Goal: Task Accomplishment & Management: Manage account settings

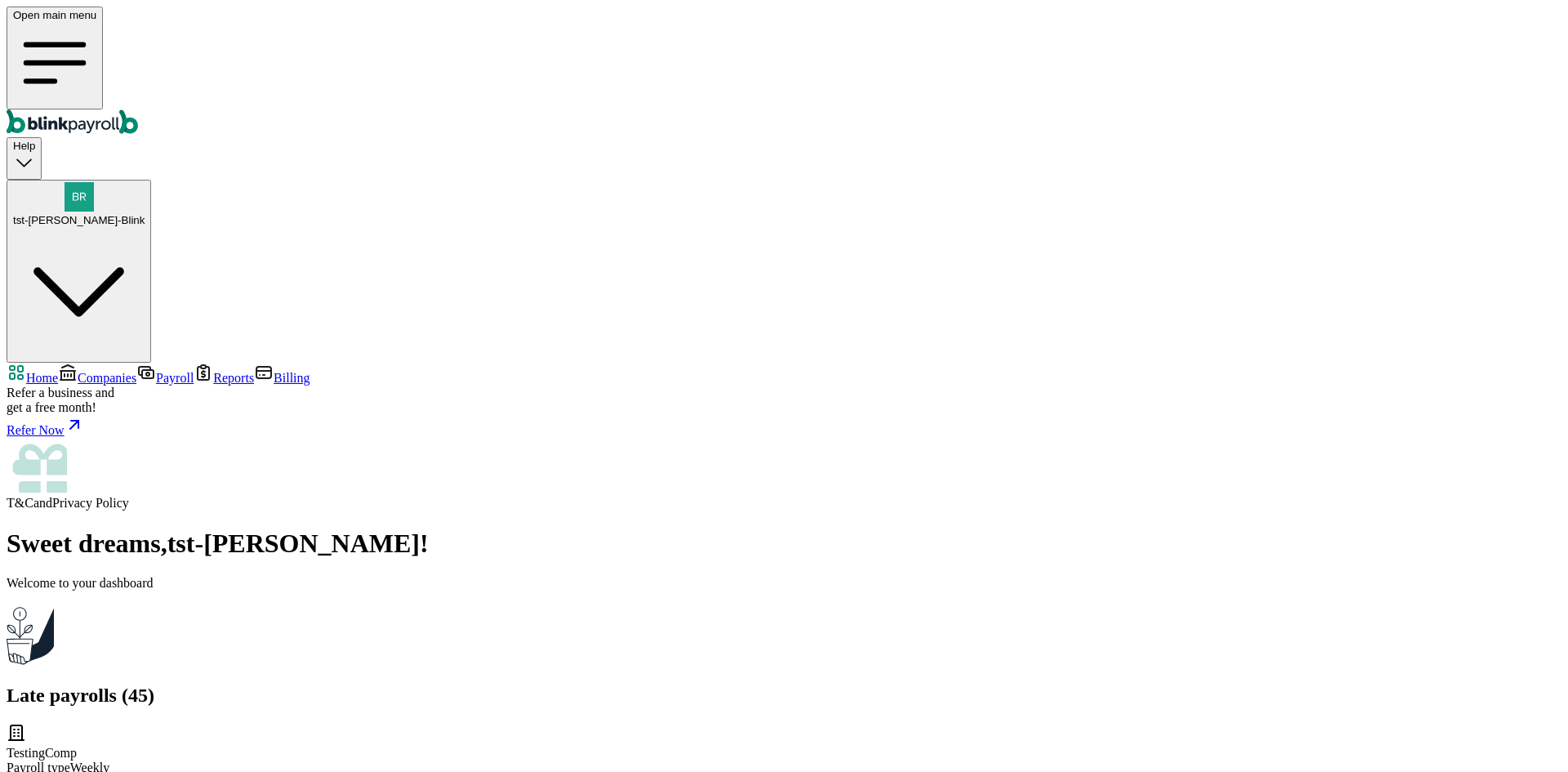
click at [87, 371] on span "Companies" at bounding box center [107, 377] width 59 height 14
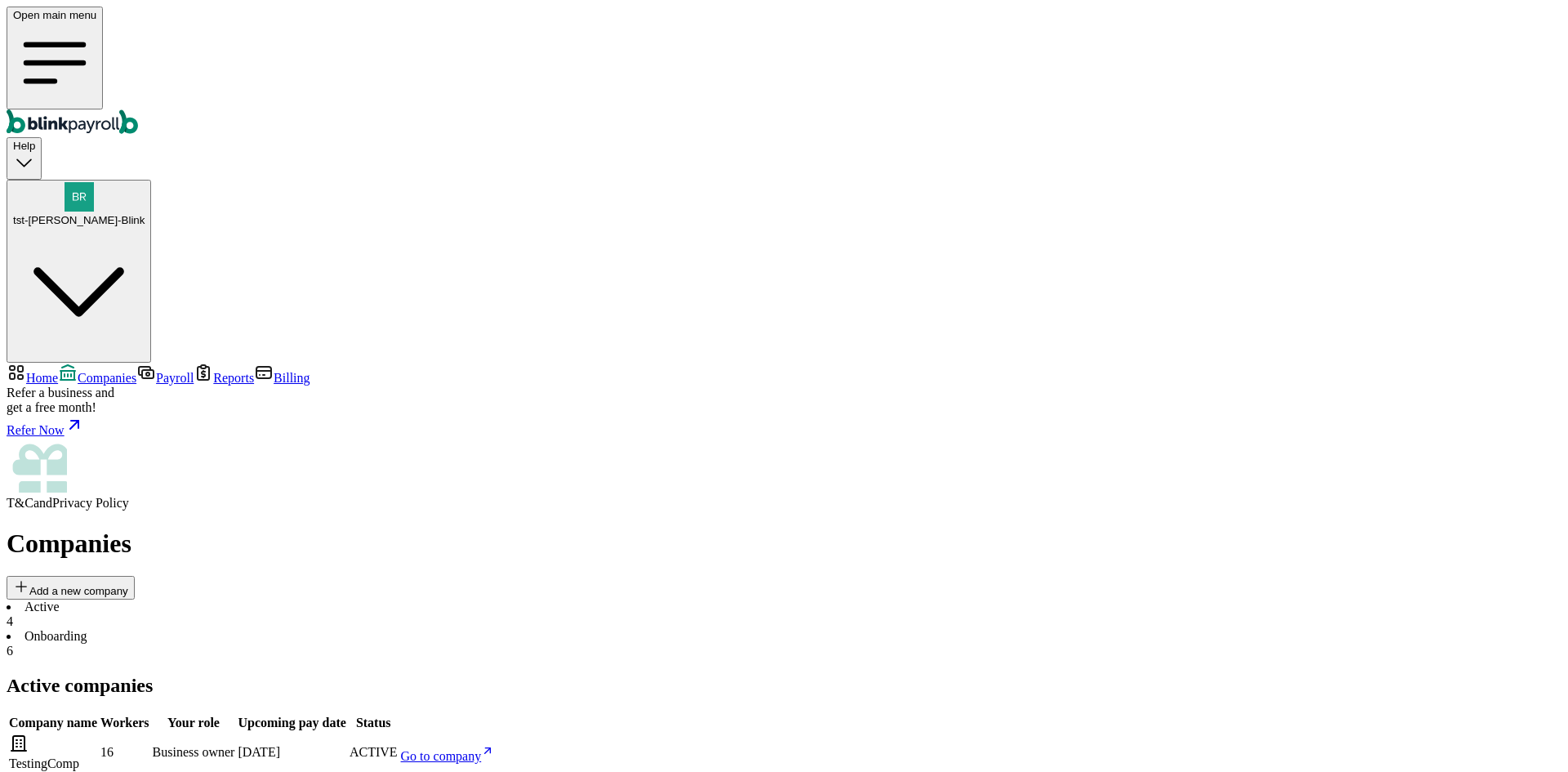
click at [392, 629] on li "Onboarding 6" at bounding box center [784, 643] width 1555 height 29
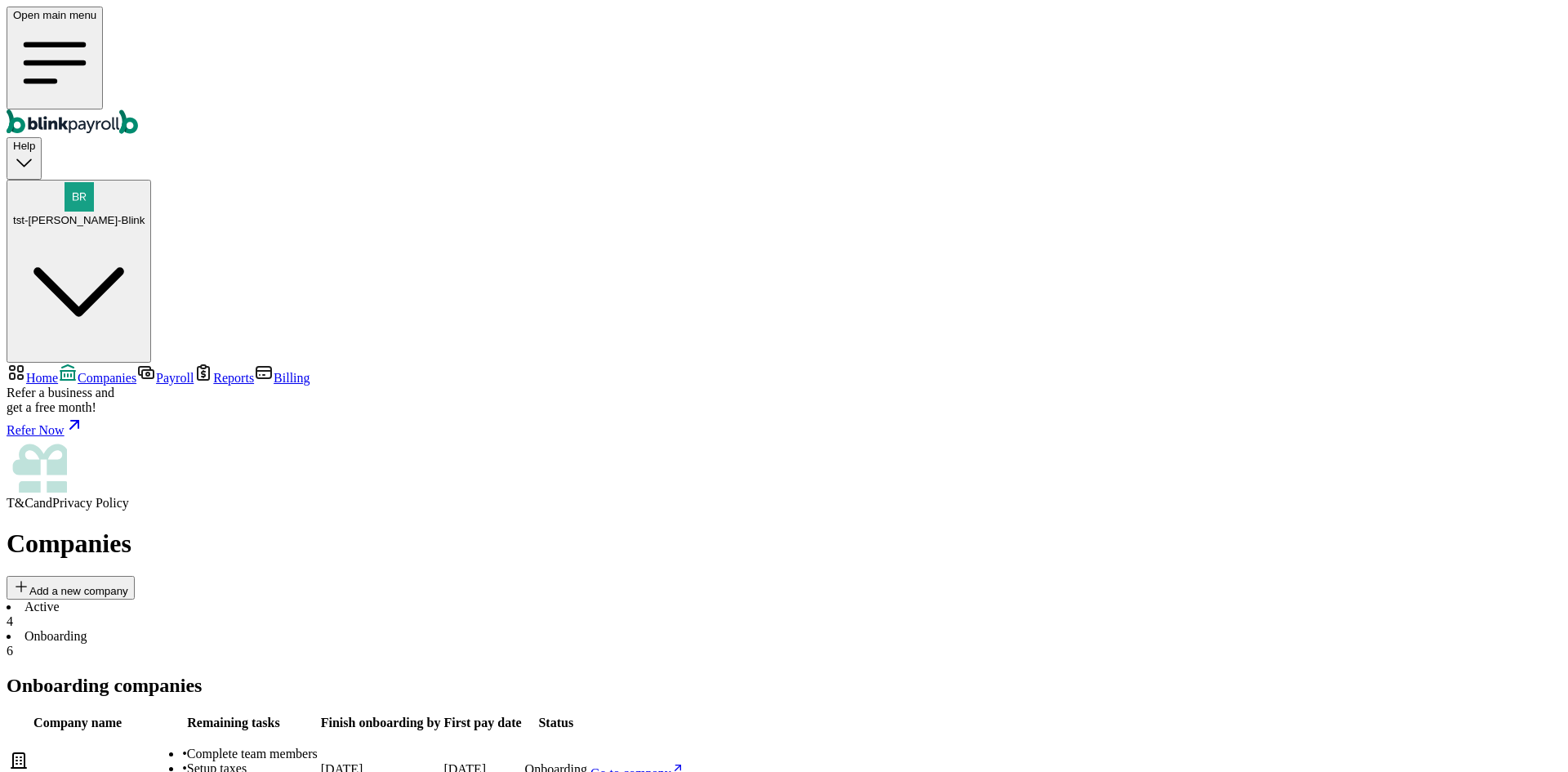
click at [265, 600] on li "Active 4" at bounding box center [784, 614] width 1555 height 29
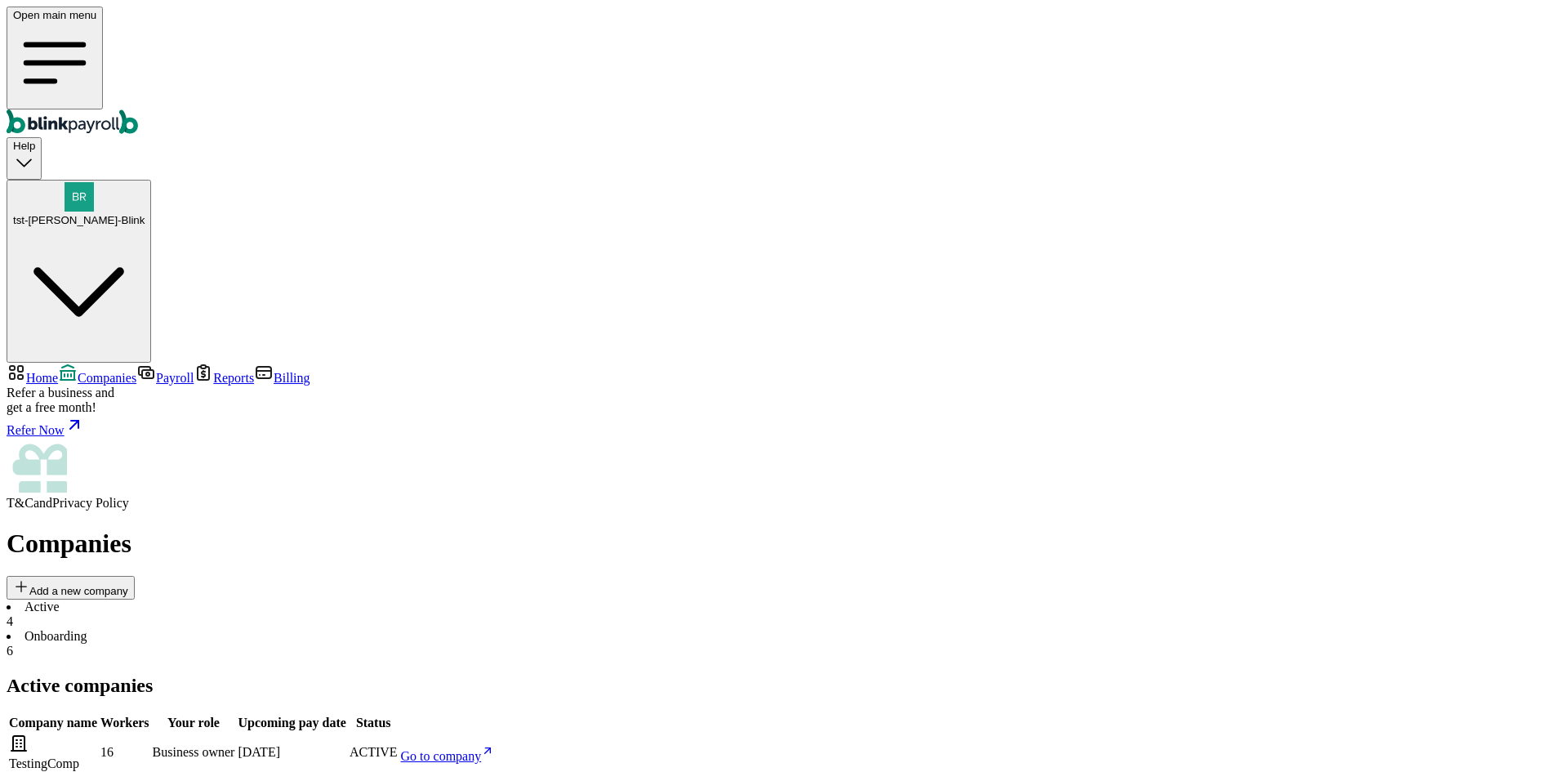
click at [58, 371] on span "Home" at bounding box center [42, 377] width 32 height 14
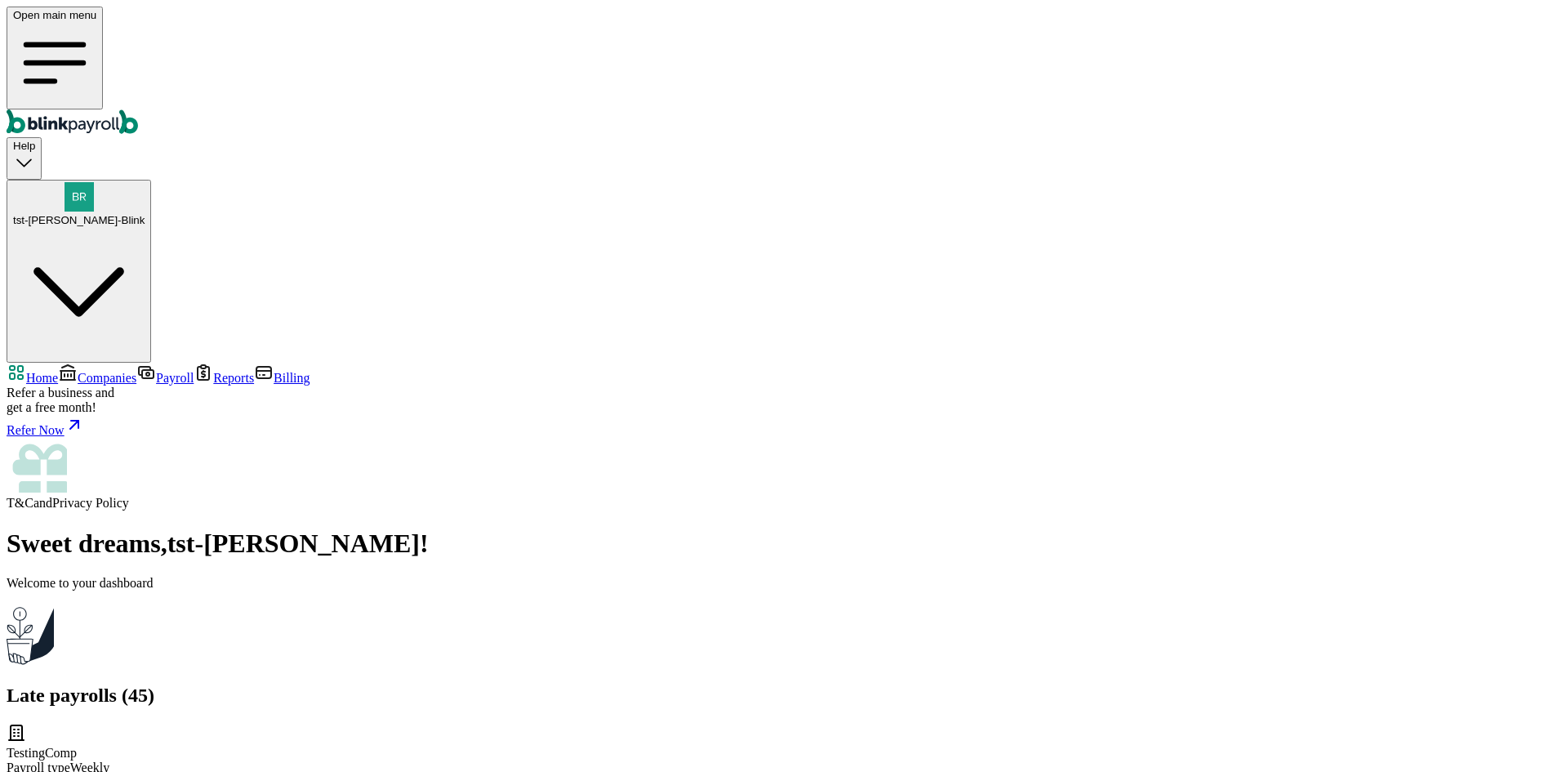
click at [124, 371] on span "Companies" at bounding box center [107, 377] width 59 height 14
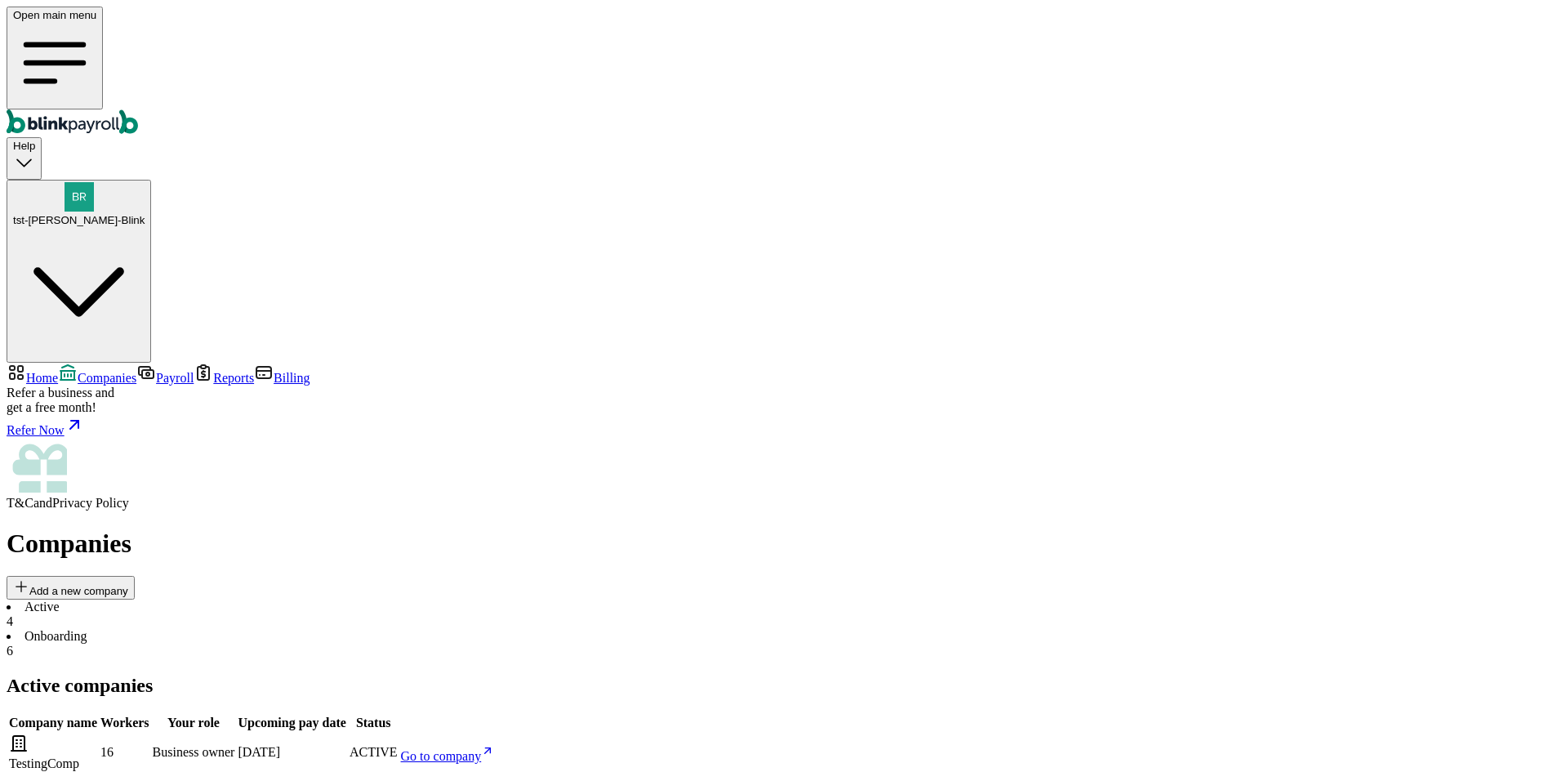
click at [156, 371] on span "Payroll" at bounding box center [174, 377] width 37 height 14
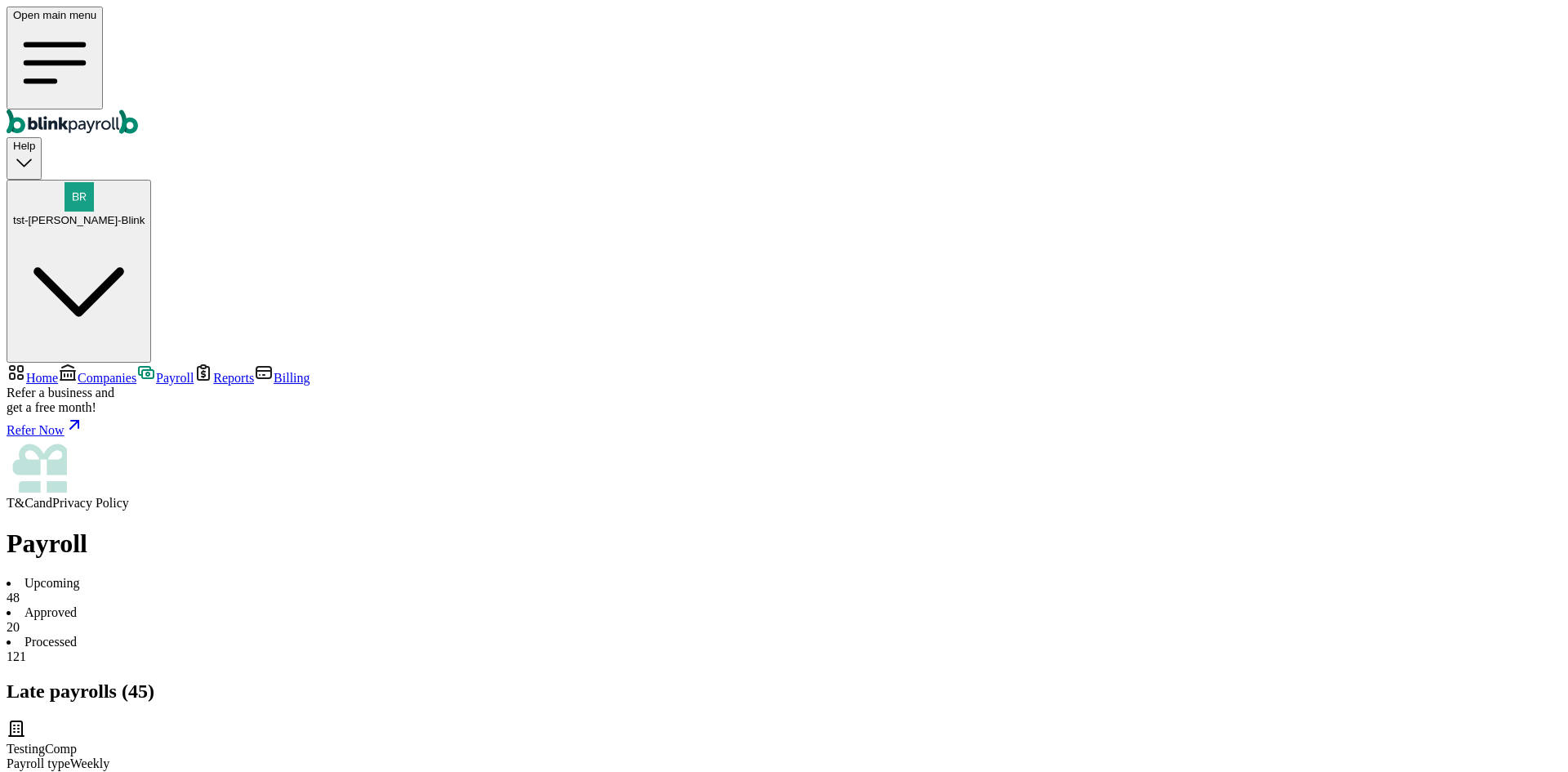
click at [58, 371] on link "Home" at bounding box center [32, 377] width 52 height 14
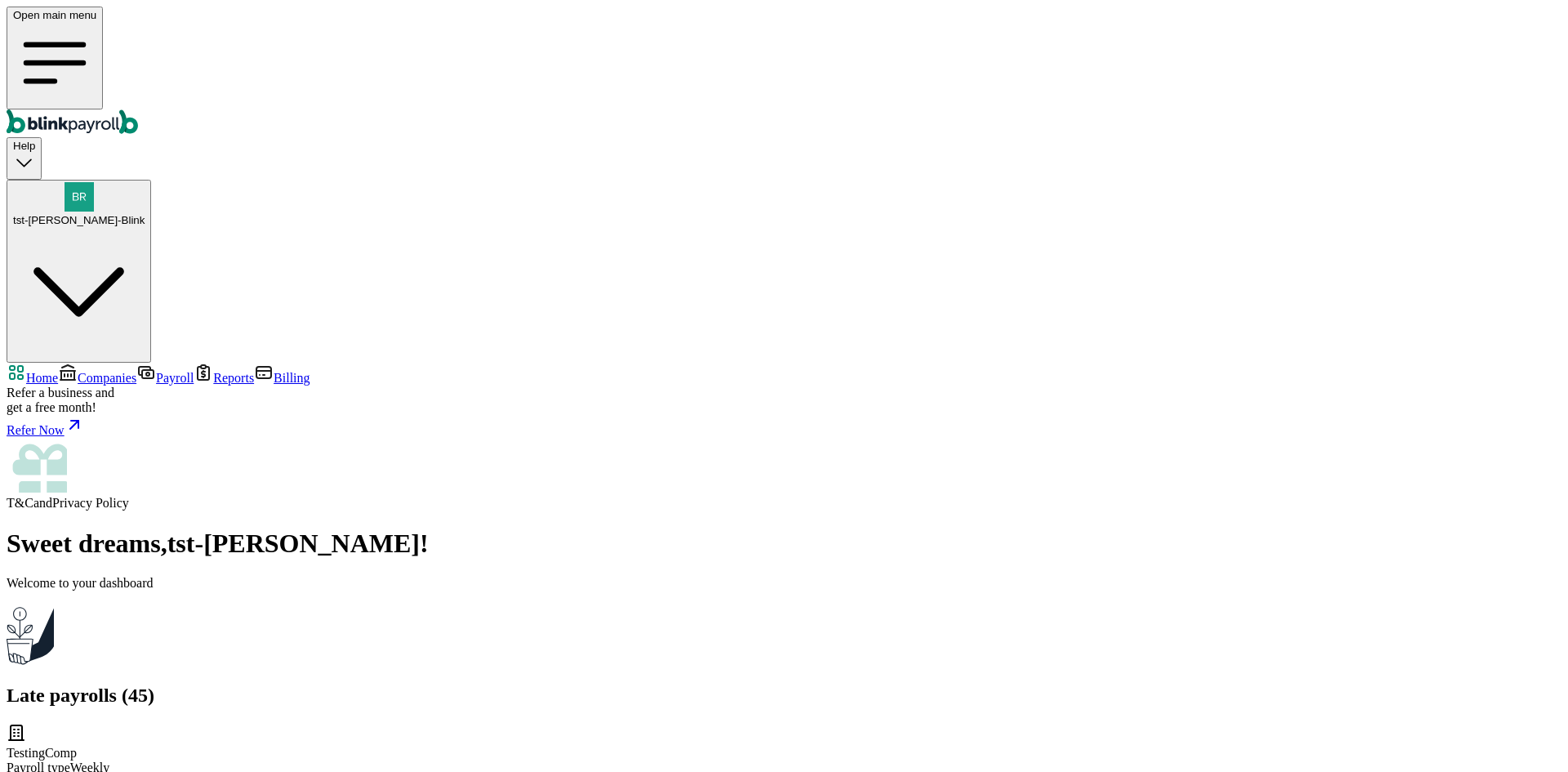
click at [136, 371] on link "Companies" at bounding box center [97, 377] width 78 height 14
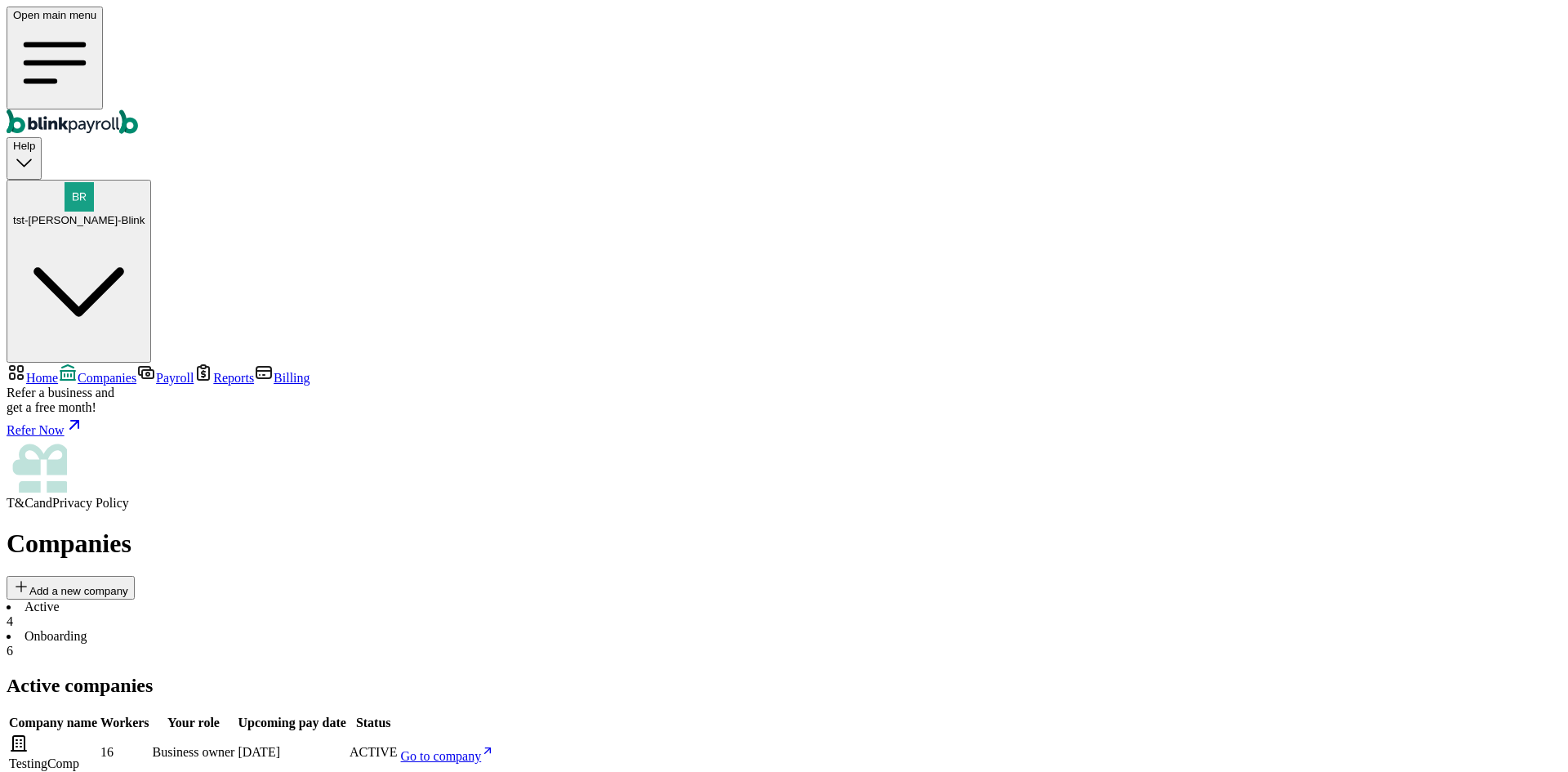
click at [58, 371] on span "Home" at bounding box center [42, 377] width 32 height 14
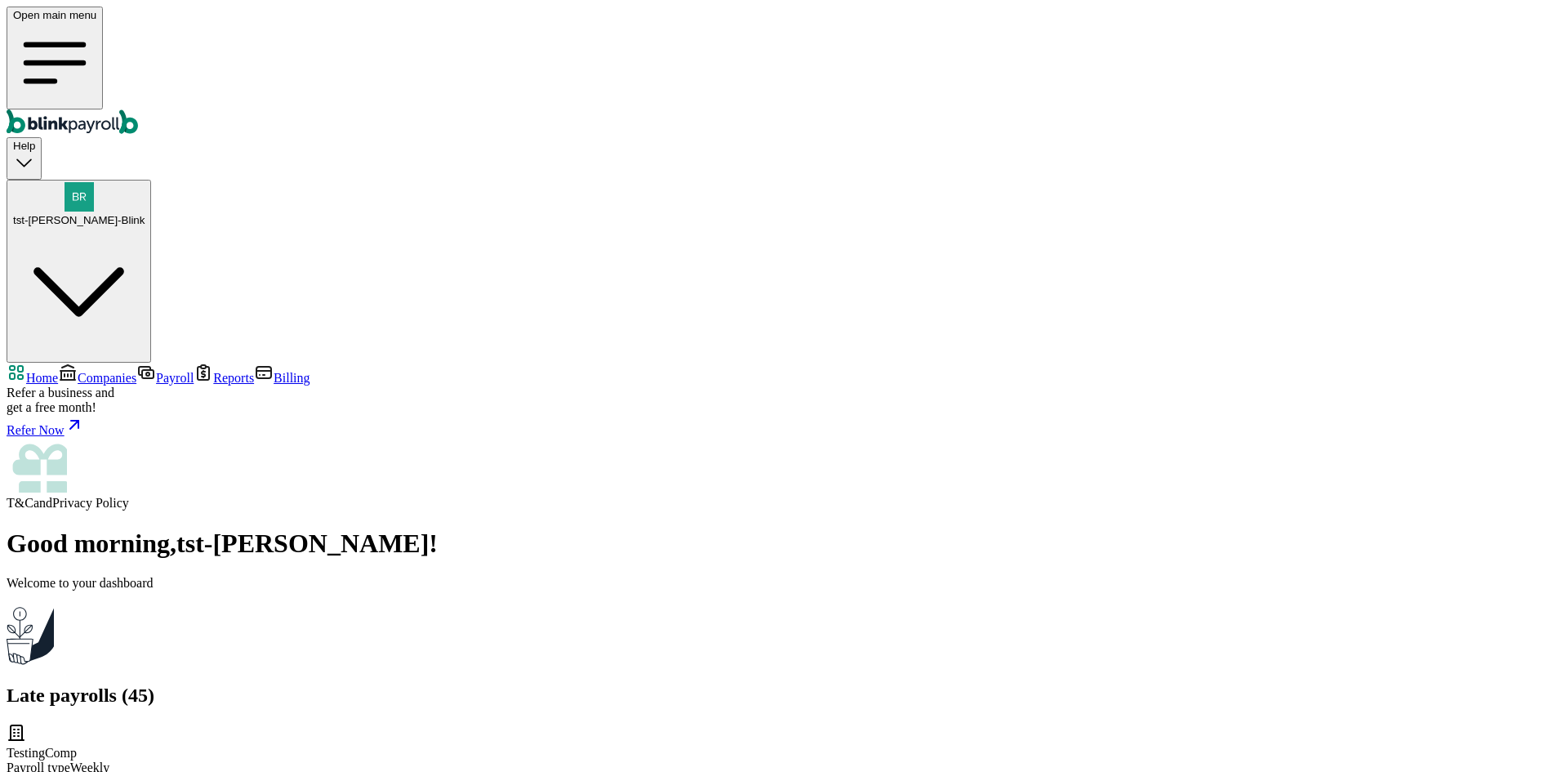
click at [136, 371] on link "Payroll" at bounding box center [164, 377] width 57 height 14
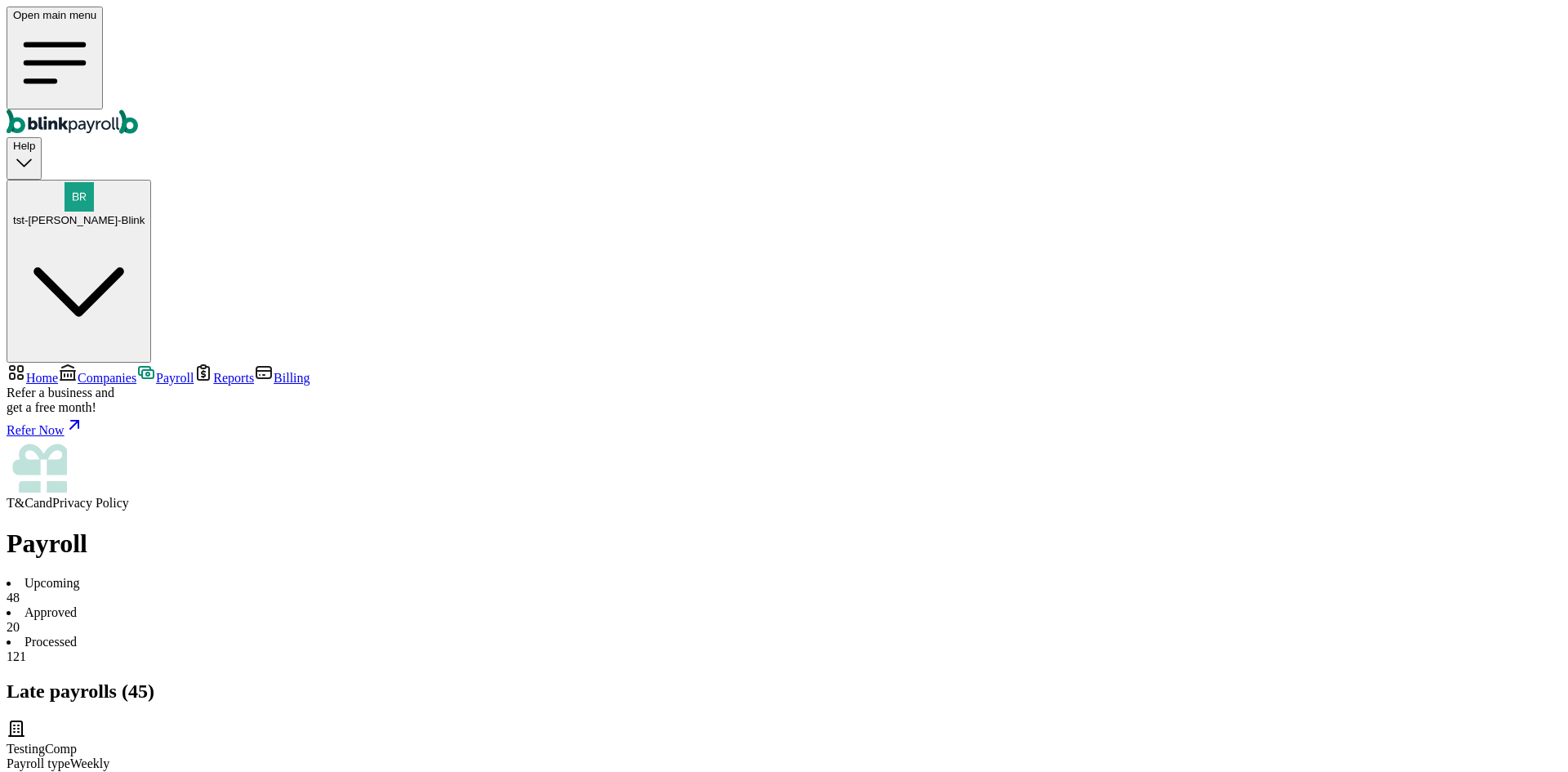
click at [86, 371] on span "Companies" at bounding box center [107, 377] width 59 height 14
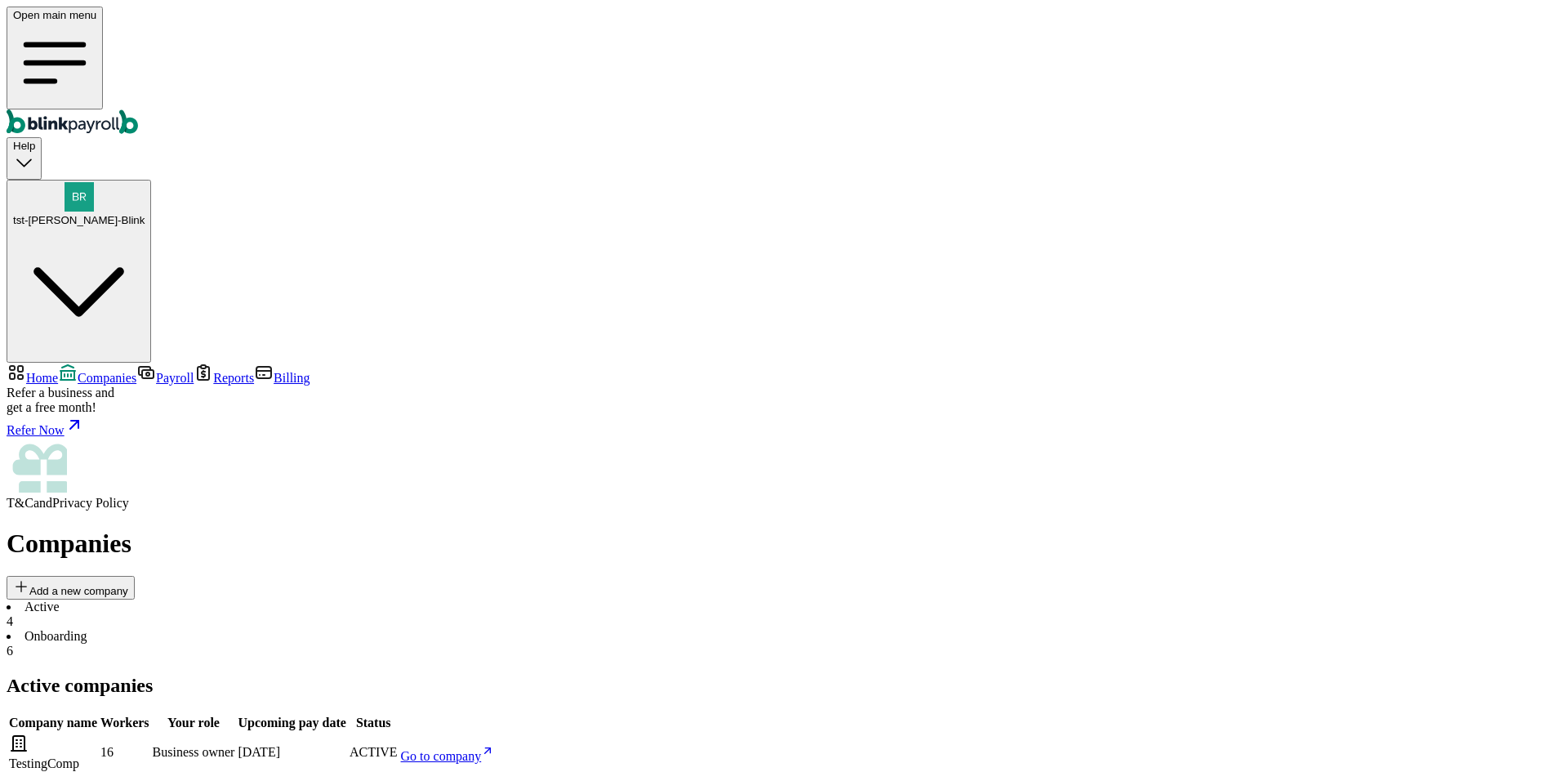
click at [58, 371] on span "Home" at bounding box center [42, 377] width 32 height 14
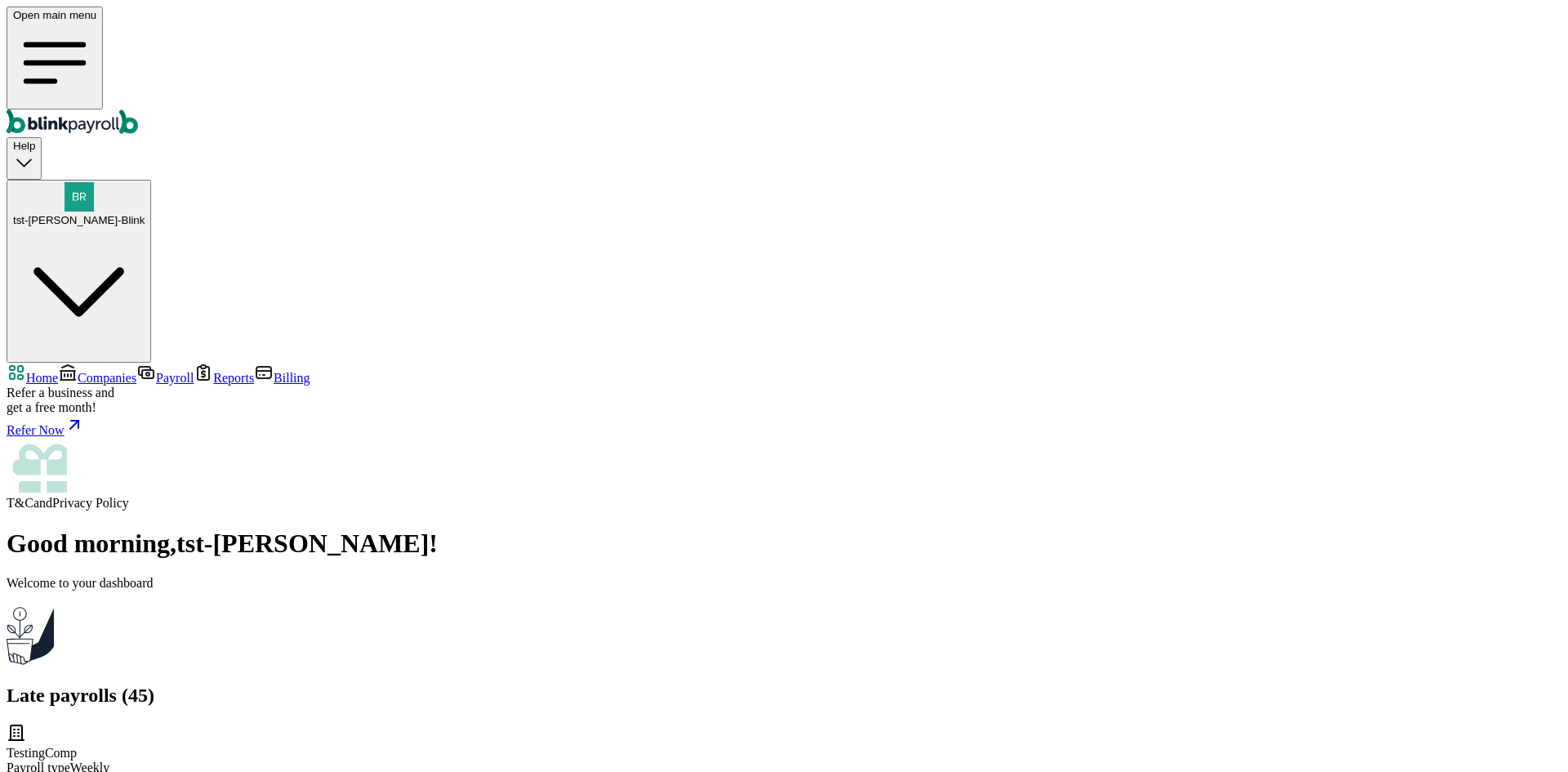
scroll to position [3355, 0]
click at [120, 371] on span "Companies" at bounding box center [107, 377] width 59 height 14
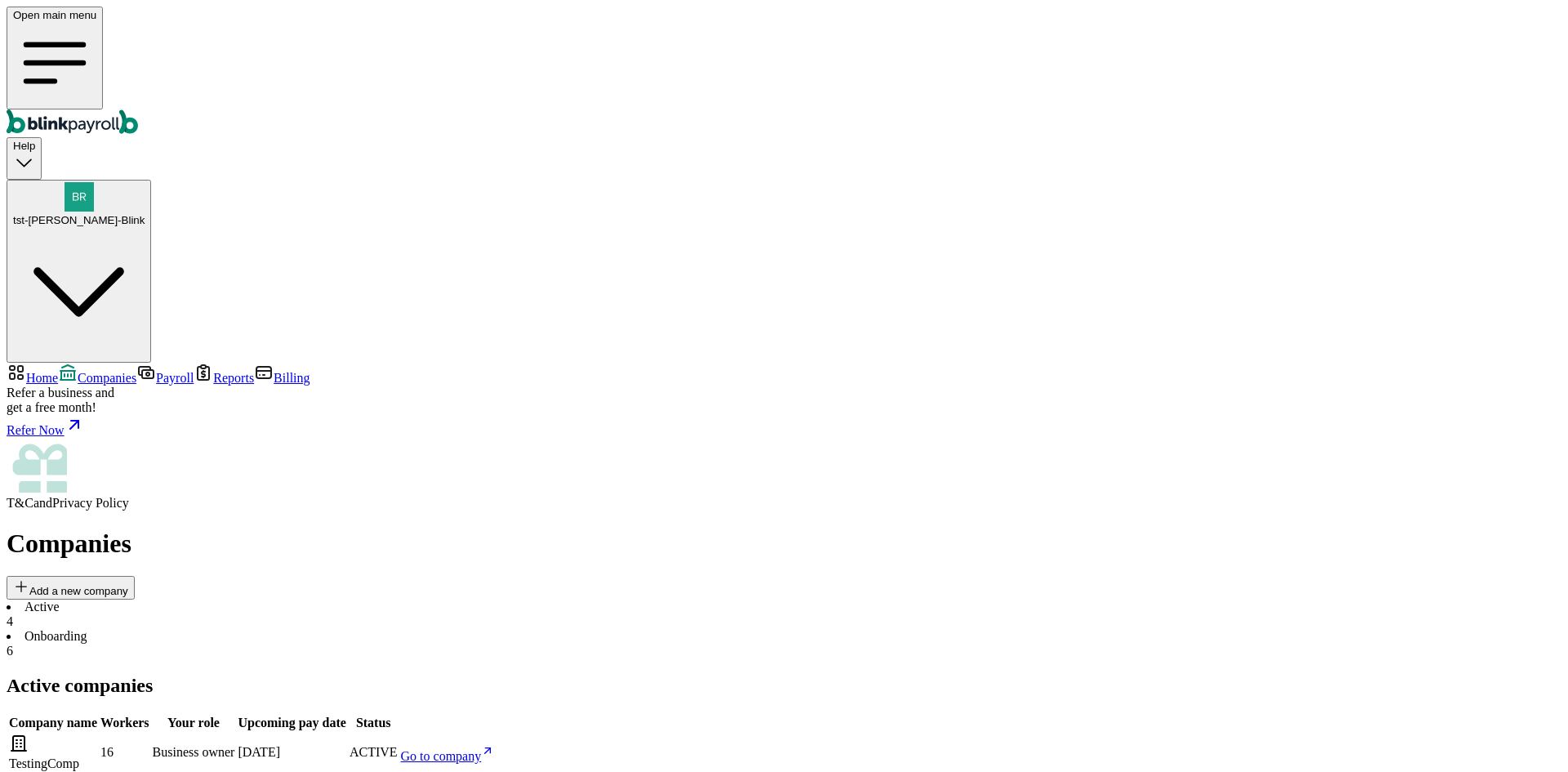
click at [356, 629] on li "Onboarding 6" at bounding box center [784, 643] width 1555 height 29
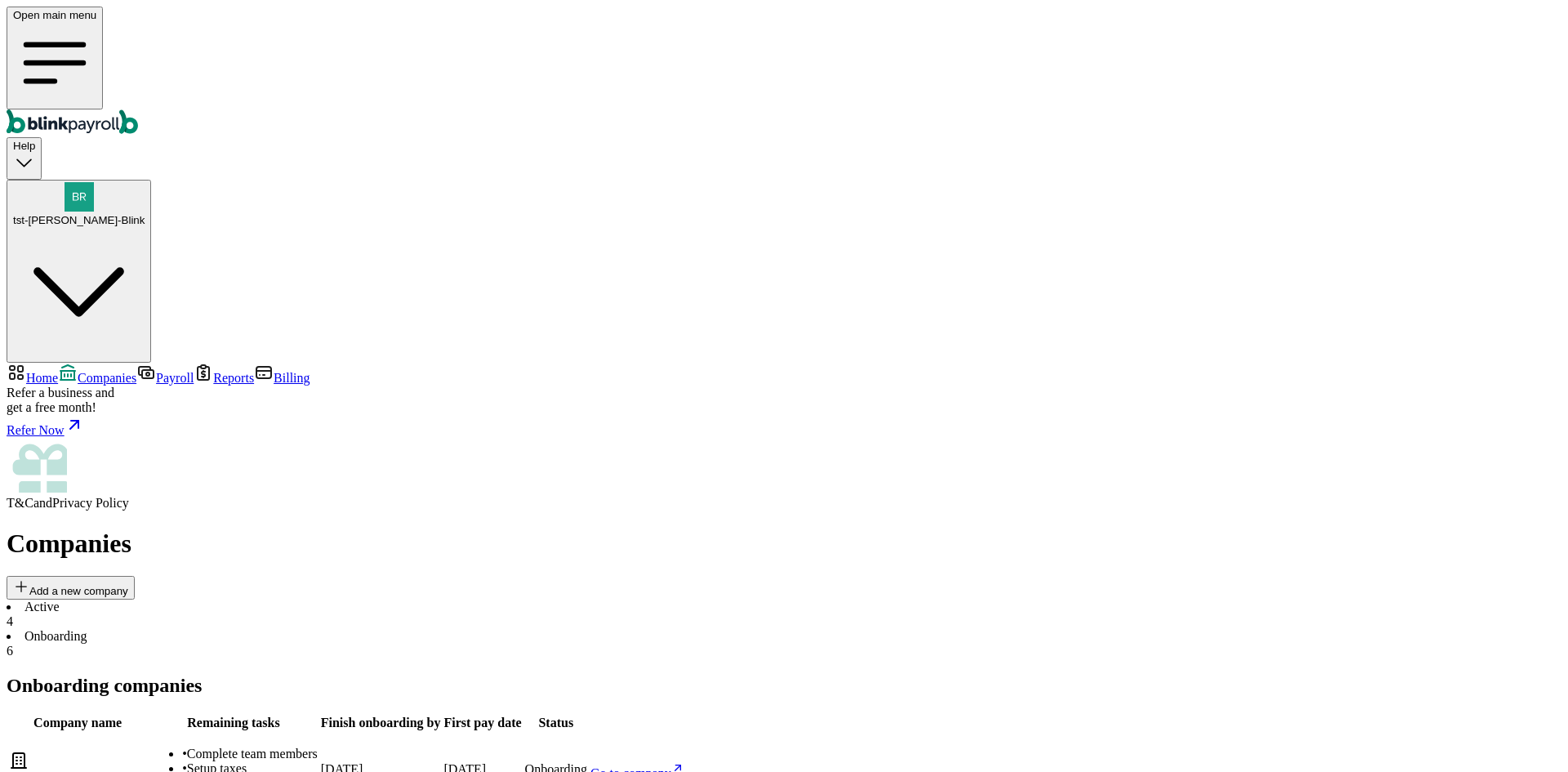
click at [276, 600] on li "Active 4" at bounding box center [784, 614] width 1555 height 29
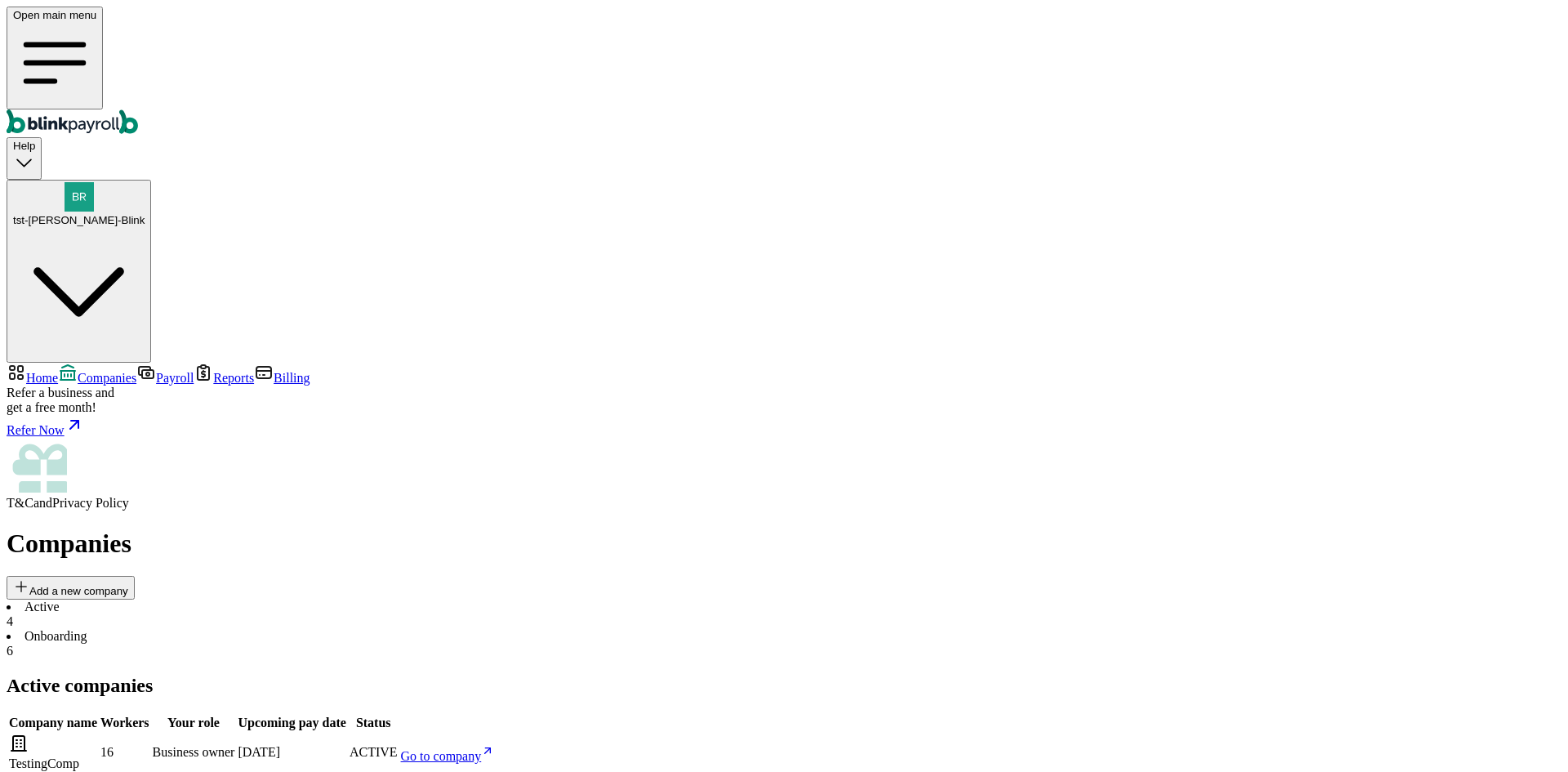
click at [404, 629] on li "Onboarding 6" at bounding box center [784, 643] width 1555 height 29
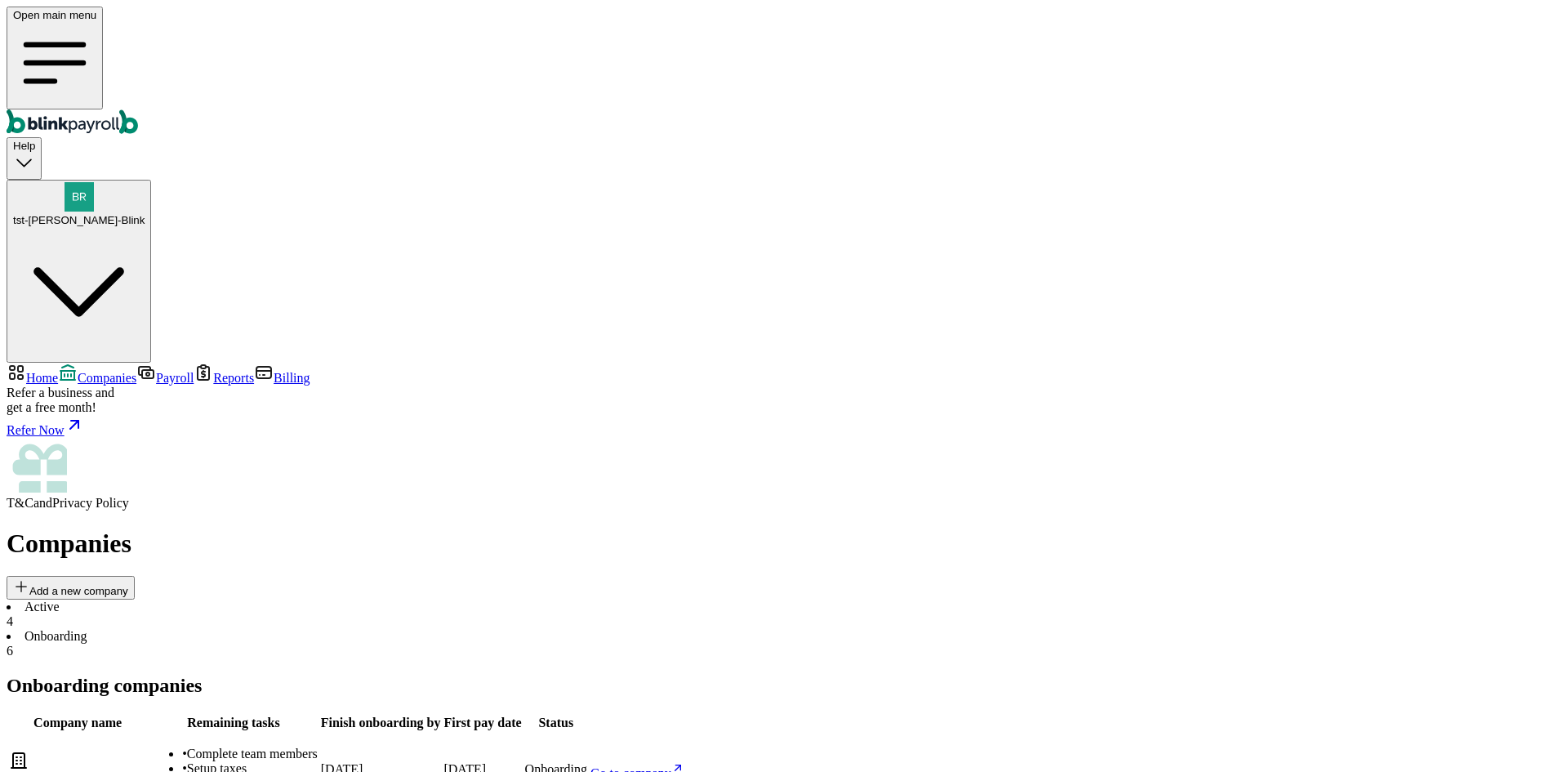
click at [318, 733] on td "• Complete team members • Setup taxes View 2 more" at bounding box center [233, 770] width 170 height 74
click at [156, 371] on span "Payroll" at bounding box center [174, 377] width 37 height 14
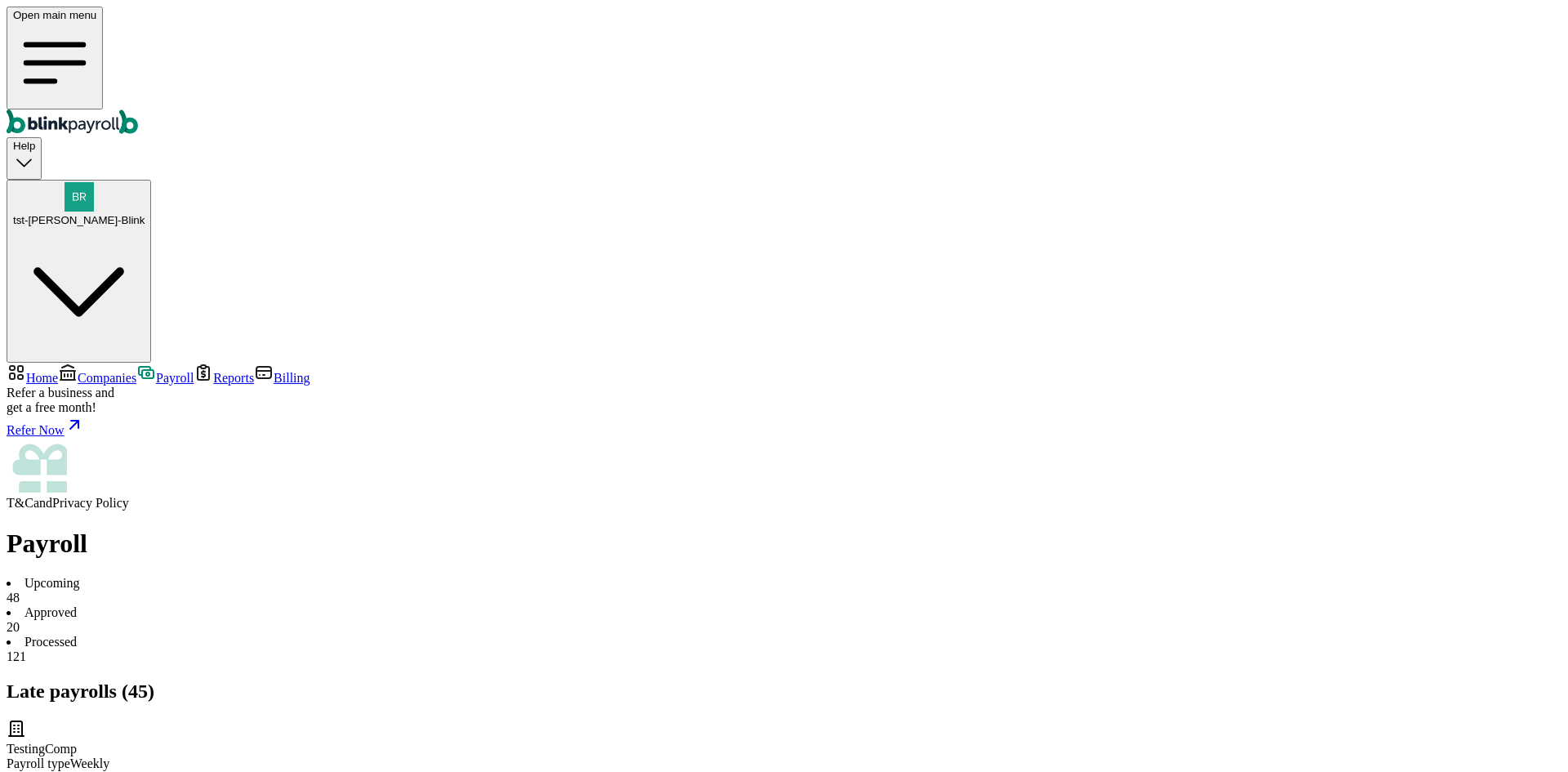
drag, startPoint x: 358, startPoint y: 155, endPoint x: 460, endPoint y: 158, distance: 102.0
click at [358, 605] on li "Approved 20" at bounding box center [784, 620] width 1555 height 29
click at [292, 576] on li "Upcoming 48" at bounding box center [784, 591] width 1555 height 29
click at [369, 605] on li "Approved 20" at bounding box center [784, 620] width 1555 height 29
click at [532, 635] on li "Processed 121" at bounding box center [784, 650] width 1555 height 29
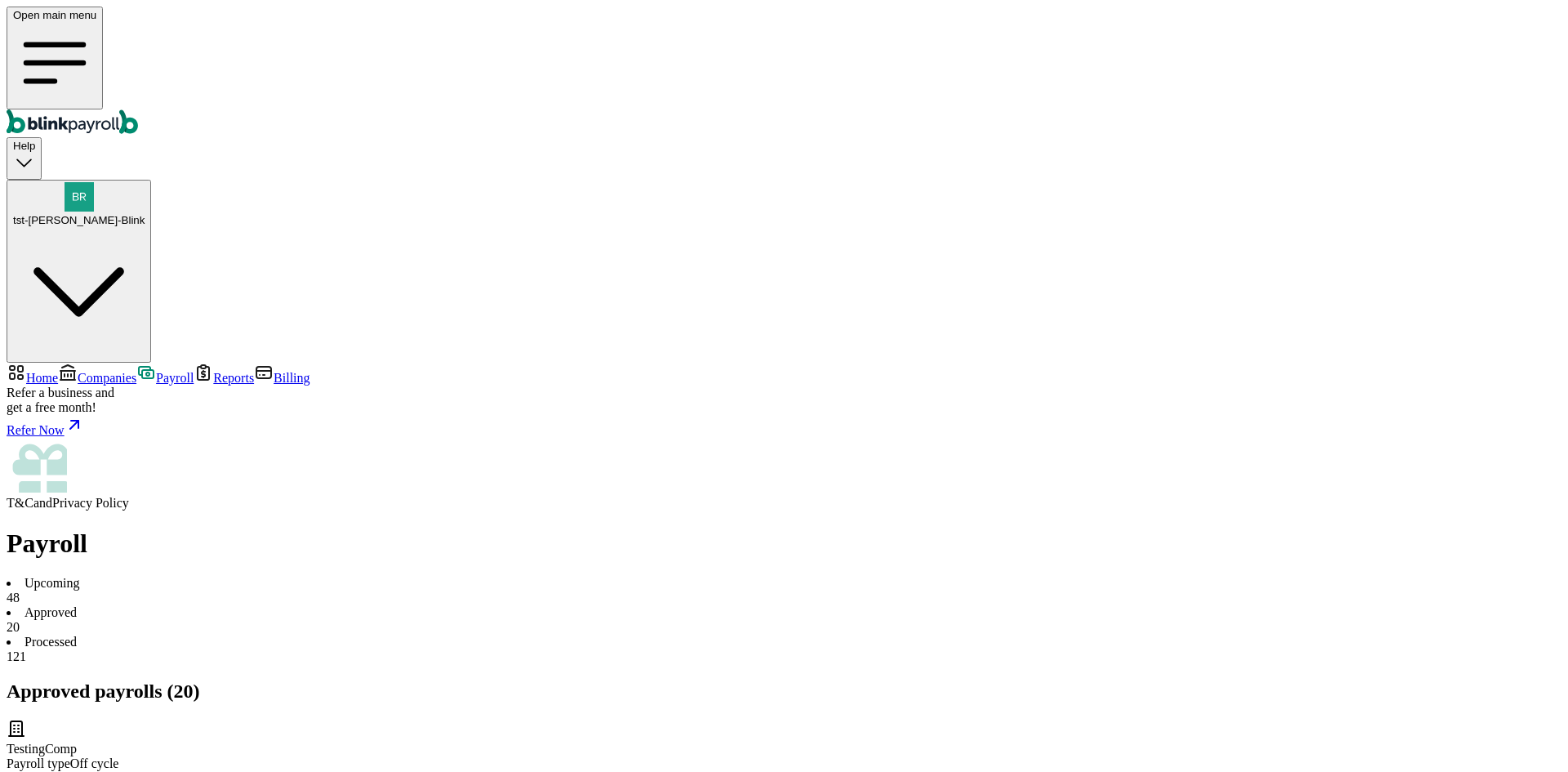
click at [533, 635] on li "Processed 121" at bounding box center [784, 650] width 1555 height 29
click at [532, 635] on li "Processed 121" at bounding box center [784, 650] width 1555 height 29
click at [111, 371] on span "Companies" at bounding box center [107, 377] width 59 height 14
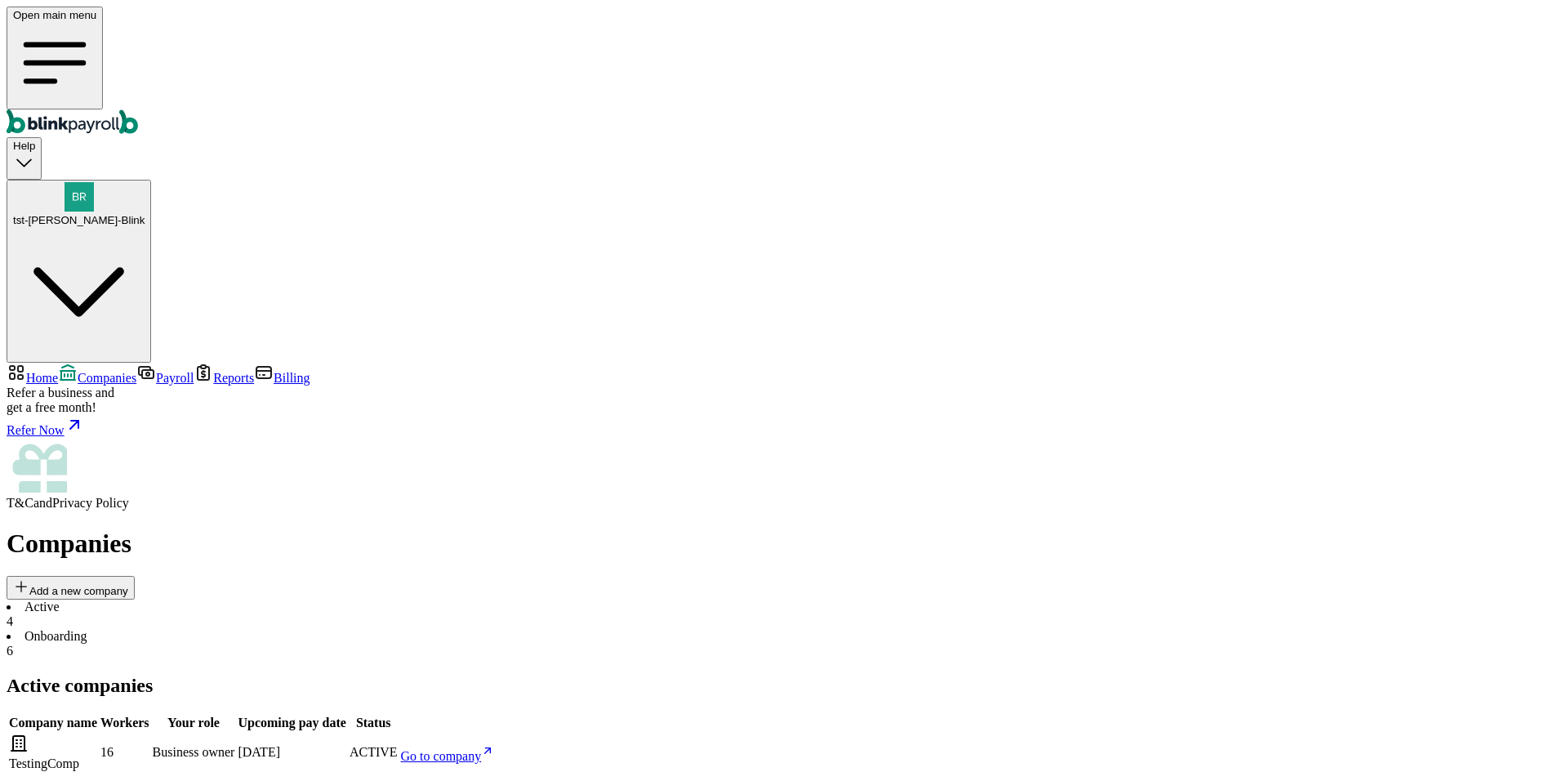
click at [213, 371] on span "Reports" at bounding box center [233, 377] width 41 height 14
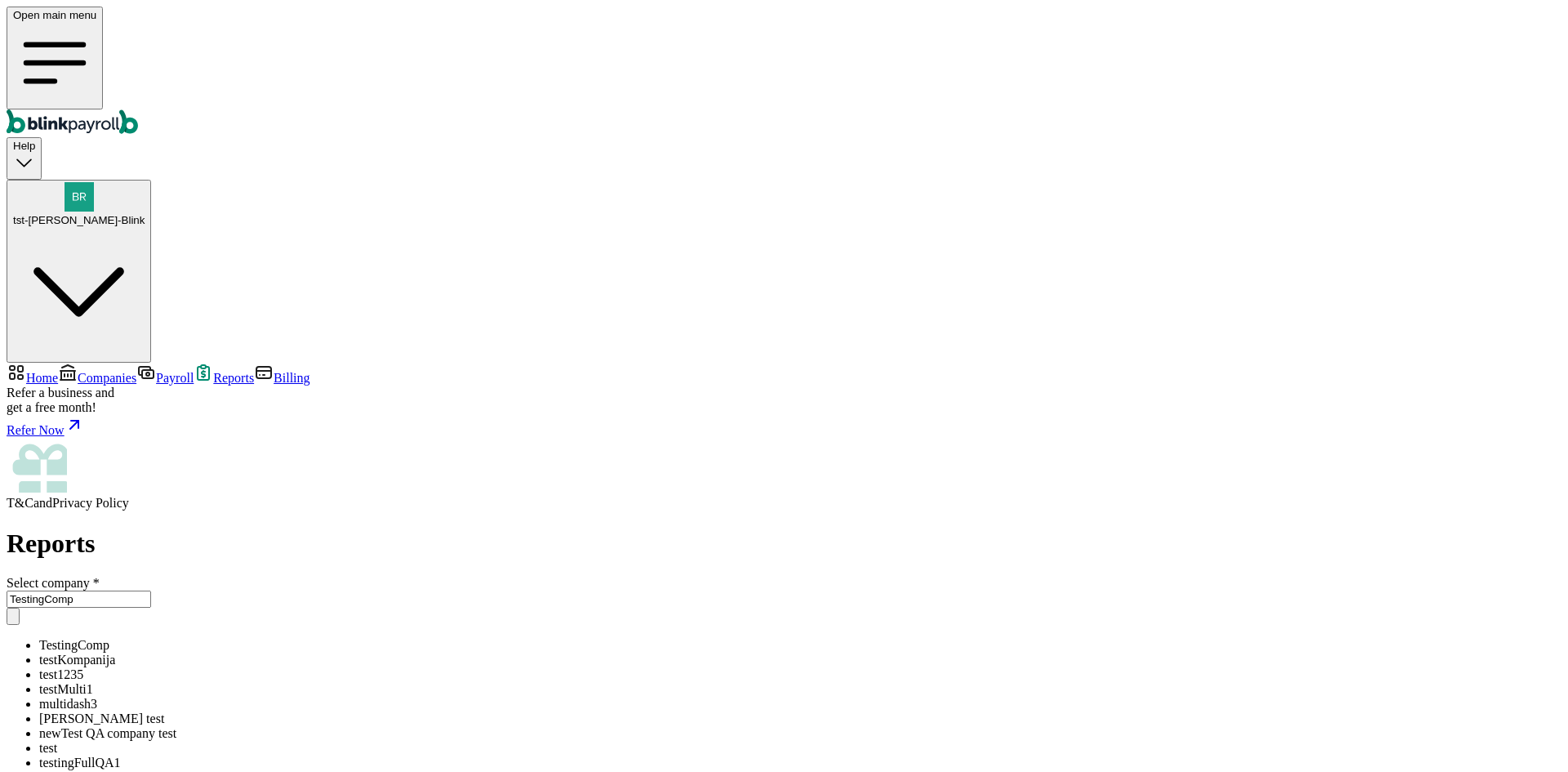
click at [151, 591] on input "TestingComp" at bounding box center [78, 599] width 144 height 17
click at [317, 638] on li "TestingComp" at bounding box center [800, 645] width 1523 height 15
click at [151, 591] on input "TestingComp" at bounding box center [78, 599] width 144 height 17
click at [340, 756] on li "testingFullQA1" at bounding box center [800, 763] width 1523 height 15
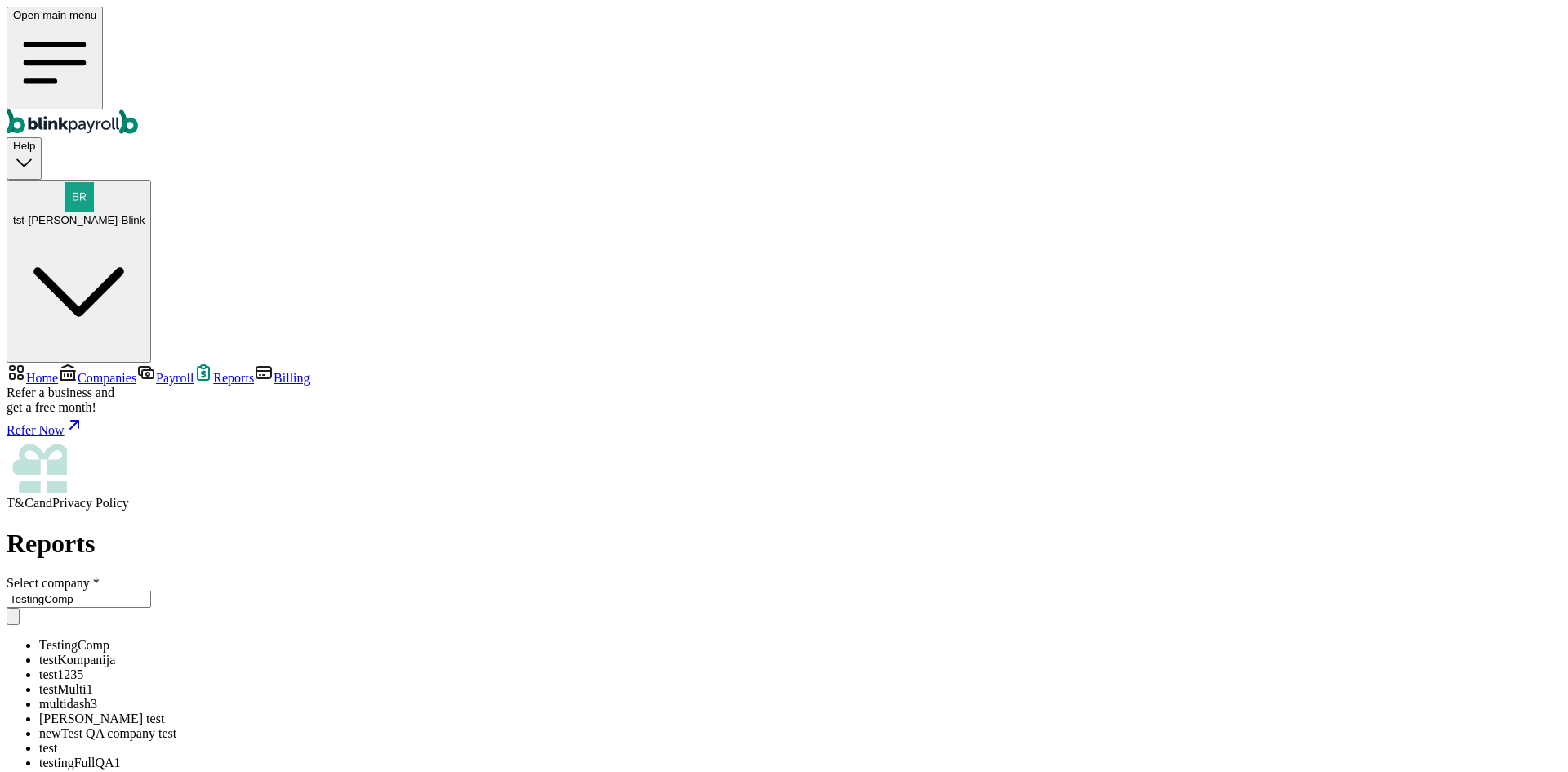
type input "testingFullQA1"
click at [1221, 529] on main "Reports Select company * testingFullQA1" at bounding box center [784, 640] width 1555 height 222
click at [131, 371] on link "Companies" at bounding box center [97, 377] width 78 height 14
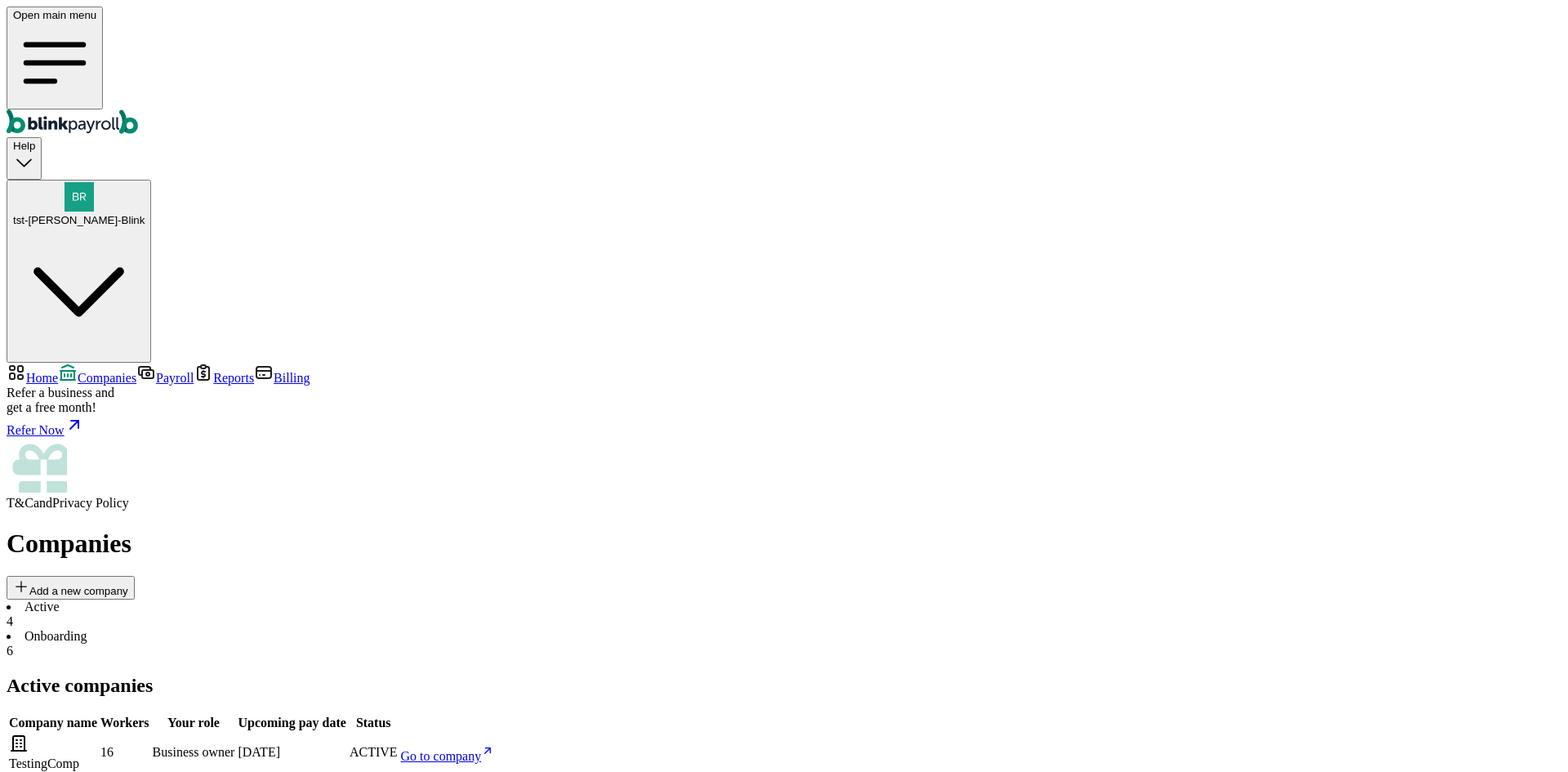
click at [254, 371] on link "Billing" at bounding box center [281, 377] width 55 height 14
click at [193, 371] on link "Reports" at bounding box center [223, 377] width 61 height 14
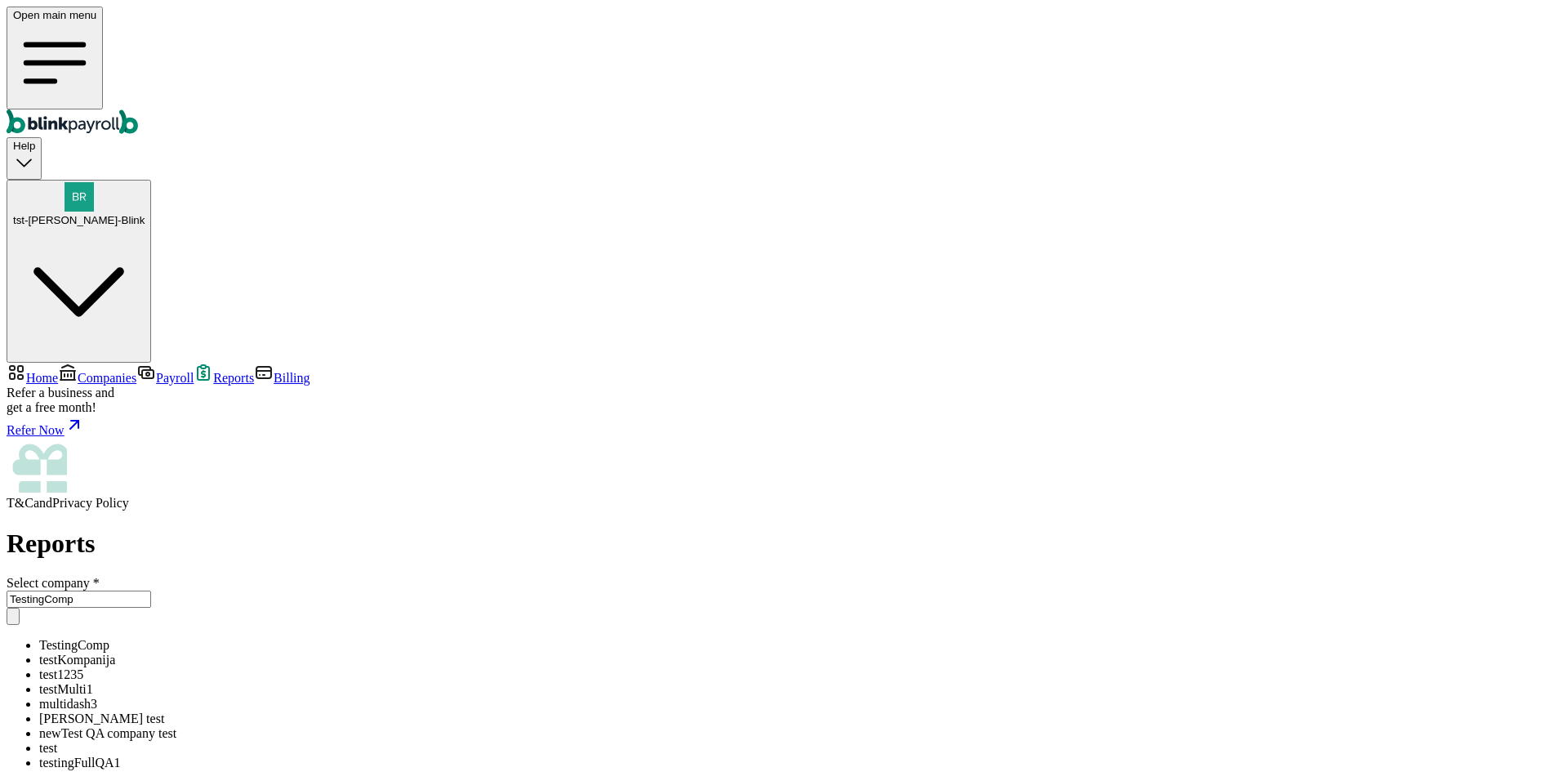
click at [151, 591] on input "TestingComp" at bounding box center [78, 599] width 144 height 17
click at [318, 756] on li "testingFullQA1" at bounding box center [800, 763] width 1523 height 15
type input "testingFullQA1"
drag, startPoint x: 1319, startPoint y: 501, endPoint x: 1074, endPoint y: 503, distance: 245.0
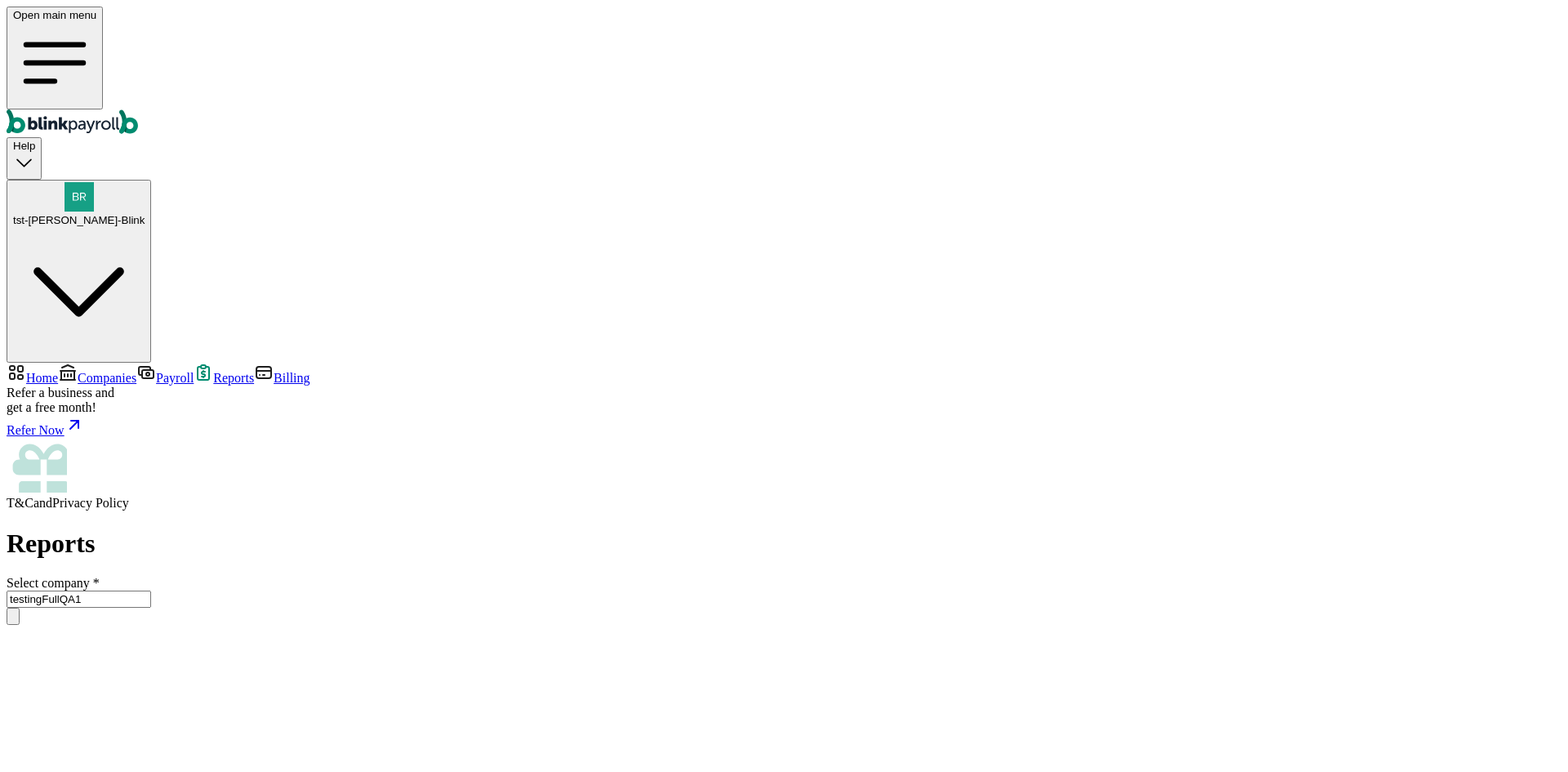
click at [1318, 529] on main "Reports Select company * testingFullQA1" at bounding box center [784, 640] width 1555 height 222
click at [254, 371] on link "Billing" at bounding box center [281, 377] width 55 height 14
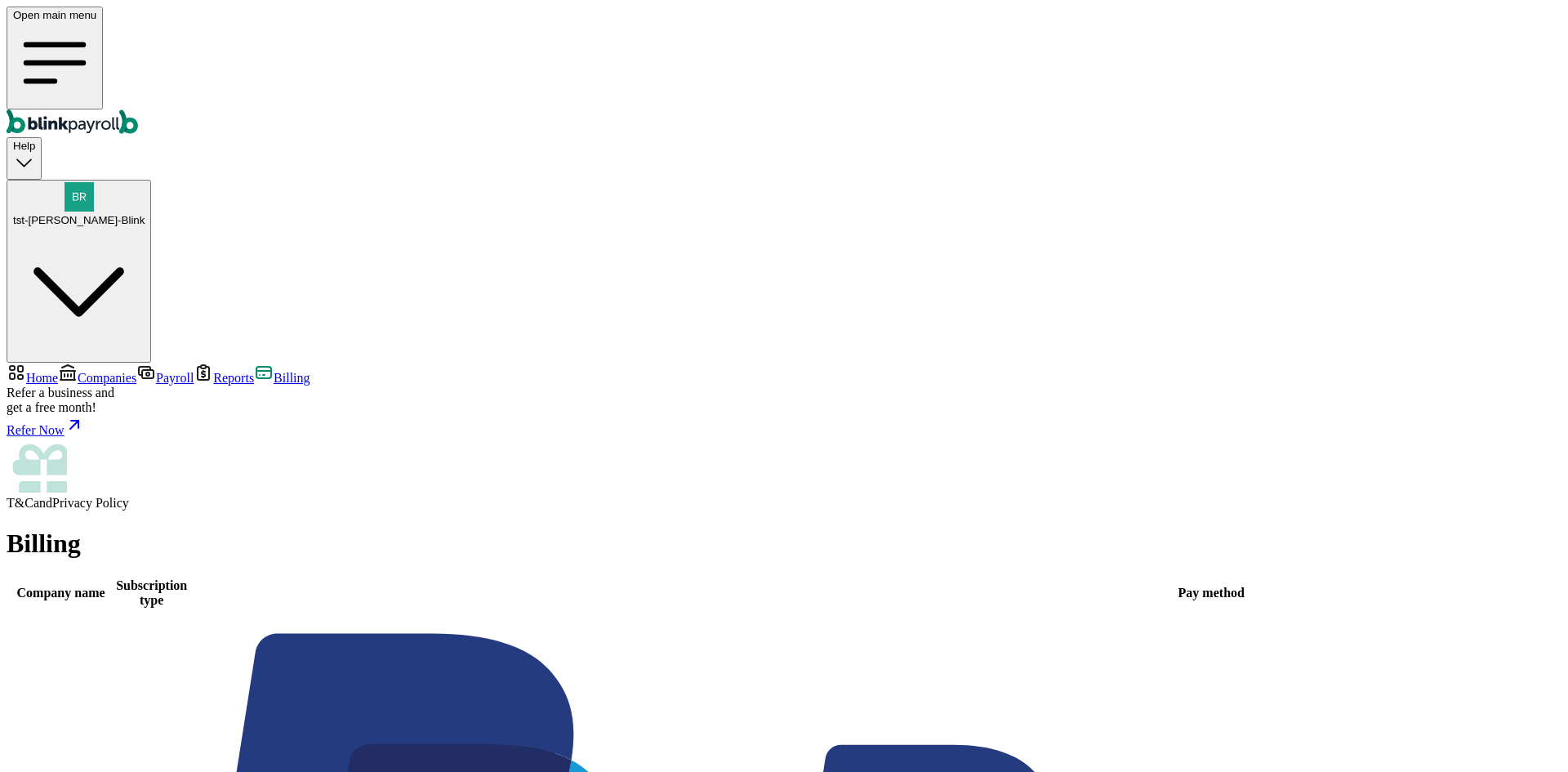
click at [213, 371] on span "Reports" at bounding box center [233, 377] width 41 height 14
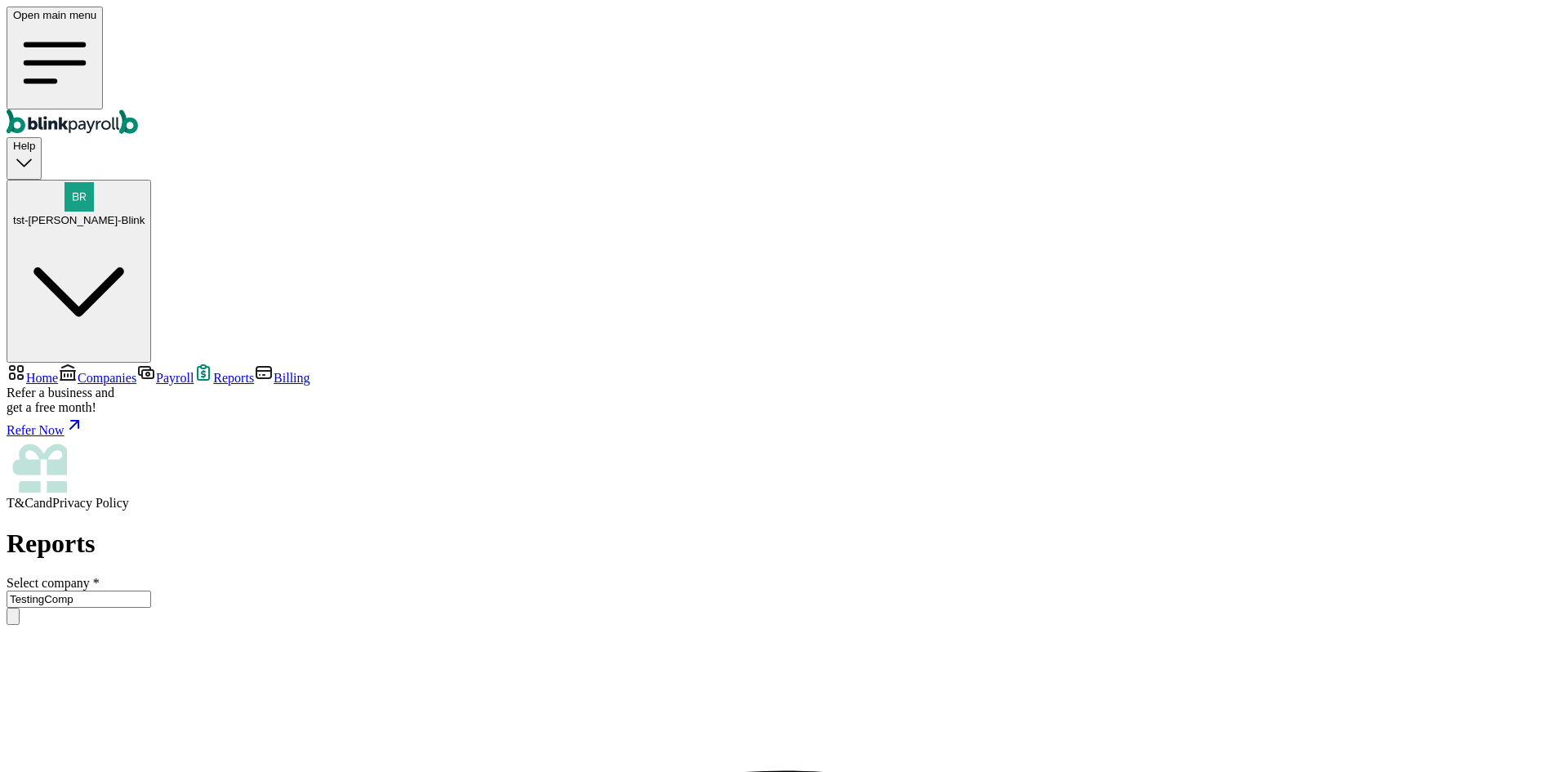
click at [151, 591] on input "TestingComp" at bounding box center [78, 599] width 144 height 17
click at [308, 756] on li "testingFullQA1" at bounding box center [800, 763] width 1523 height 15
type input "testingFullQA1"
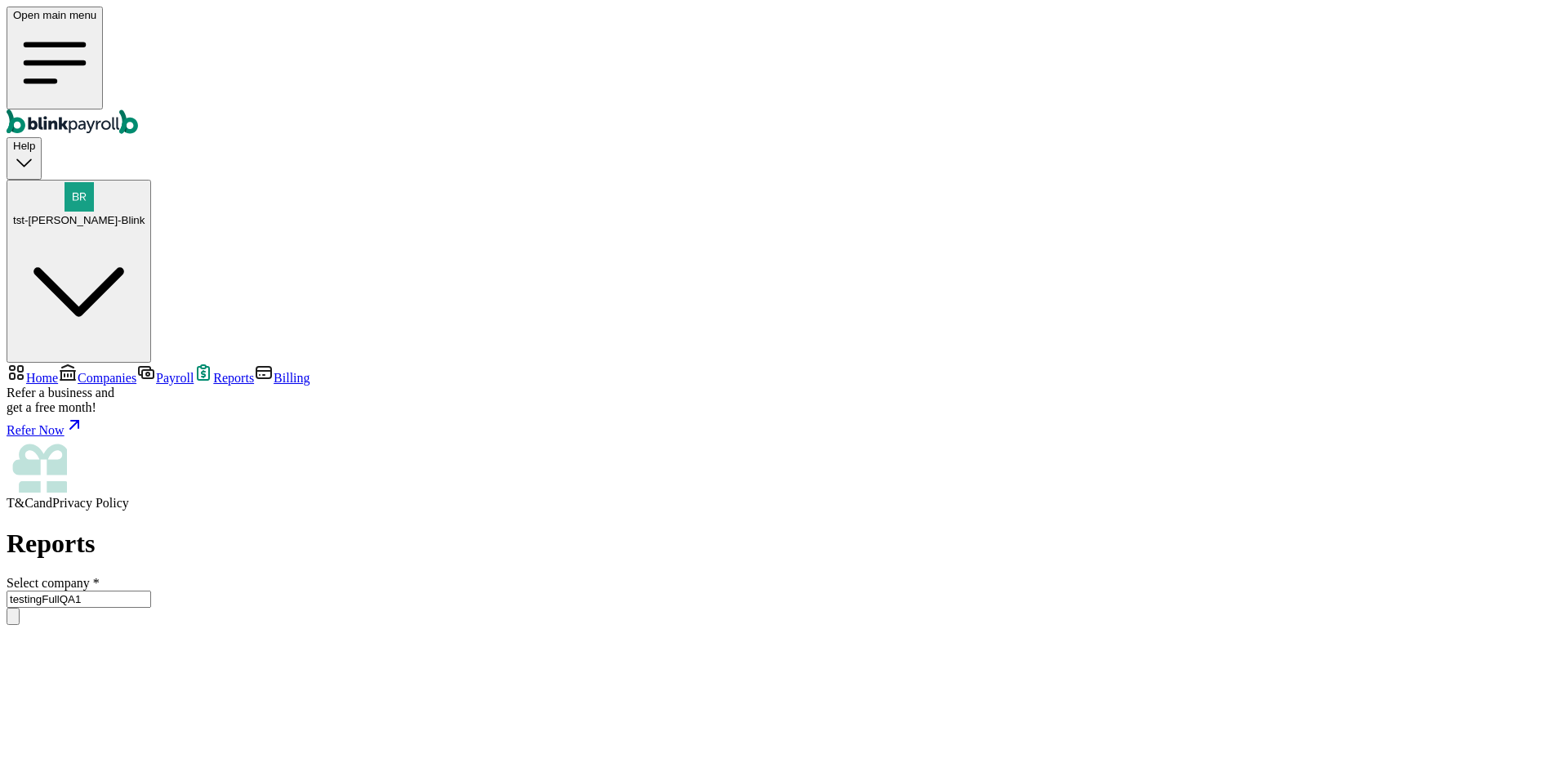
scroll to position [0, 0]
click at [91, 371] on span "Companies" at bounding box center [107, 377] width 59 height 14
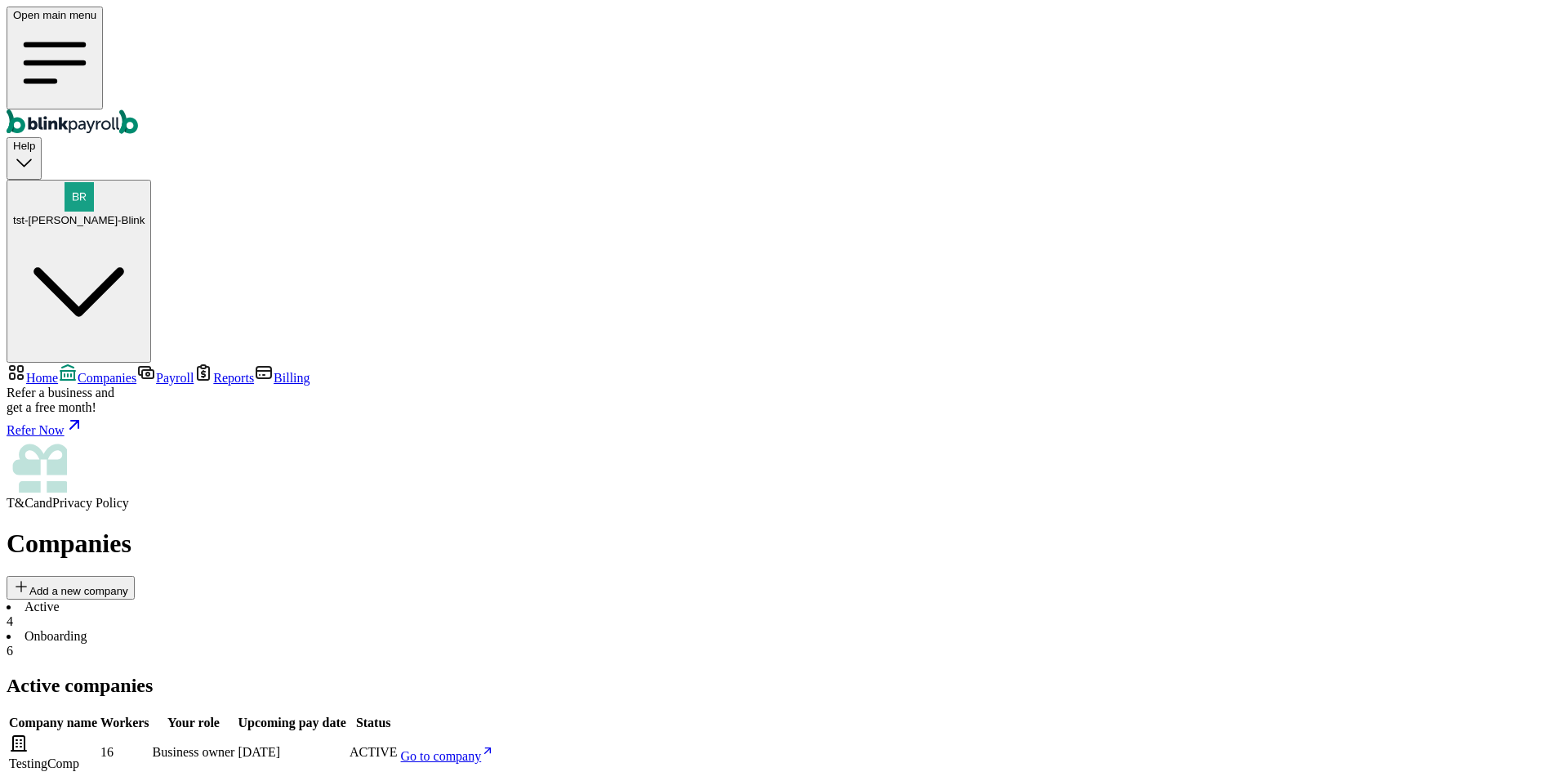
click at [128, 585] on span "Add a new company" at bounding box center [78, 591] width 99 height 13
click at [274, 371] on span "Billing" at bounding box center [292, 377] width 36 height 14
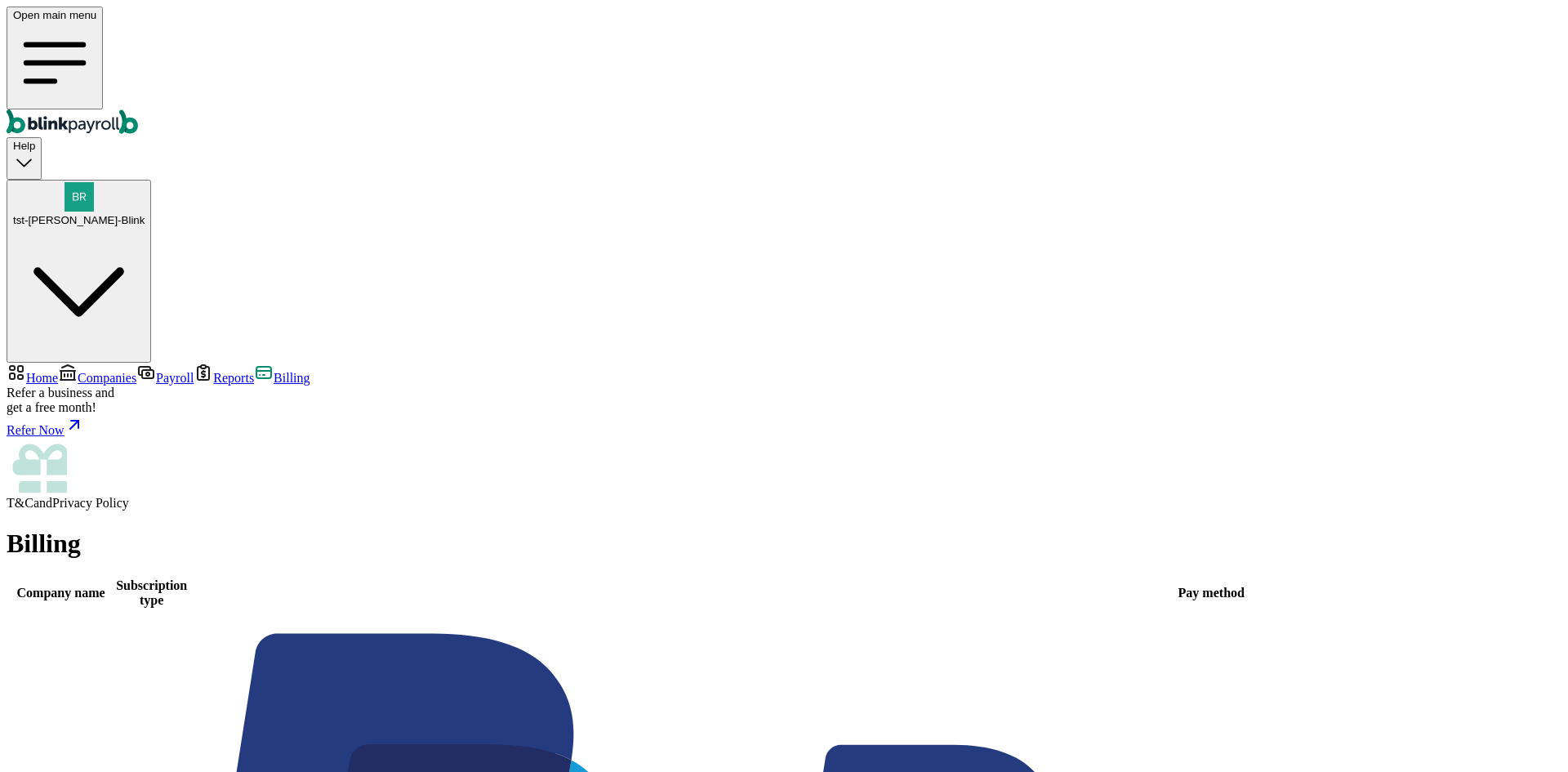
click at [144, 182] on div "tst-Jack tst-Blink" at bounding box center [78, 204] width 131 height 44
click at [94, 371] on span "Companies" at bounding box center [107, 377] width 59 height 14
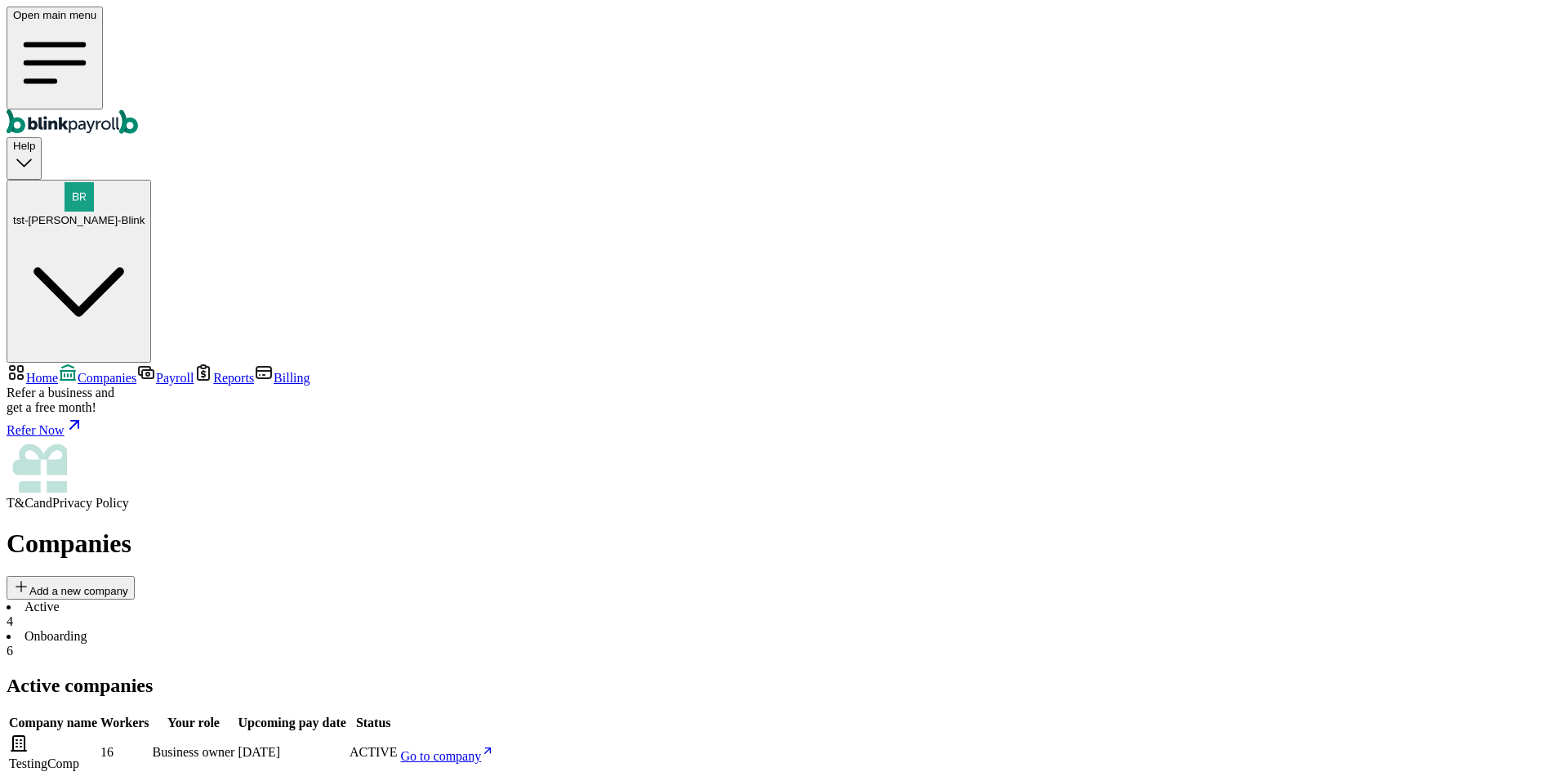
click at [495, 749] on link "Go to company" at bounding box center [448, 756] width 94 height 14
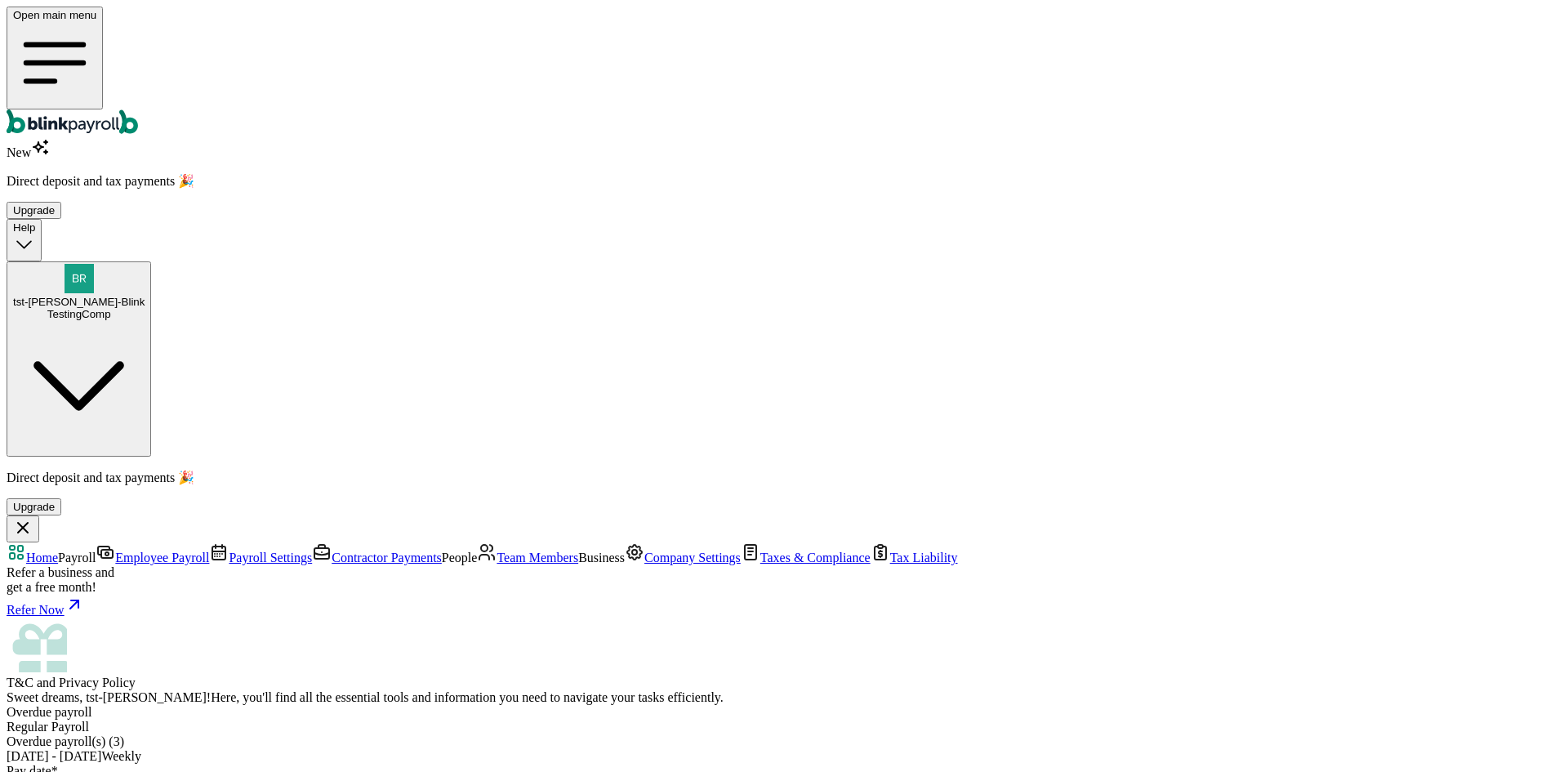
click at [102, 551] on link "Employee Payroll" at bounding box center [151, 557] width 113 height 14
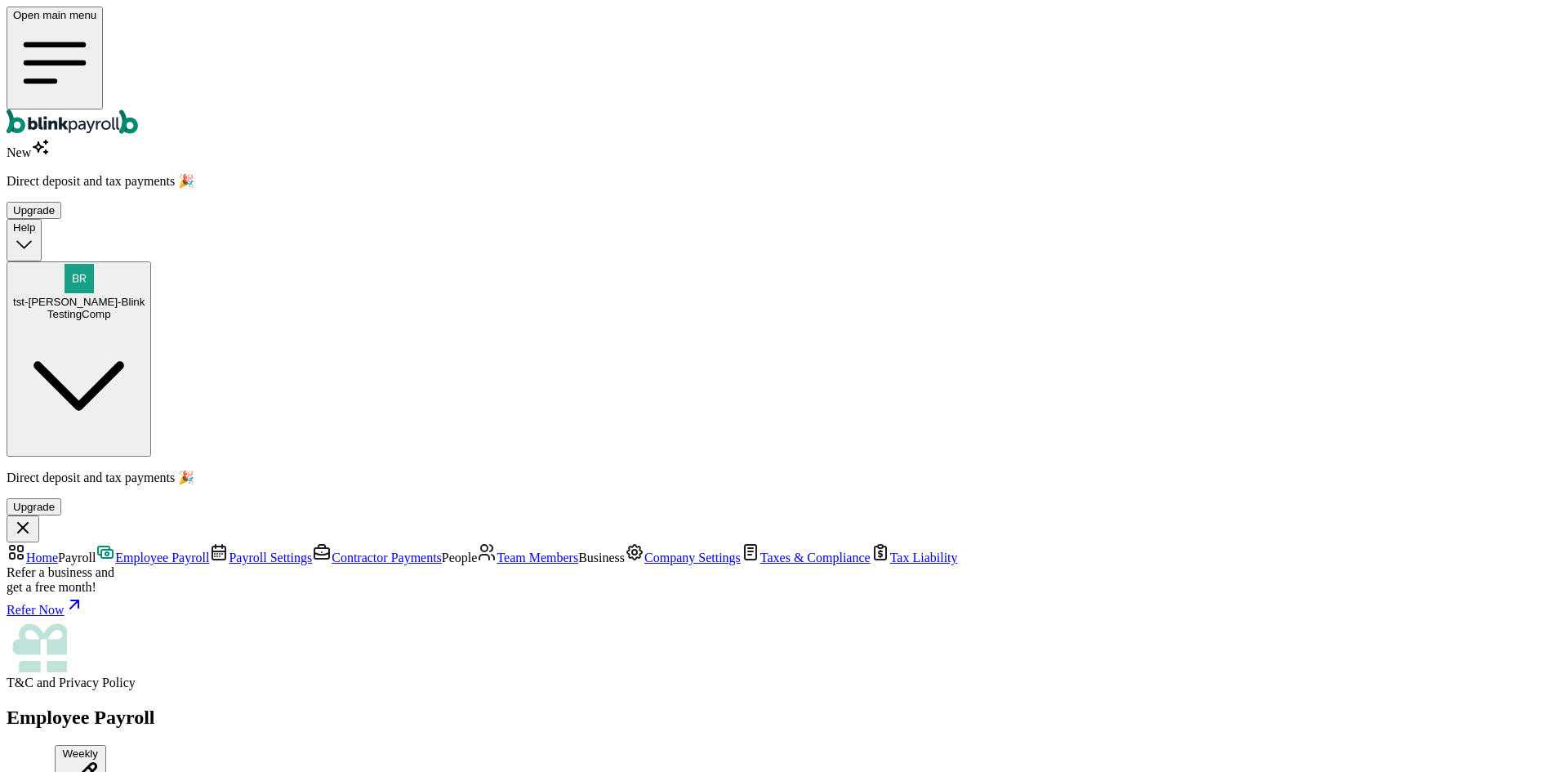
click at [332, 551] on span "Contractor Payments" at bounding box center [387, 557] width 111 height 14
type input "09/02/2025"
type input "09/23/2025"
click at [229, 551] on span "Payroll Settings" at bounding box center [270, 557] width 83 height 14
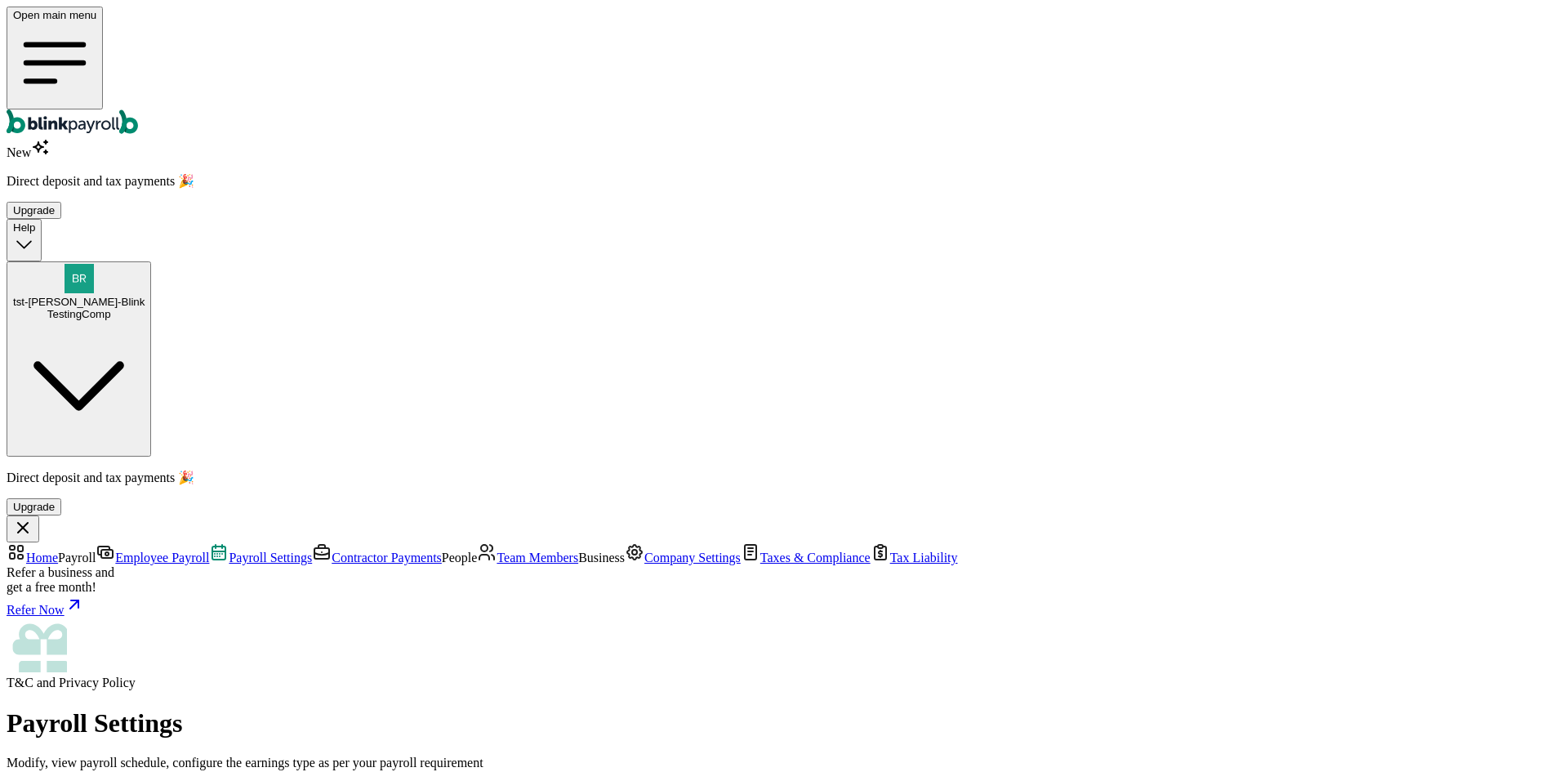
click at [497, 551] on span "Team Members" at bounding box center [538, 557] width 82 height 14
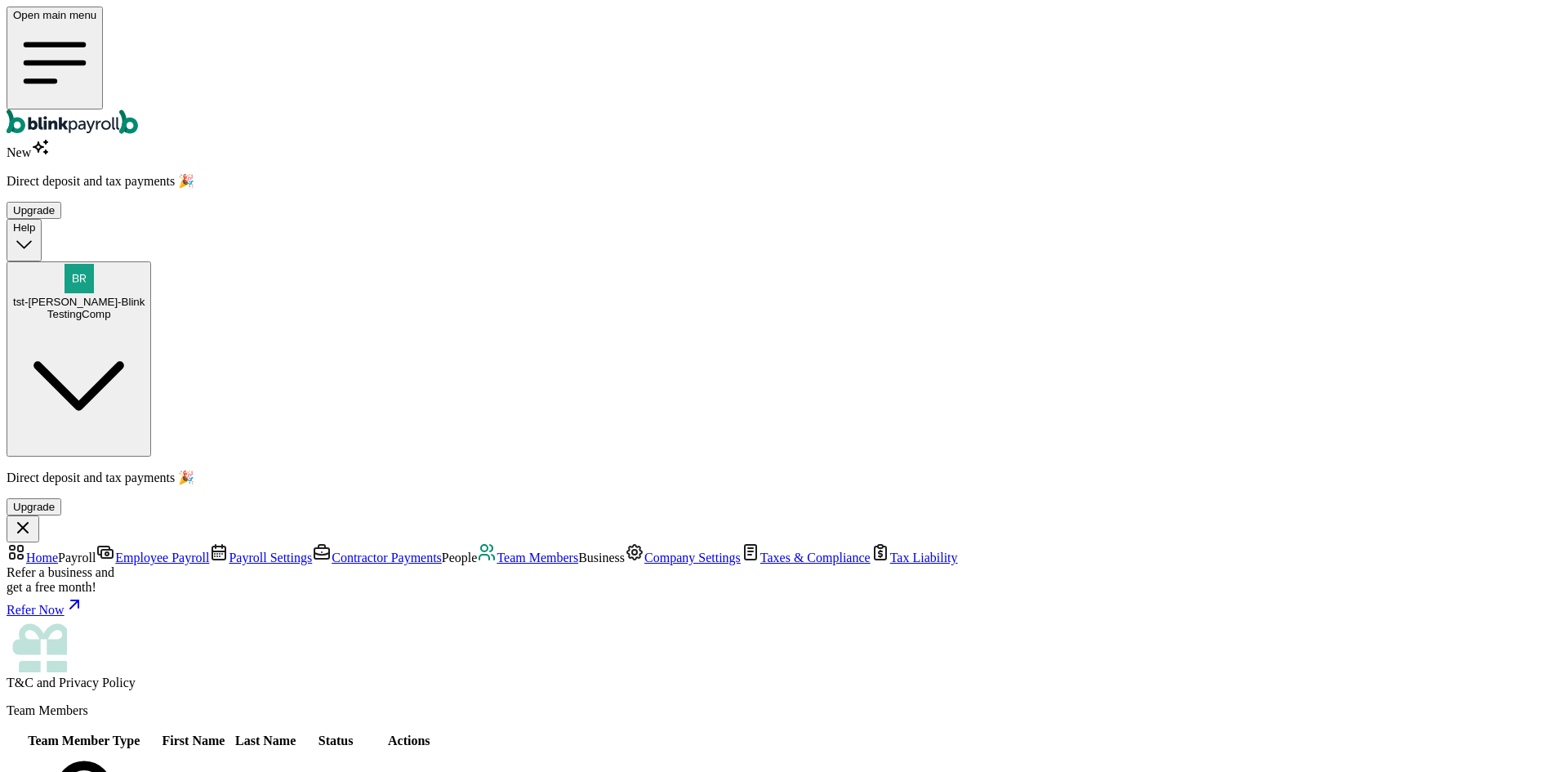
click at [891, 551] on span "Tax Liability" at bounding box center [924, 557] width 68 height 14
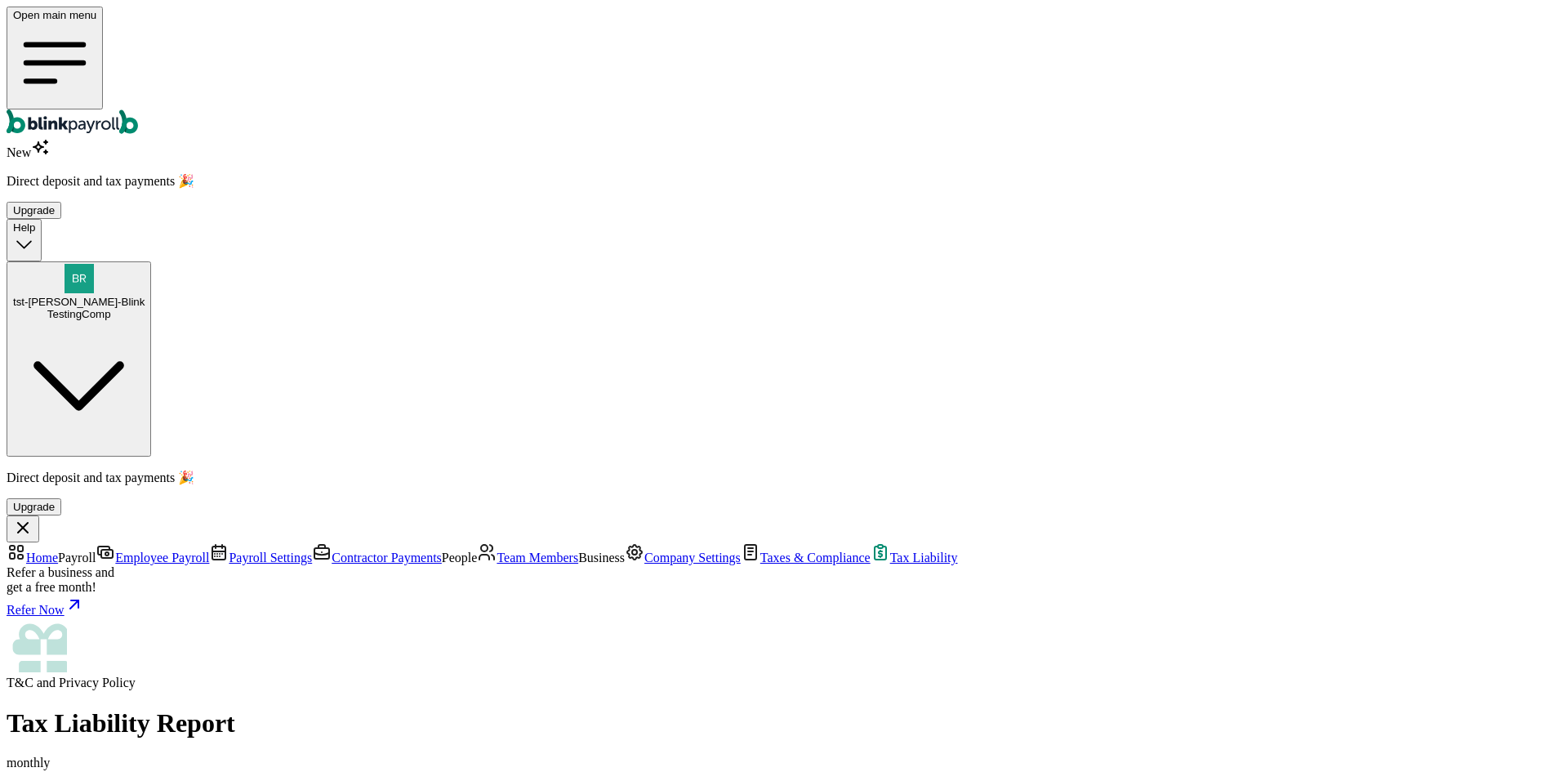
click at [645, 551] on span "Company Settings" at bounding box center [693, 557] width 96 height 14
click at [312, 551] on link "Contractor Payments" at bounding box center [376, 557] width 130 height 14
click at [229, 551] on span "Payroll Settings" at bounding box center [270, 557] width 83 height 14
click at [497, 551] on span "Team Members" at bounding box center [538, 557] width 82 height 14
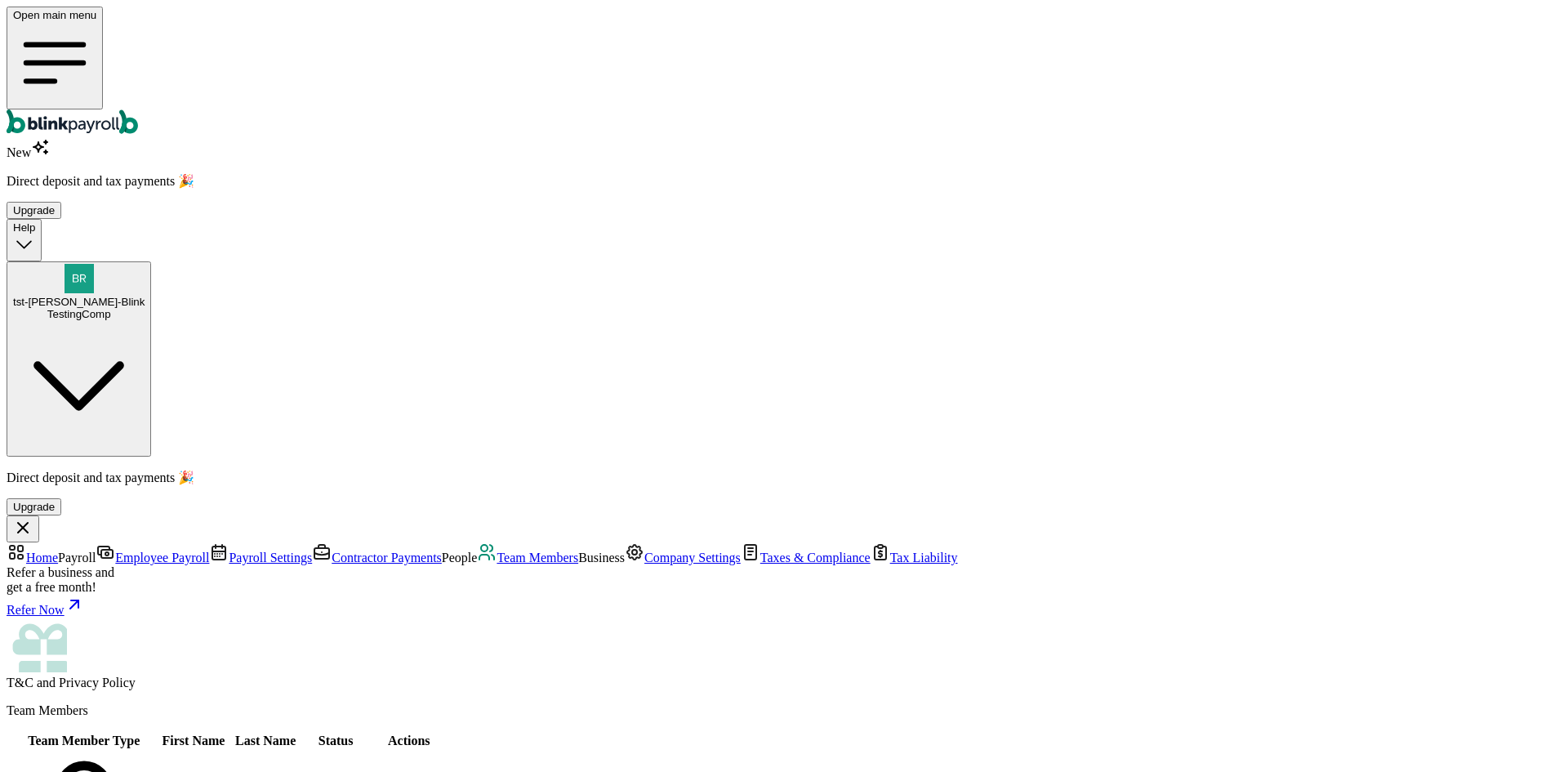
click at [209, 551] on link "Payroll Settings" at bounding box center [260, 557] width 102 height 14
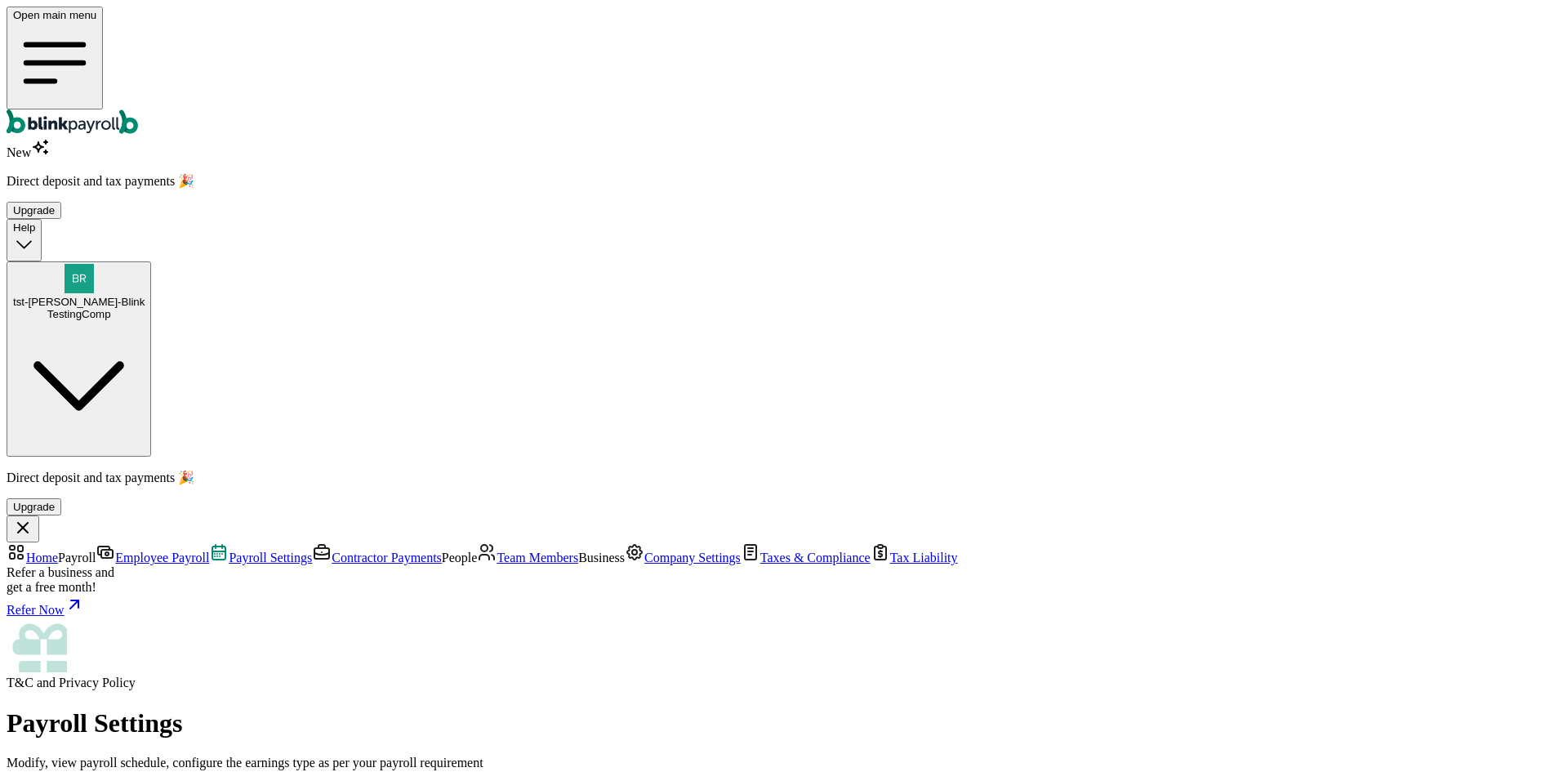
scroll to position [147, 0]
click at [332, 551] on span "Contractor Payments" at bounding box center [387, 557] width 111 height 14
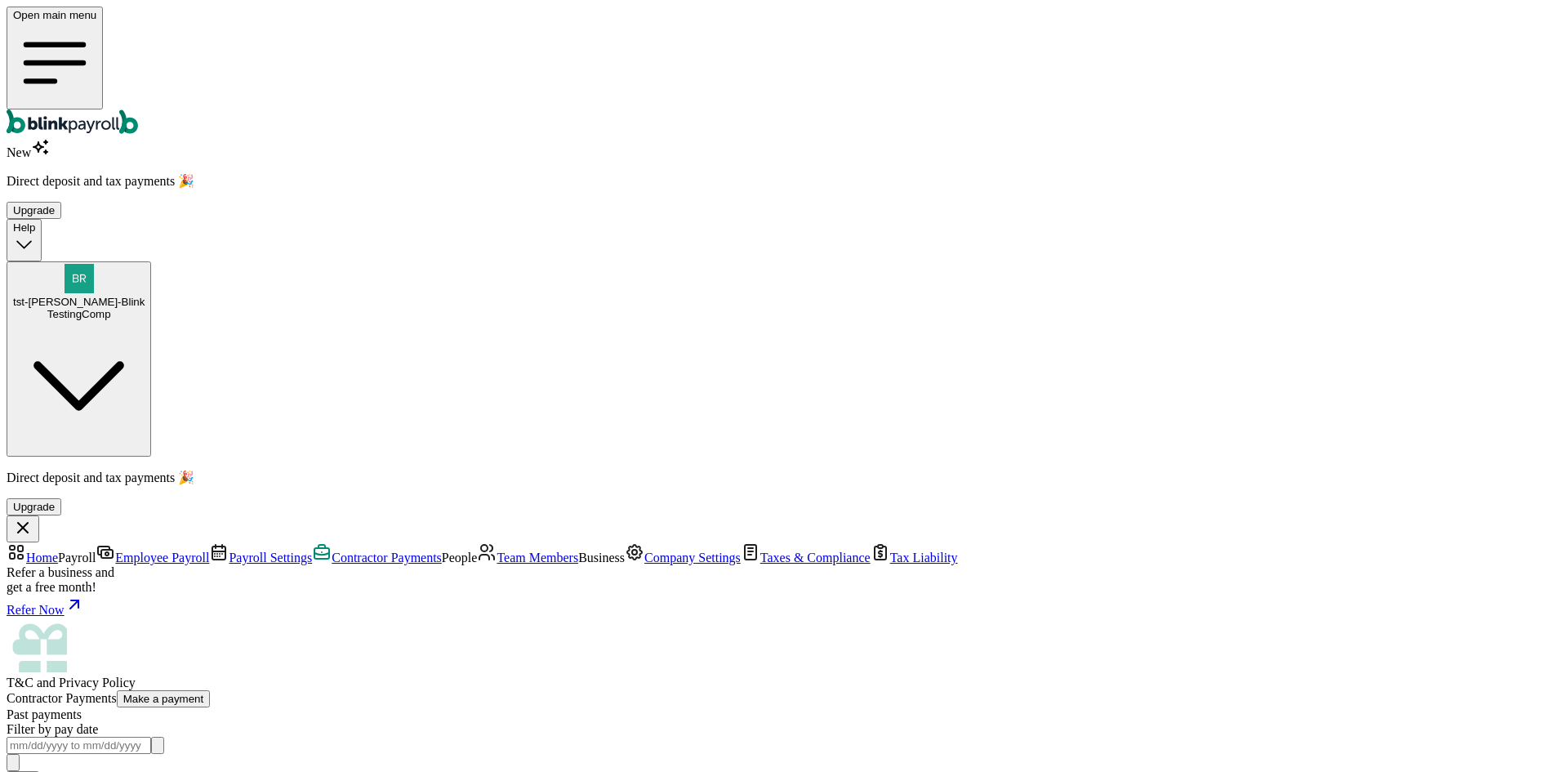
click at [477, 551] on link "Team Members" at bounding box center [528, 557] width 102 height 14
click at [645, 551] on span "Company Settings" at bounding box center [693, 557] width 96 height 14
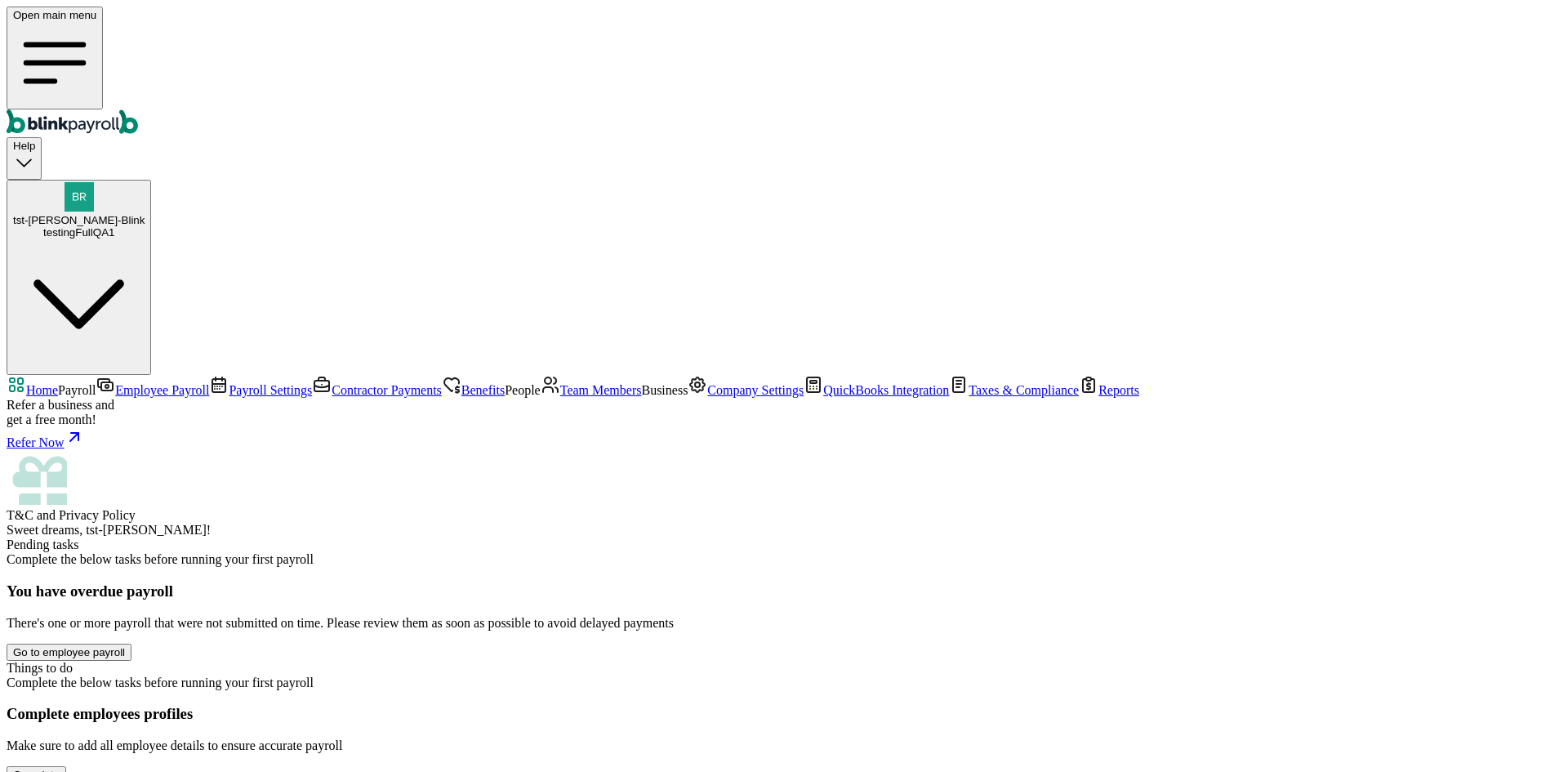
click at [707, 397] on span "Company Settings" at bounding box center [755, 389] width 96 height 14
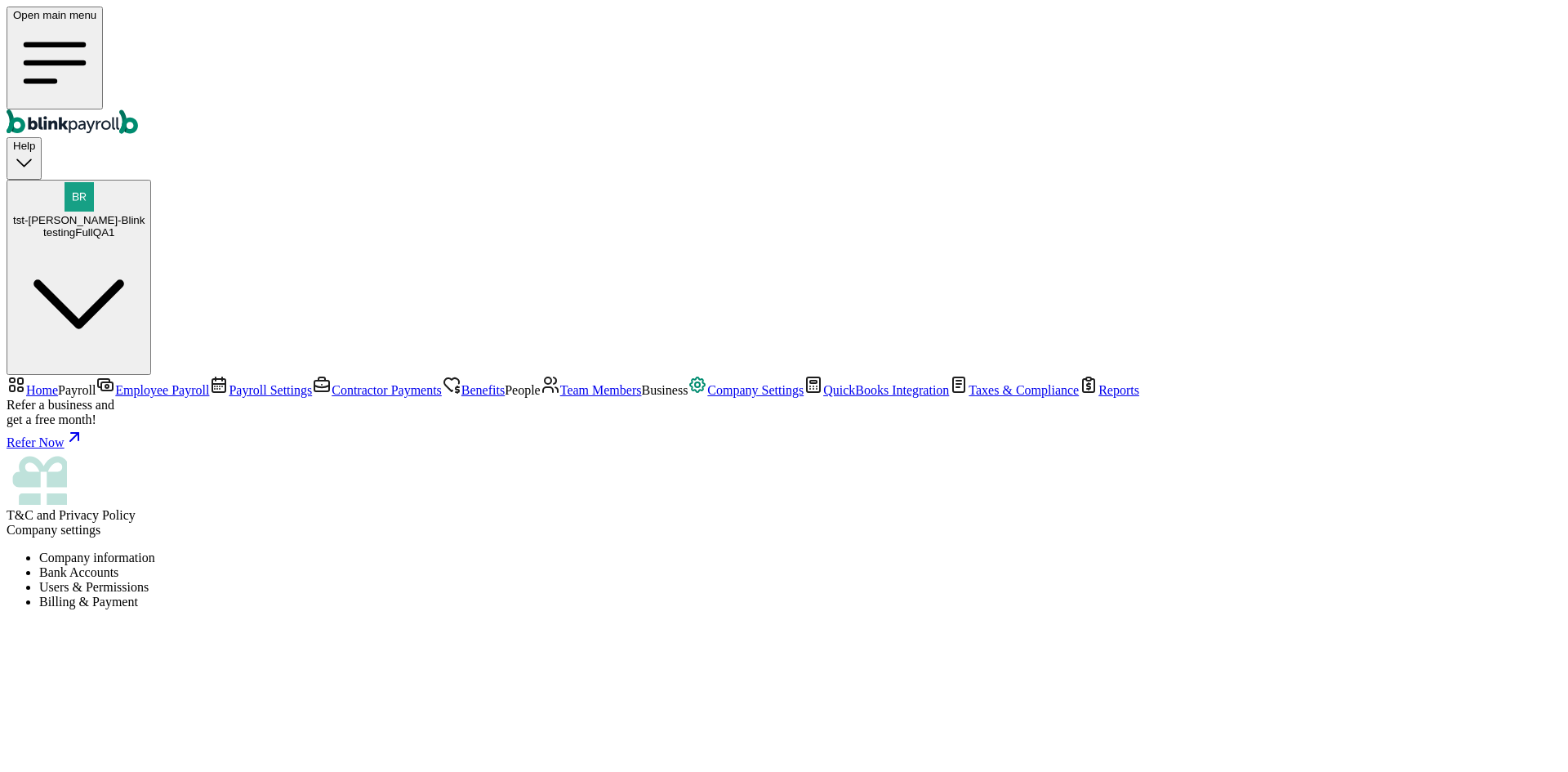
click at [425, 565] on li "Bank Accounts" at bounding box center [800, 572] width 1523 height 15
click at [560, 386] on span "Team Members" at bounding box center [601, 389] width 82 height 14
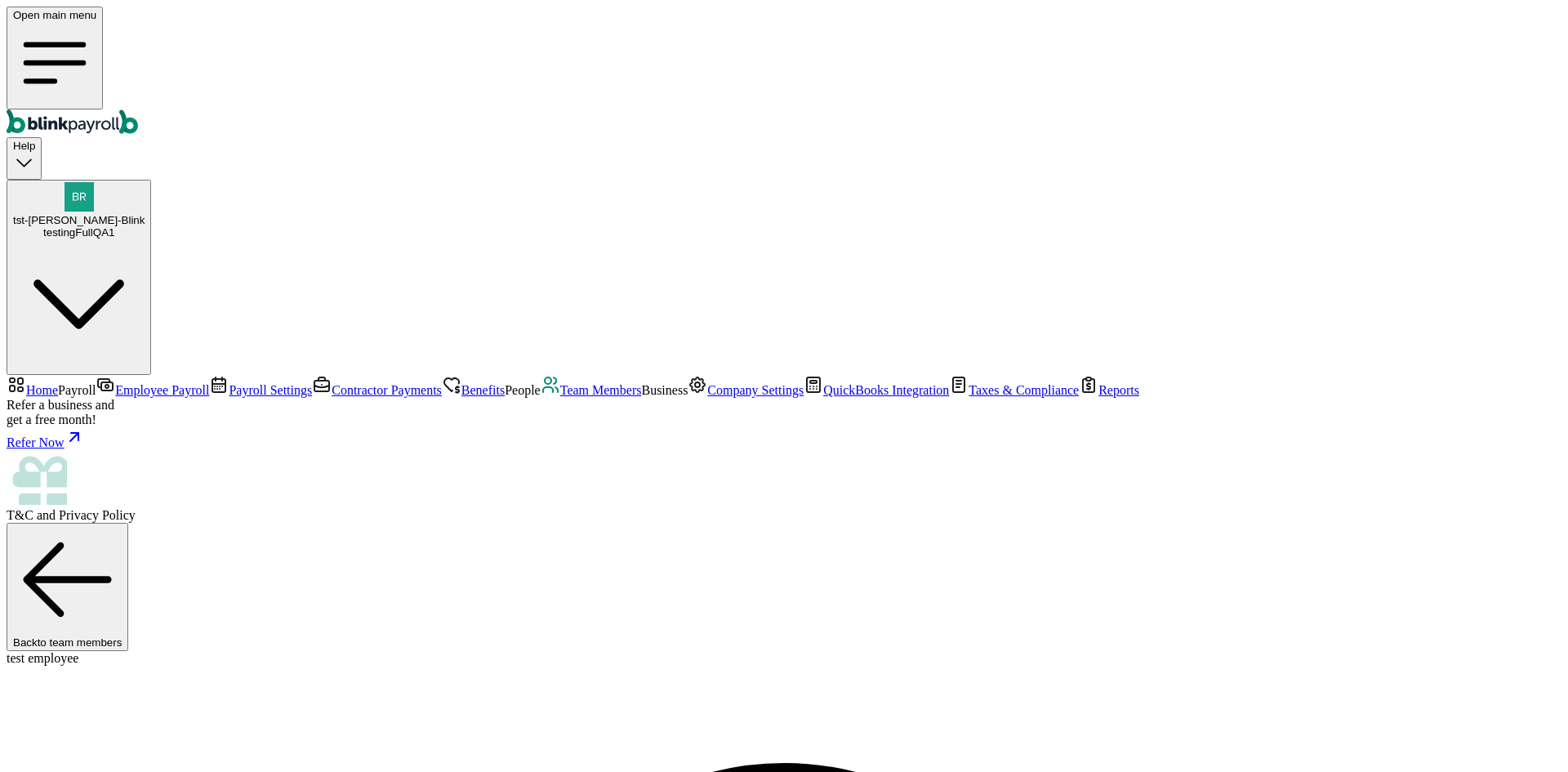
select select "2025"
drag, startPoint x: 620, startPoint y: 218, endPoint x: 725, endPoint y: 210, distance: 105.3
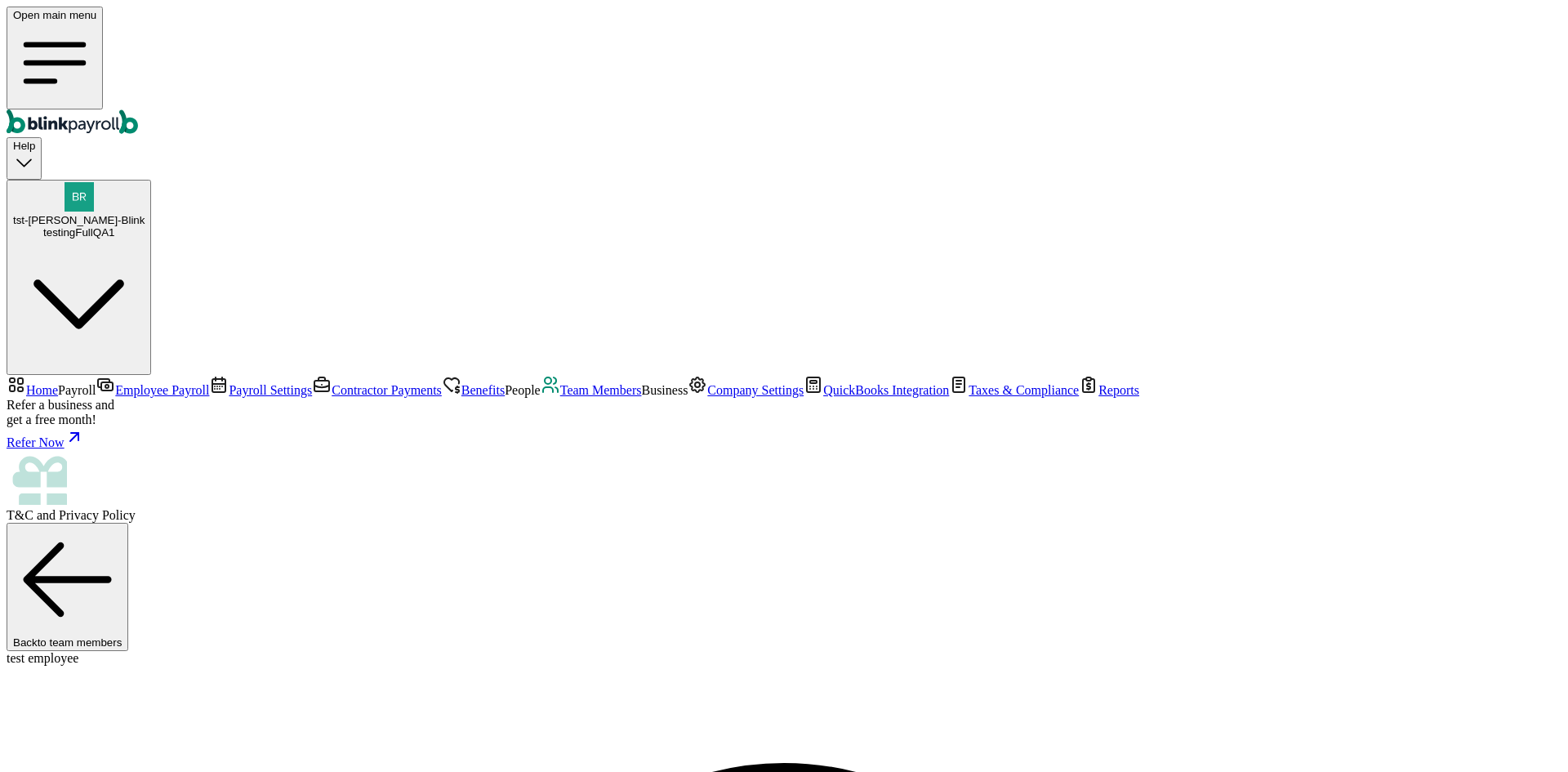
scroll to position [193, 0]
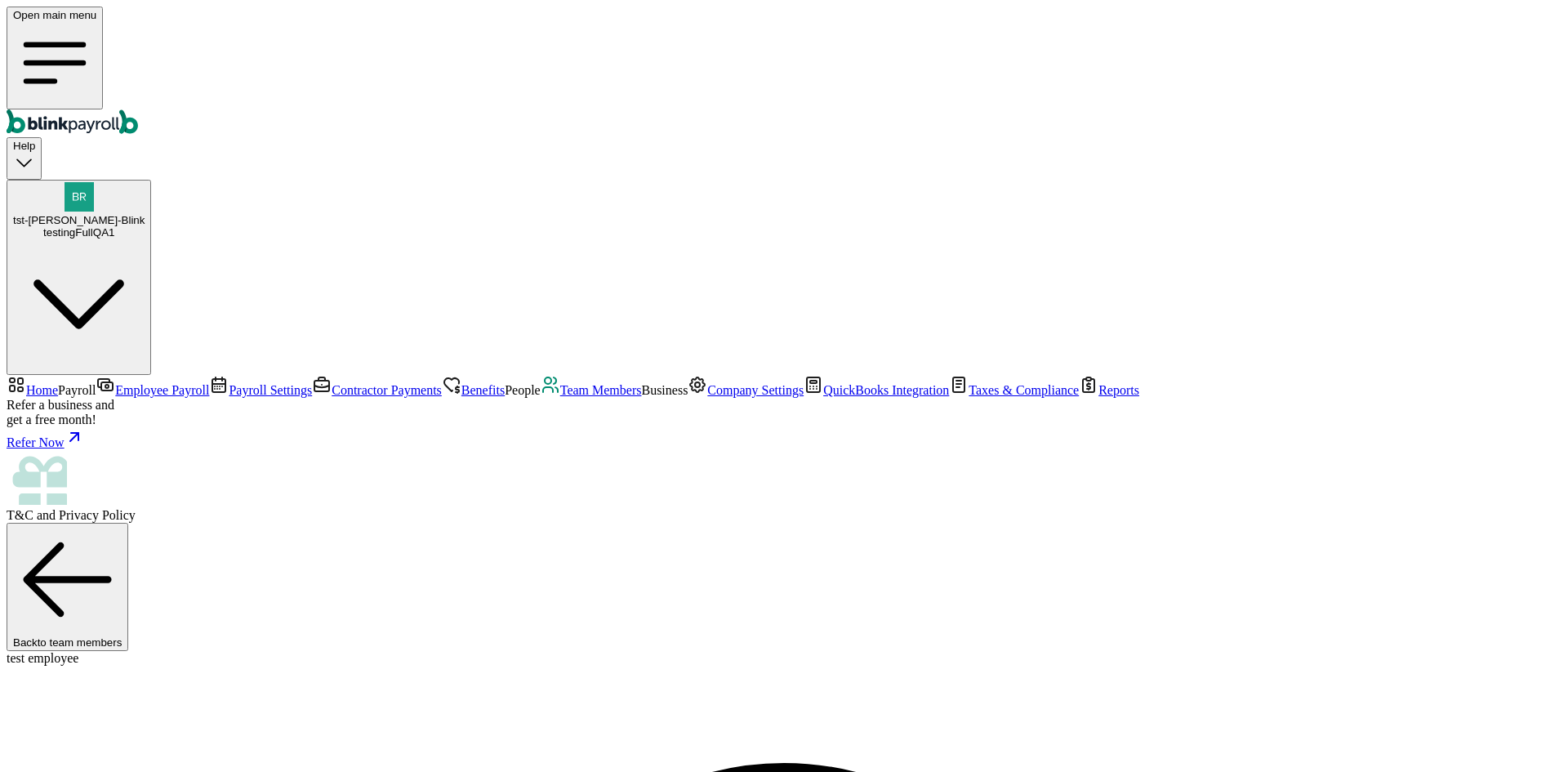
select select "Savings"
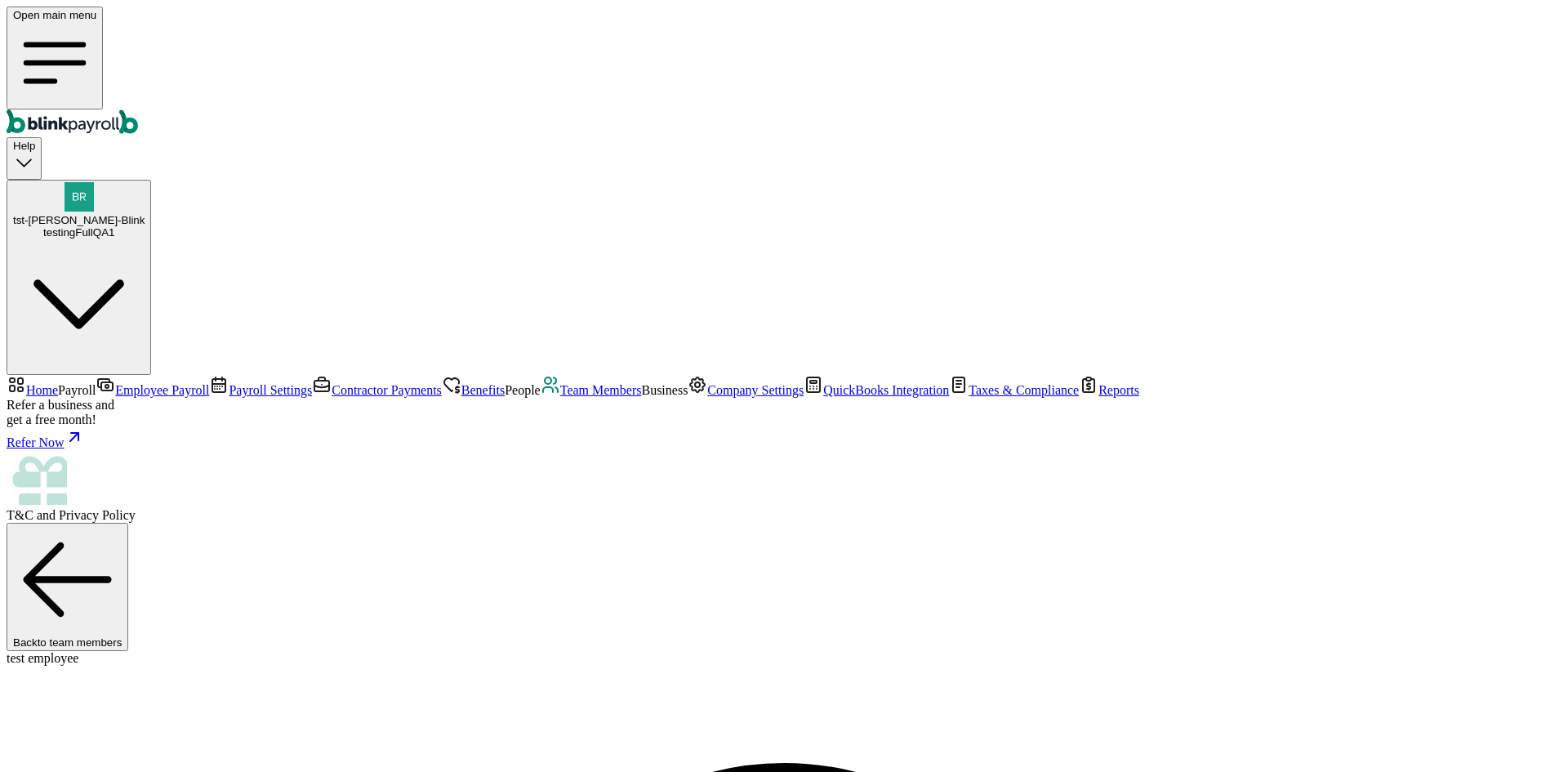
type input "021000021"
type input "2233"
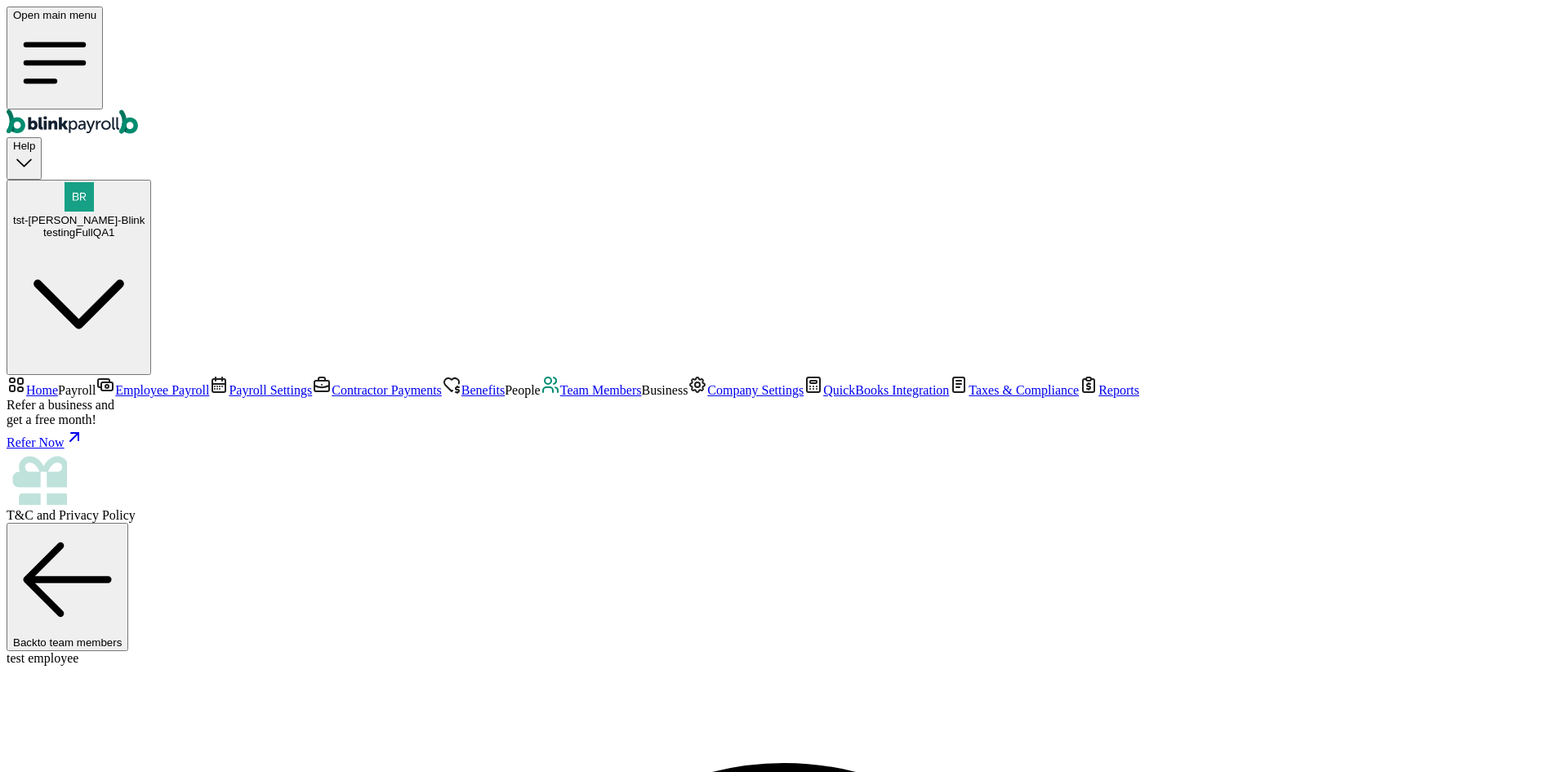
type input "2233"
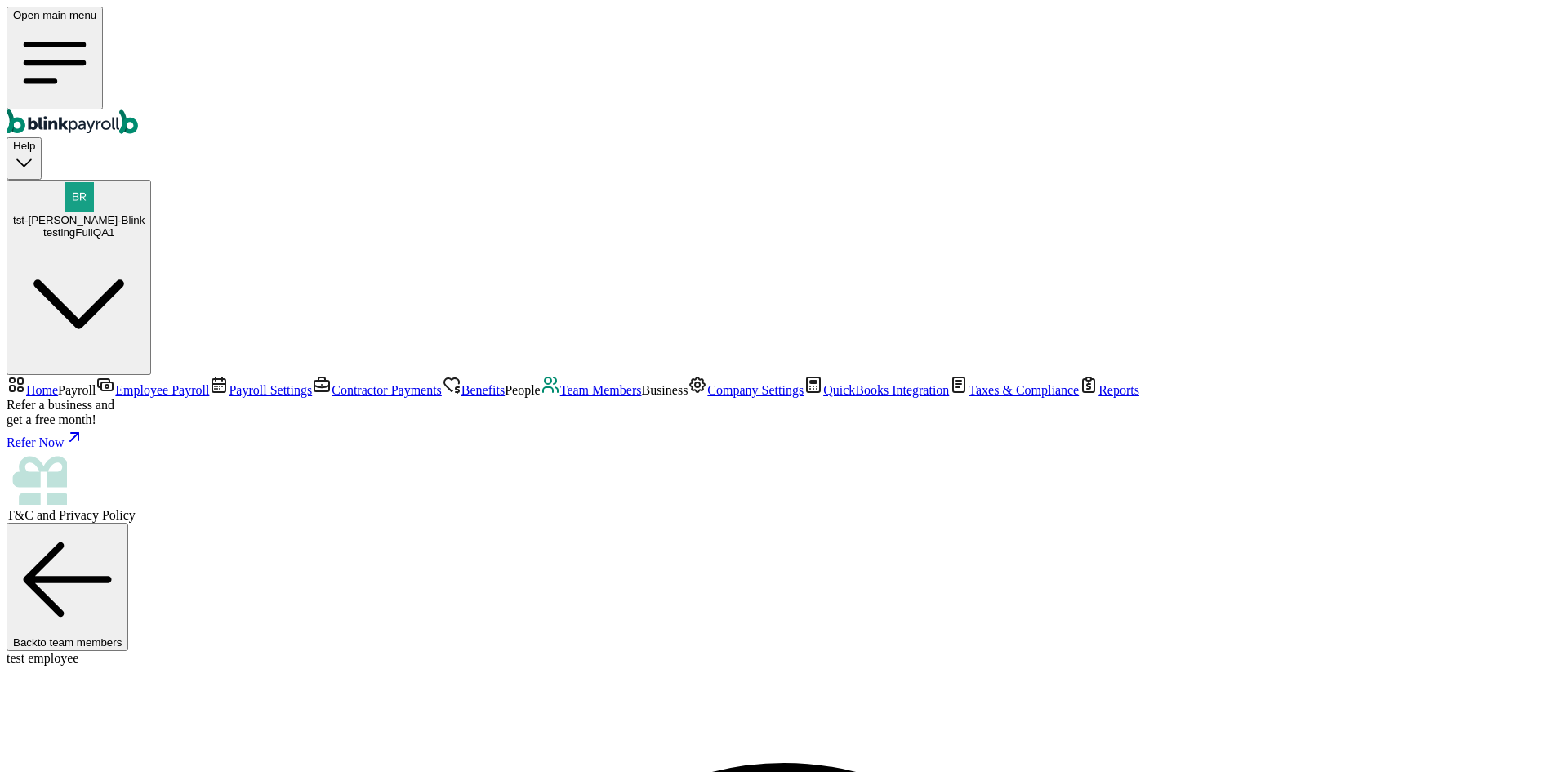
checkbox input "true"
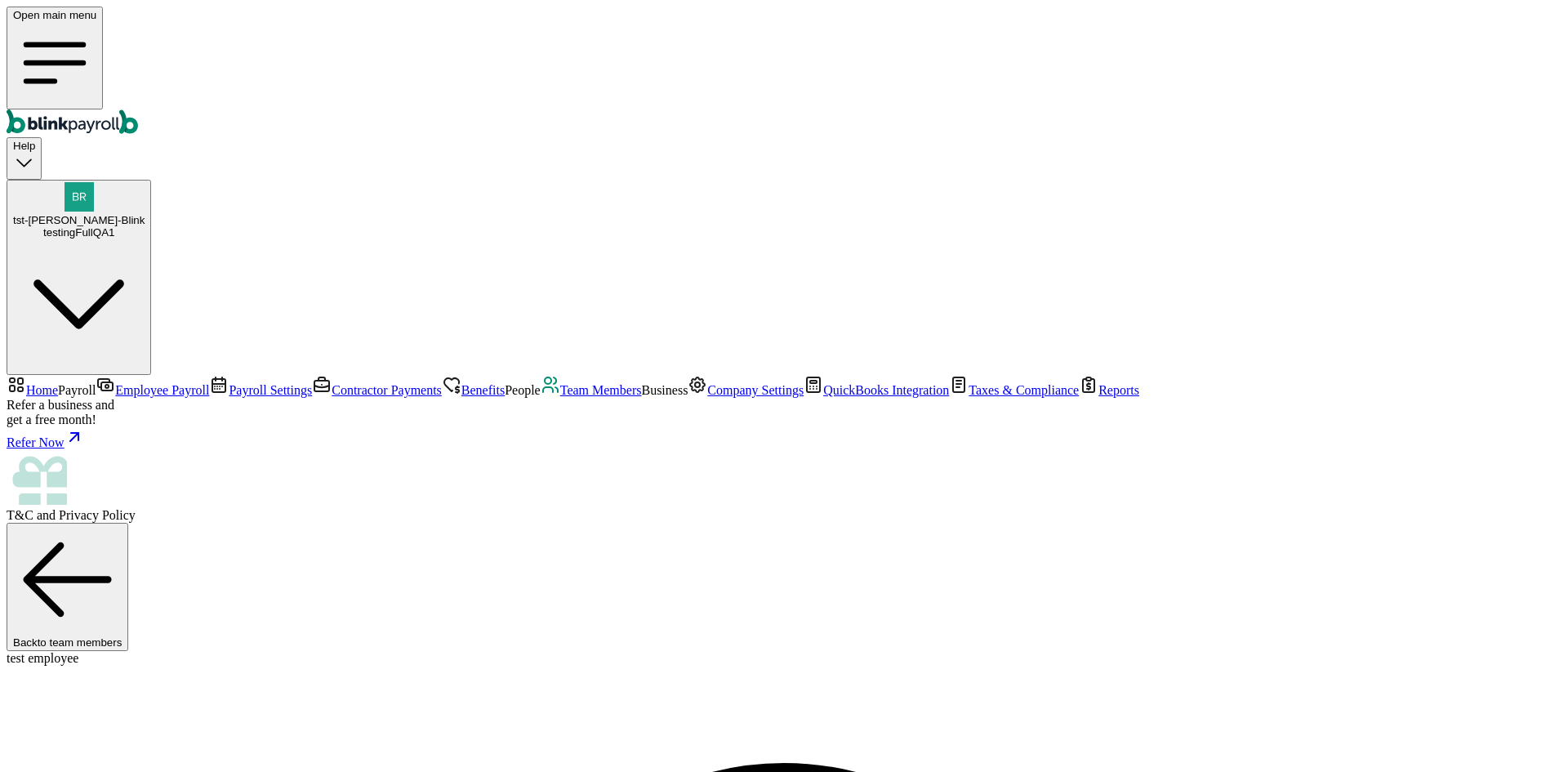
checkbox input "true"
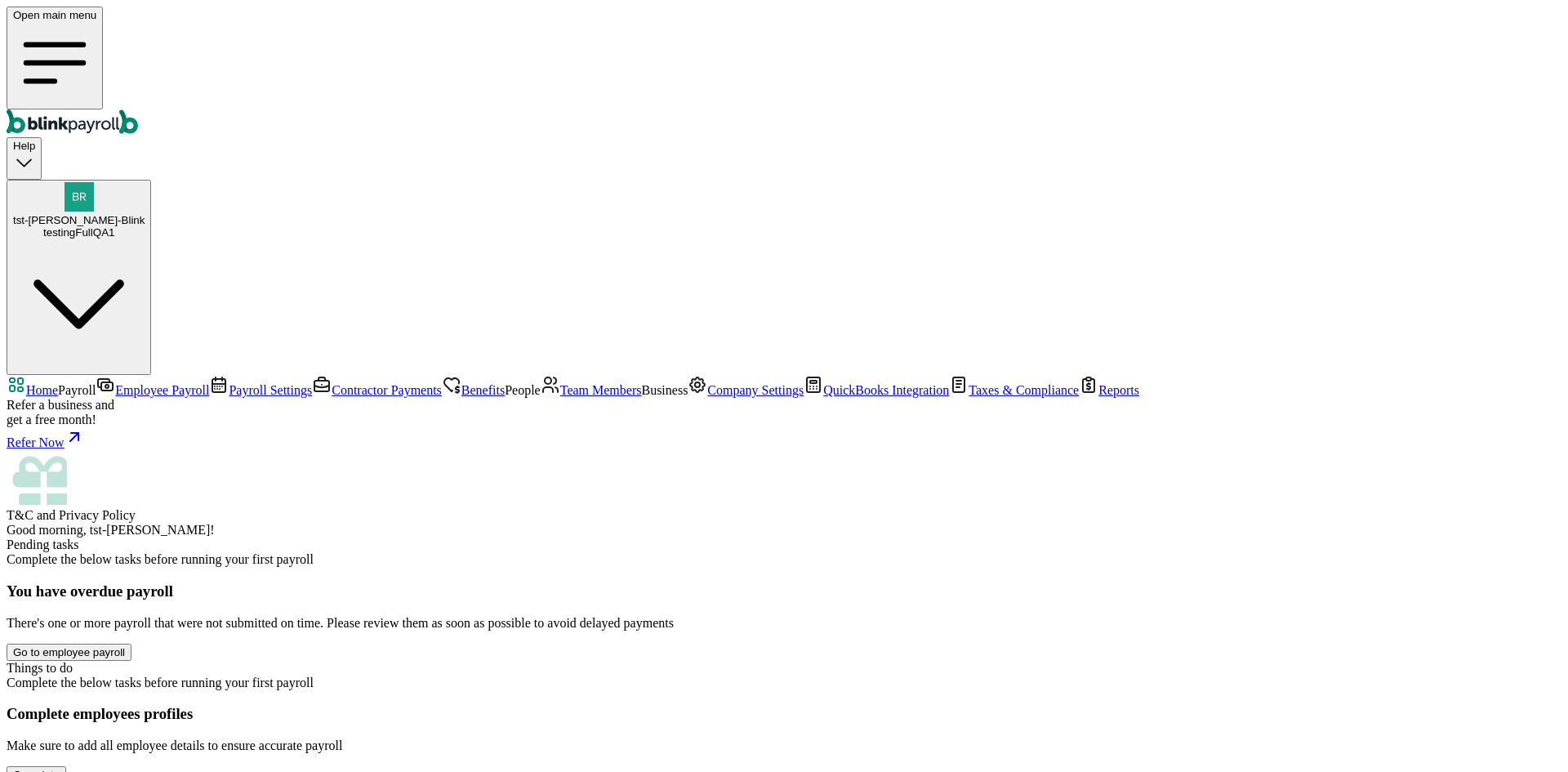
click at [560, 383] on span "Team Members" at bounding box center [601, 389] width 82 height 14
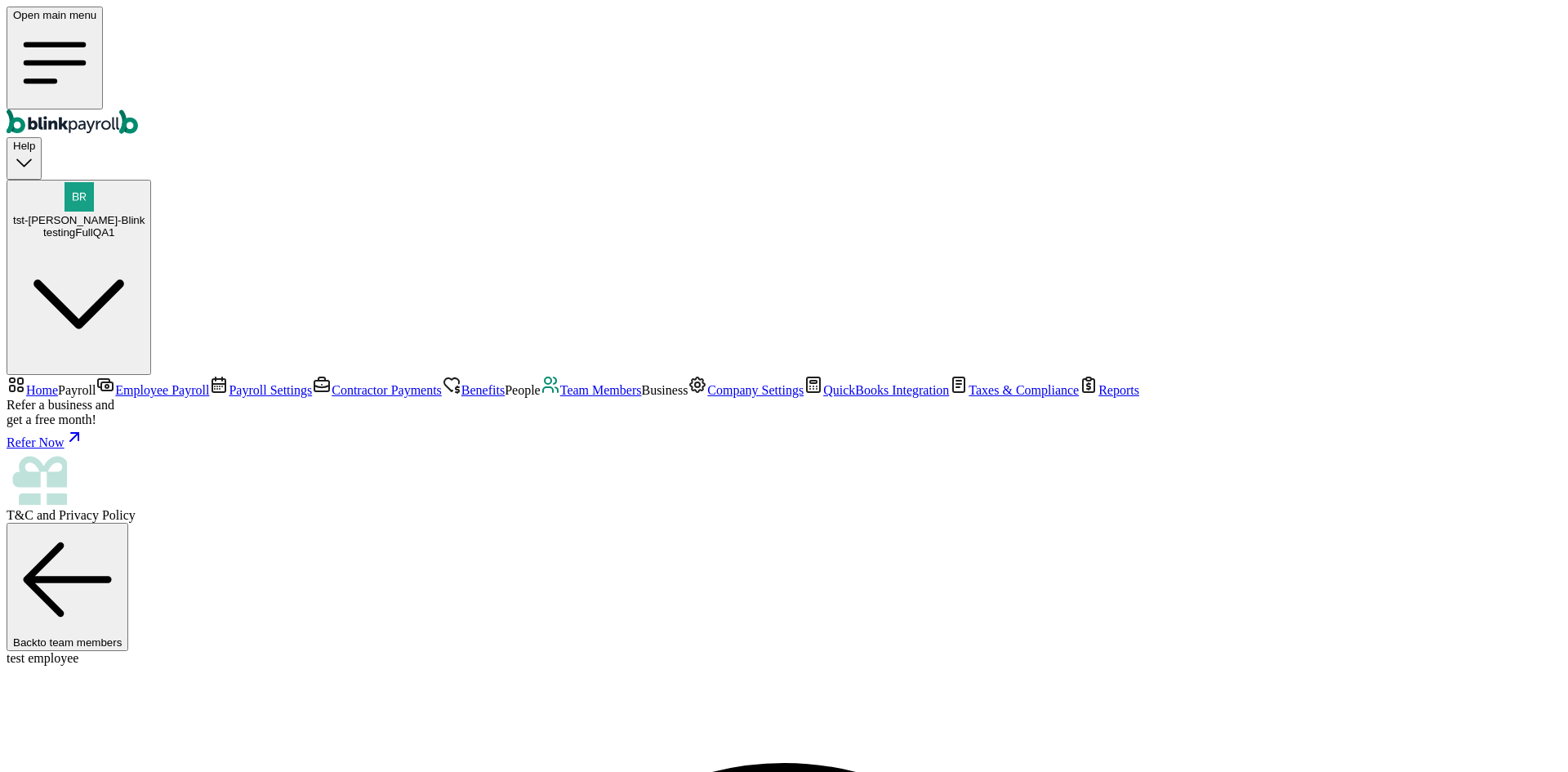
select select "2025"
select select "[STREET_ADDRESS]"
select select "3"
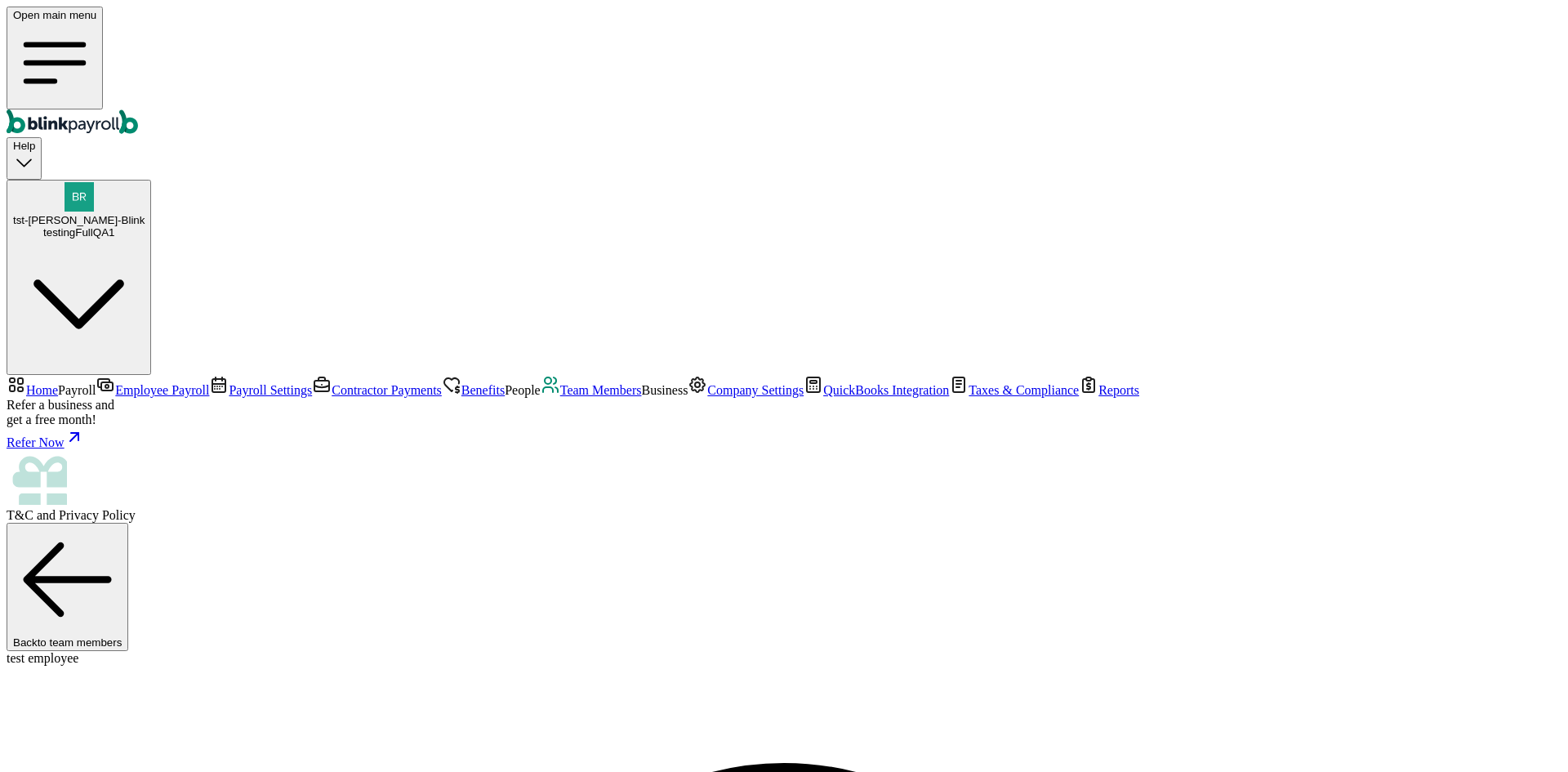
checkbox input "false"
type input "09/27/2025"
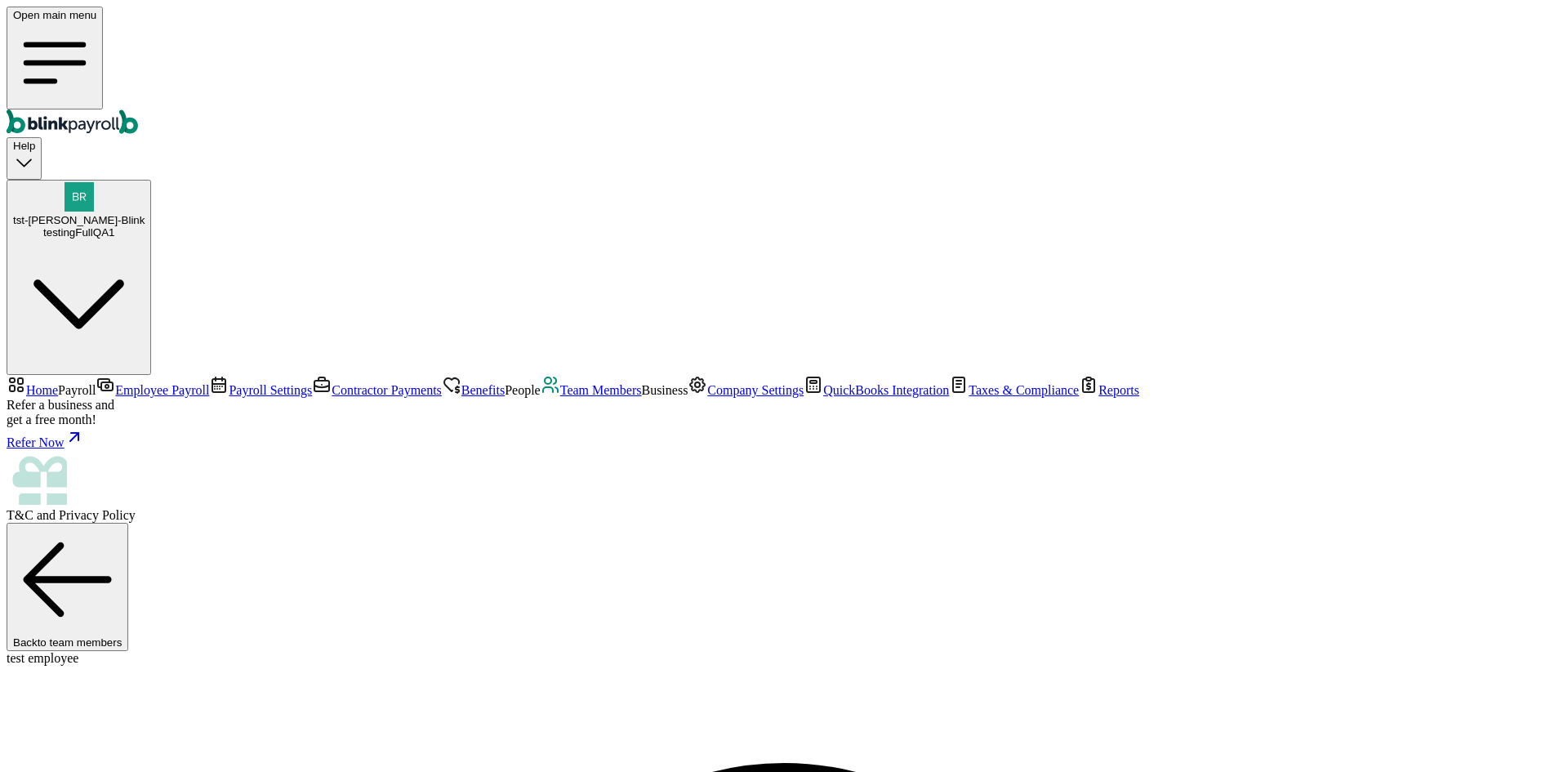
type input "09/27/2025"
click at [560, 392] on span "Team Members" at bounding box center [601, 389] width 82 height 14
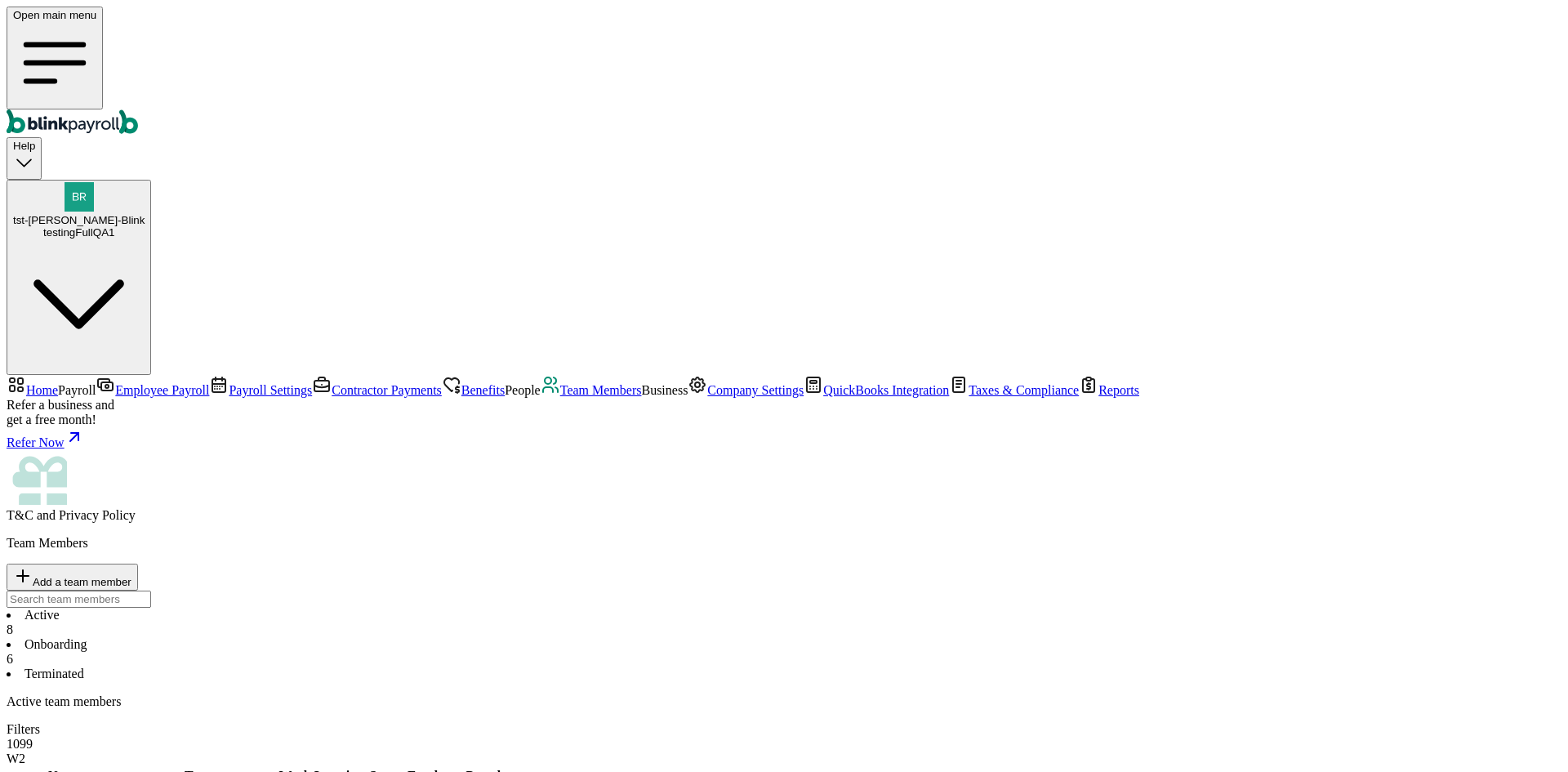
select select "2025"
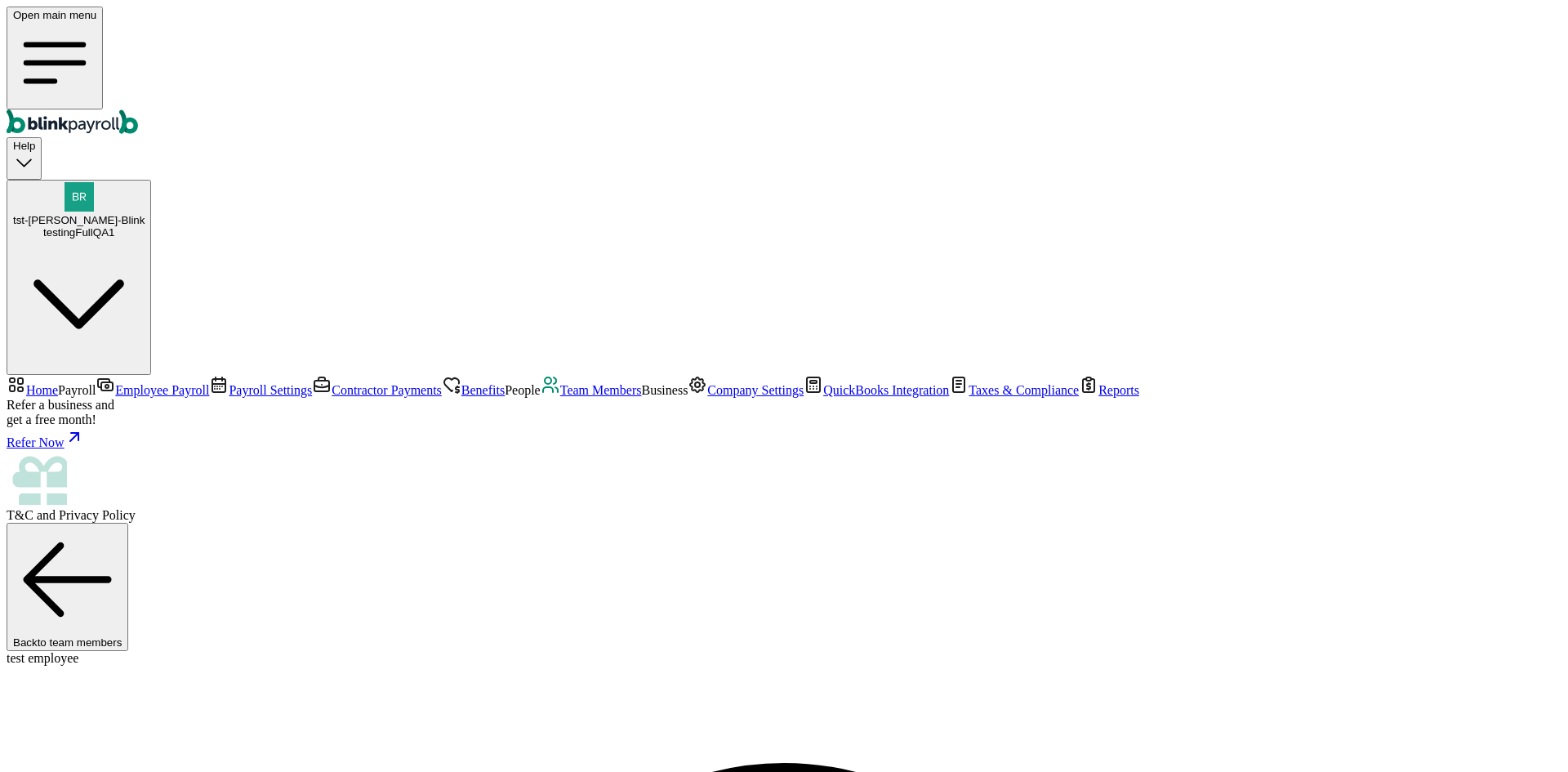
scroll to position [136, 0]
select select "32 1/2 18th St S"
select select "3"
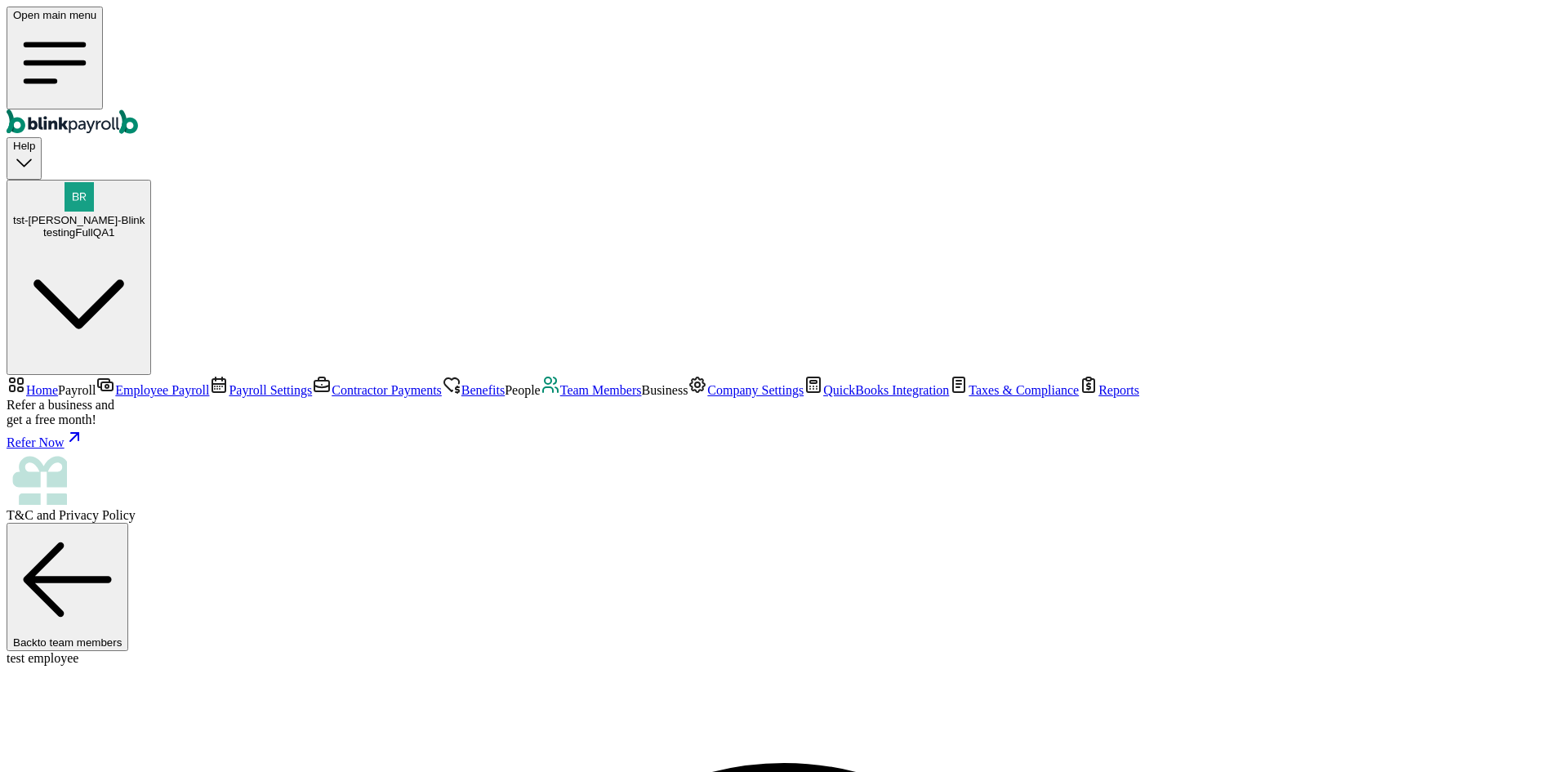
type input "09/02/2025"
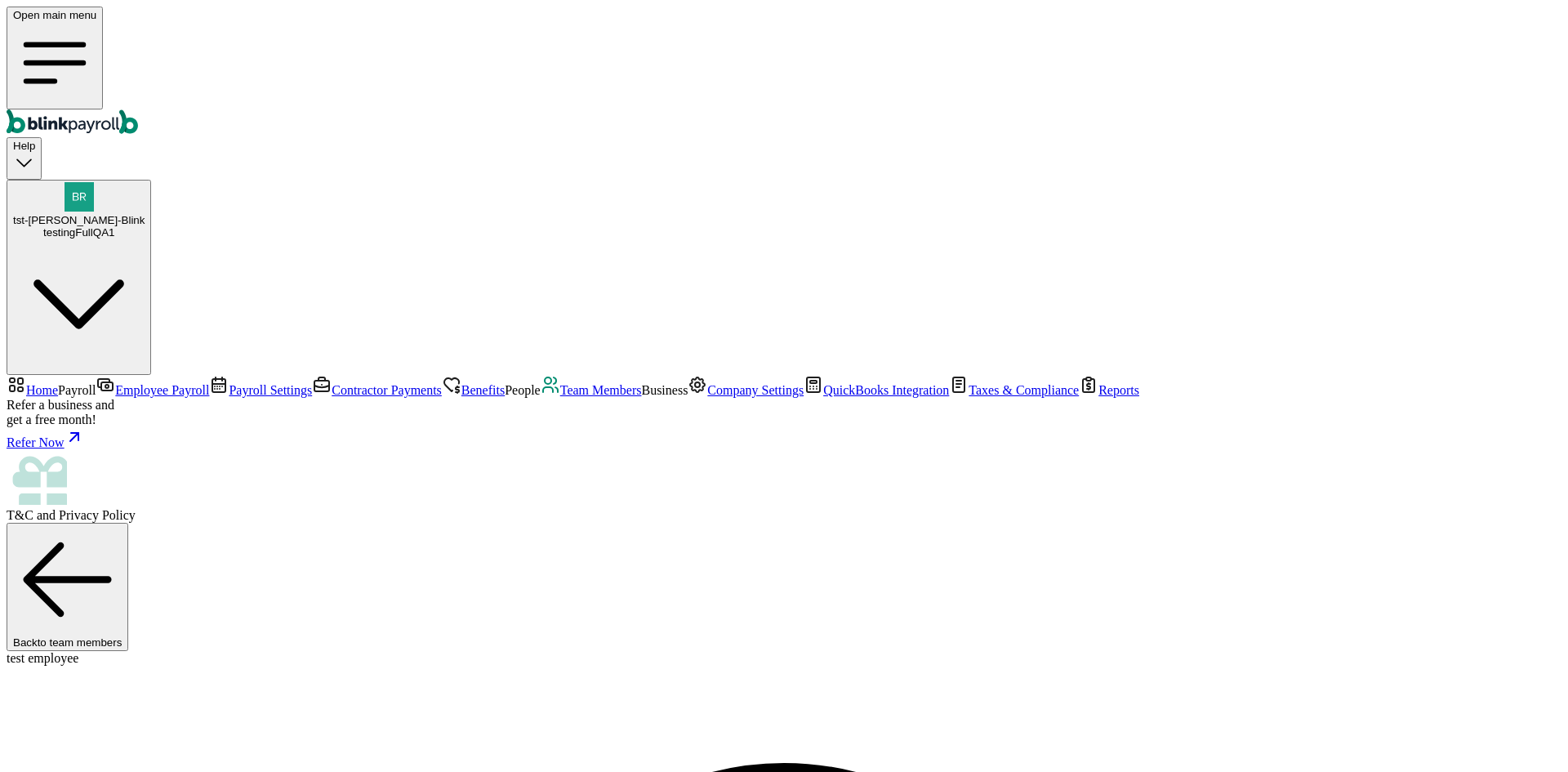
scroll to position [476, 0]
click at [560, 394] on span "Team Members" at bounding box center [601, 389] width 82 height 14
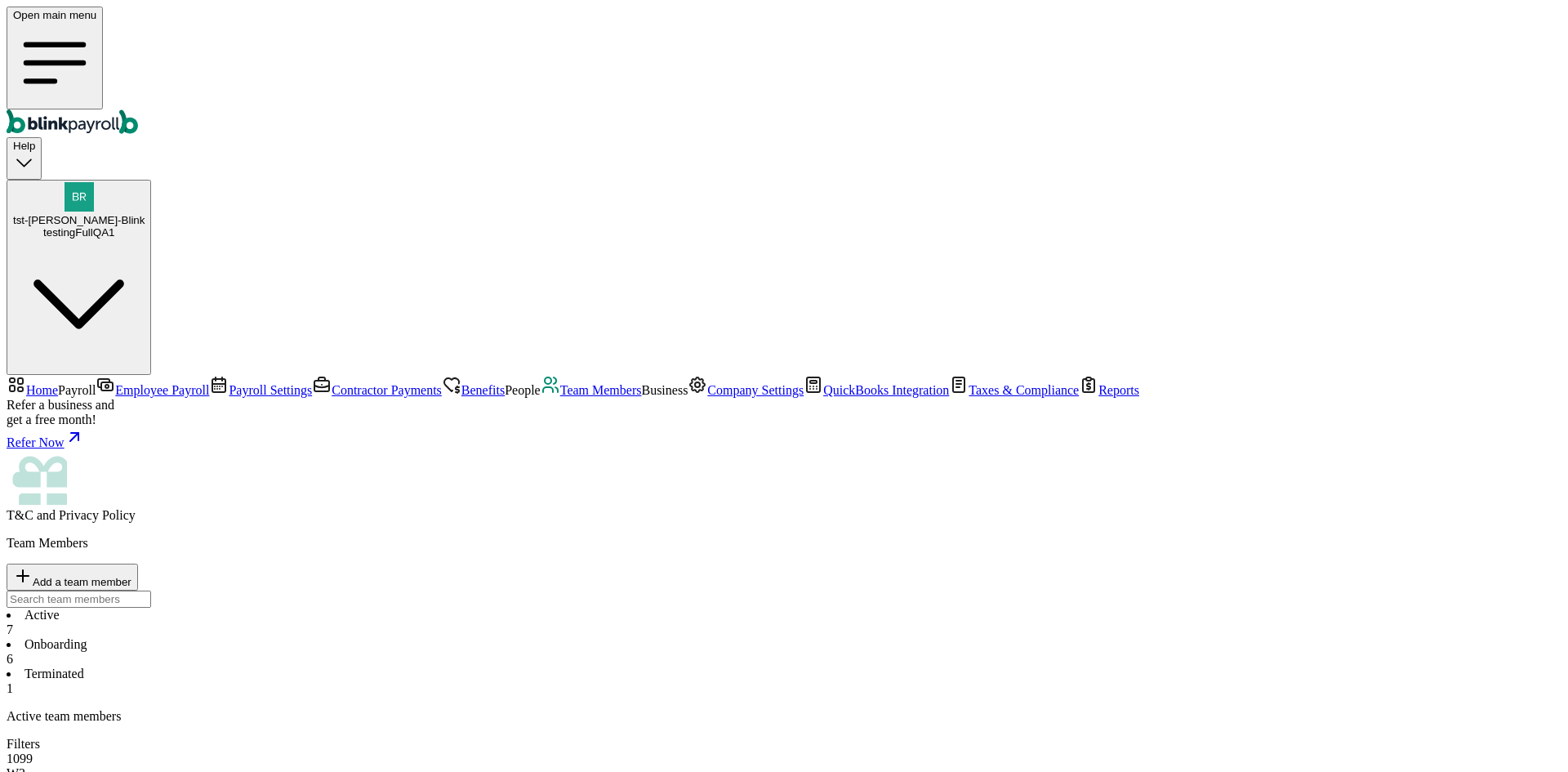
click at [511, 667] on li "Terminated 1" at bounding box center [784, 681] width 1555 height 29
select select "2025"
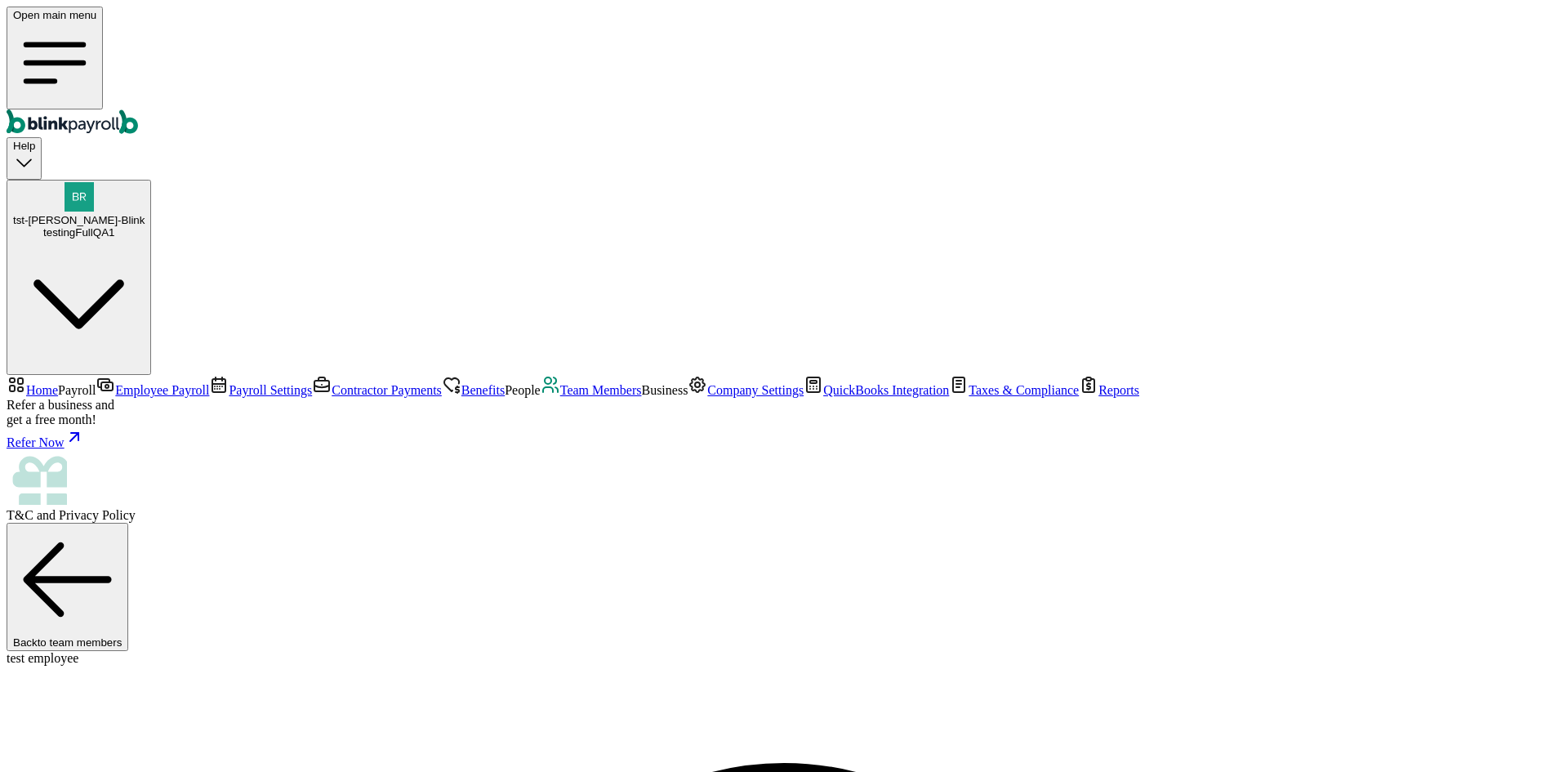
scroll to position [136, 0]
select select "32 1/2 18th St S"
select select "3"
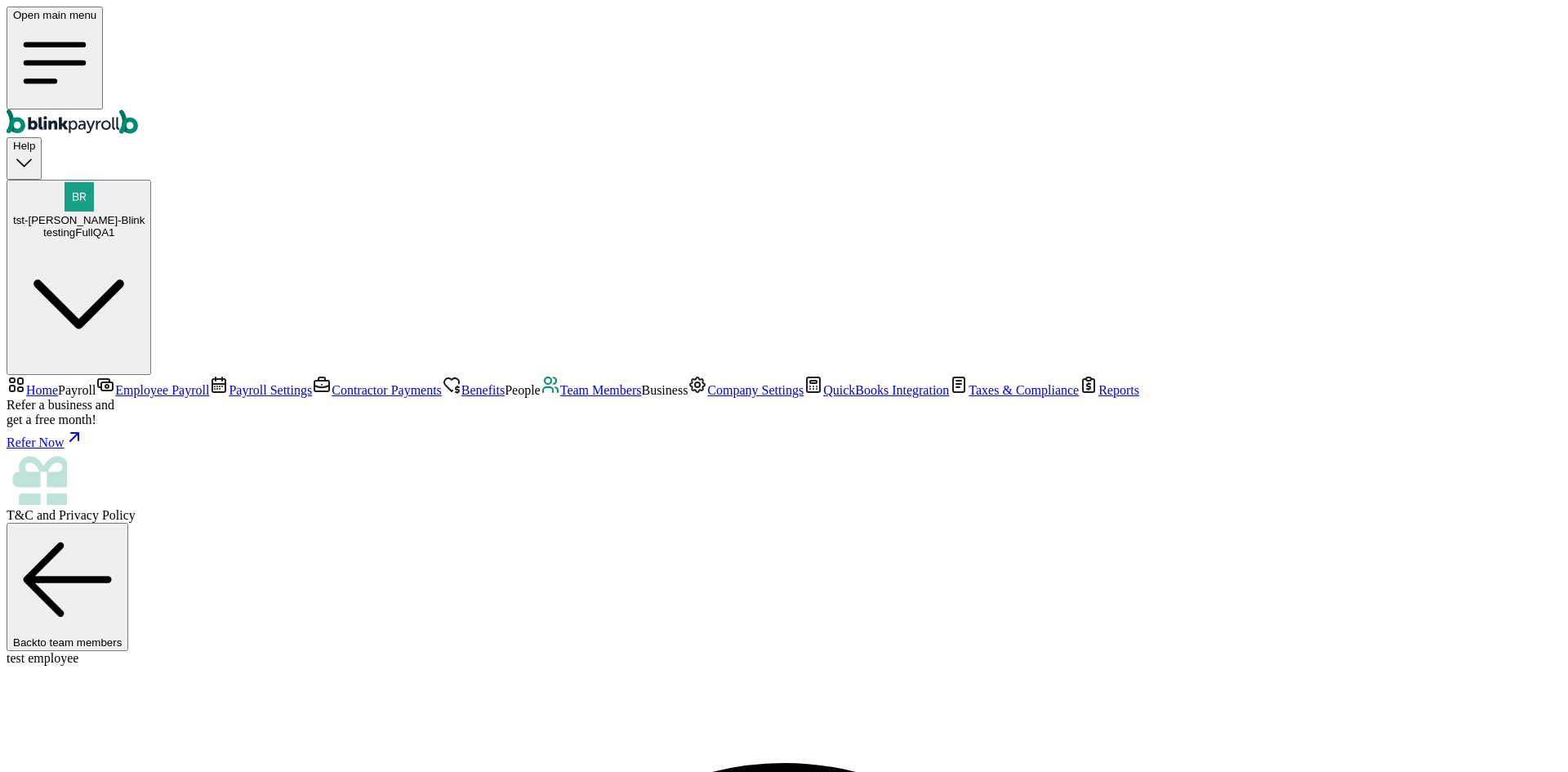
click at [115, 383] on span "Employee Payroll" at bounding box center [162, 389] width 94 height 14
select select "2025"
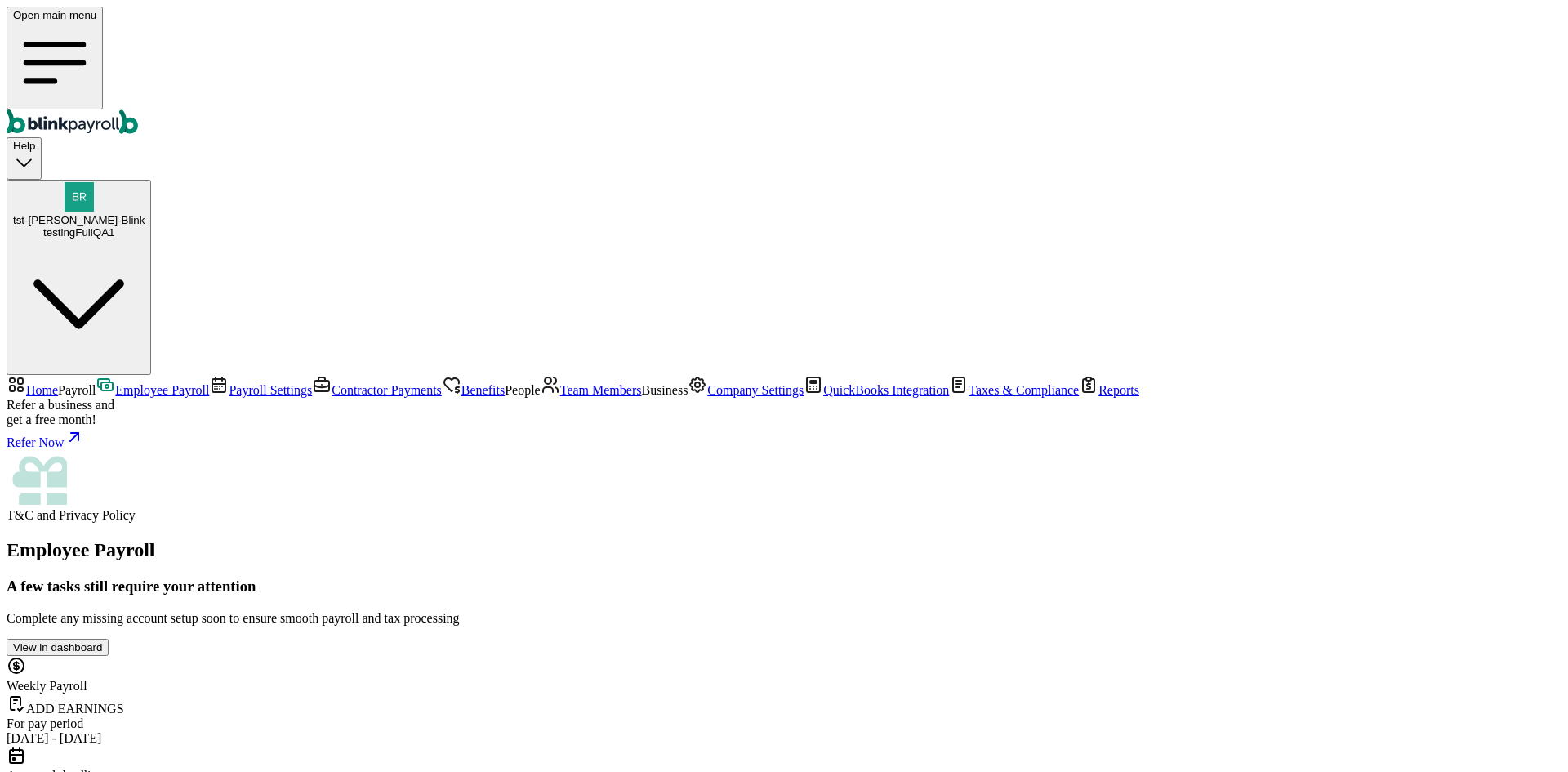
scroll to position [136, 0]
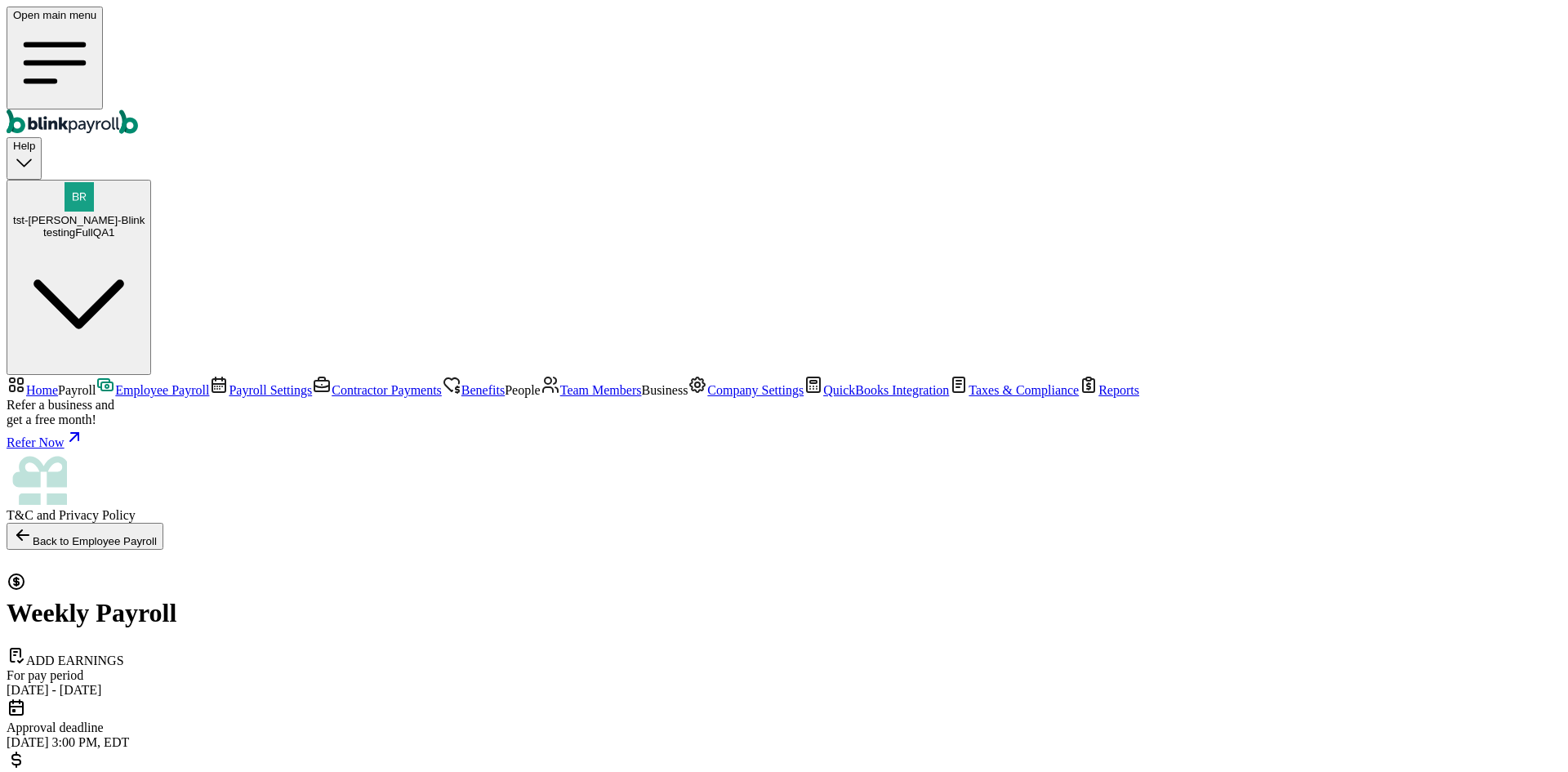
select select "manual"
click at [115, 383] on span "Employee Payroll" at bounding box center [162, 389] width 94 height 14
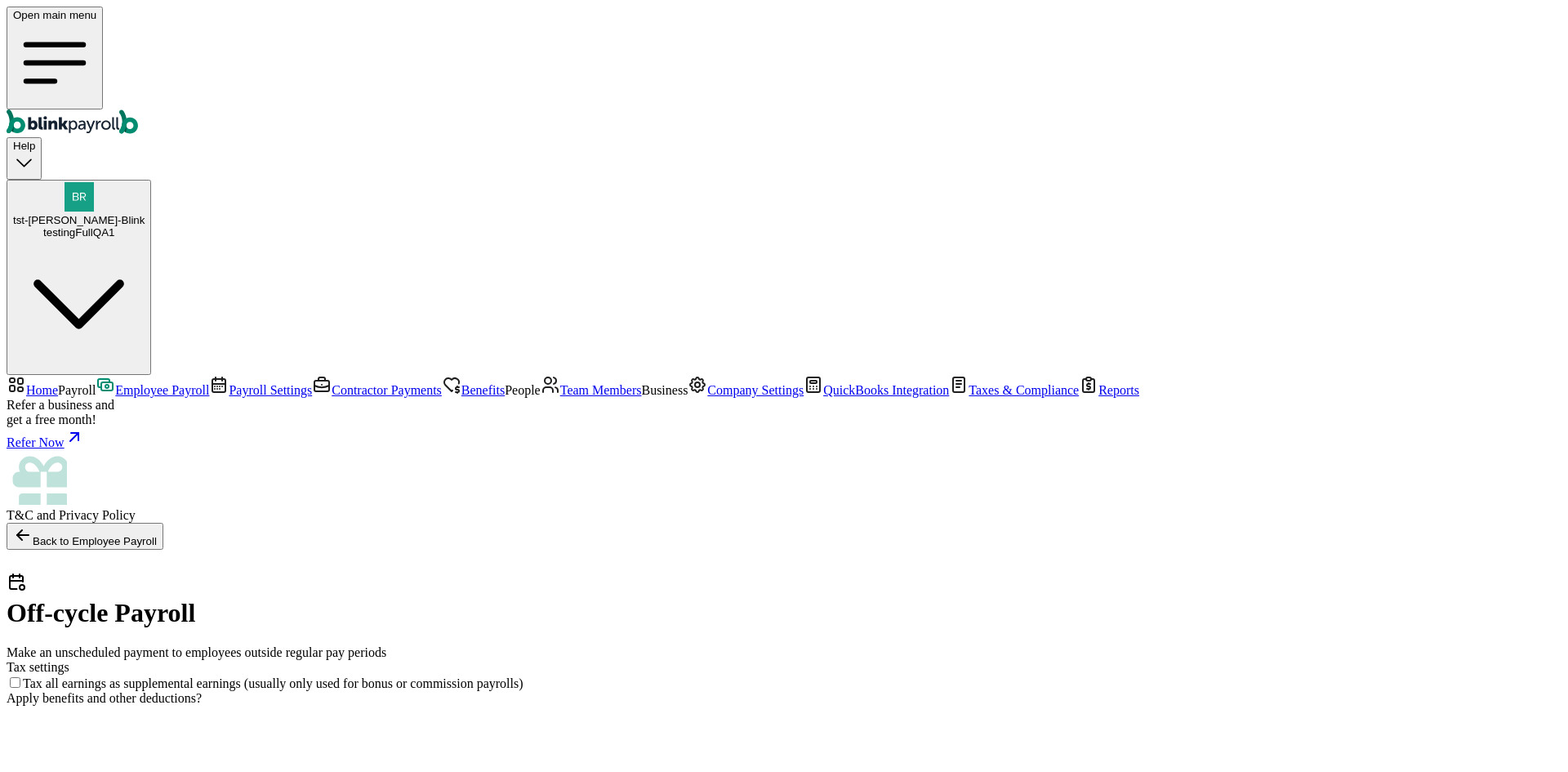
select select "direct_deposit"
select select "manual"
click at [115, 383] on span "Employee Payroll" at bounding box center [162, 389] width 94 height 14
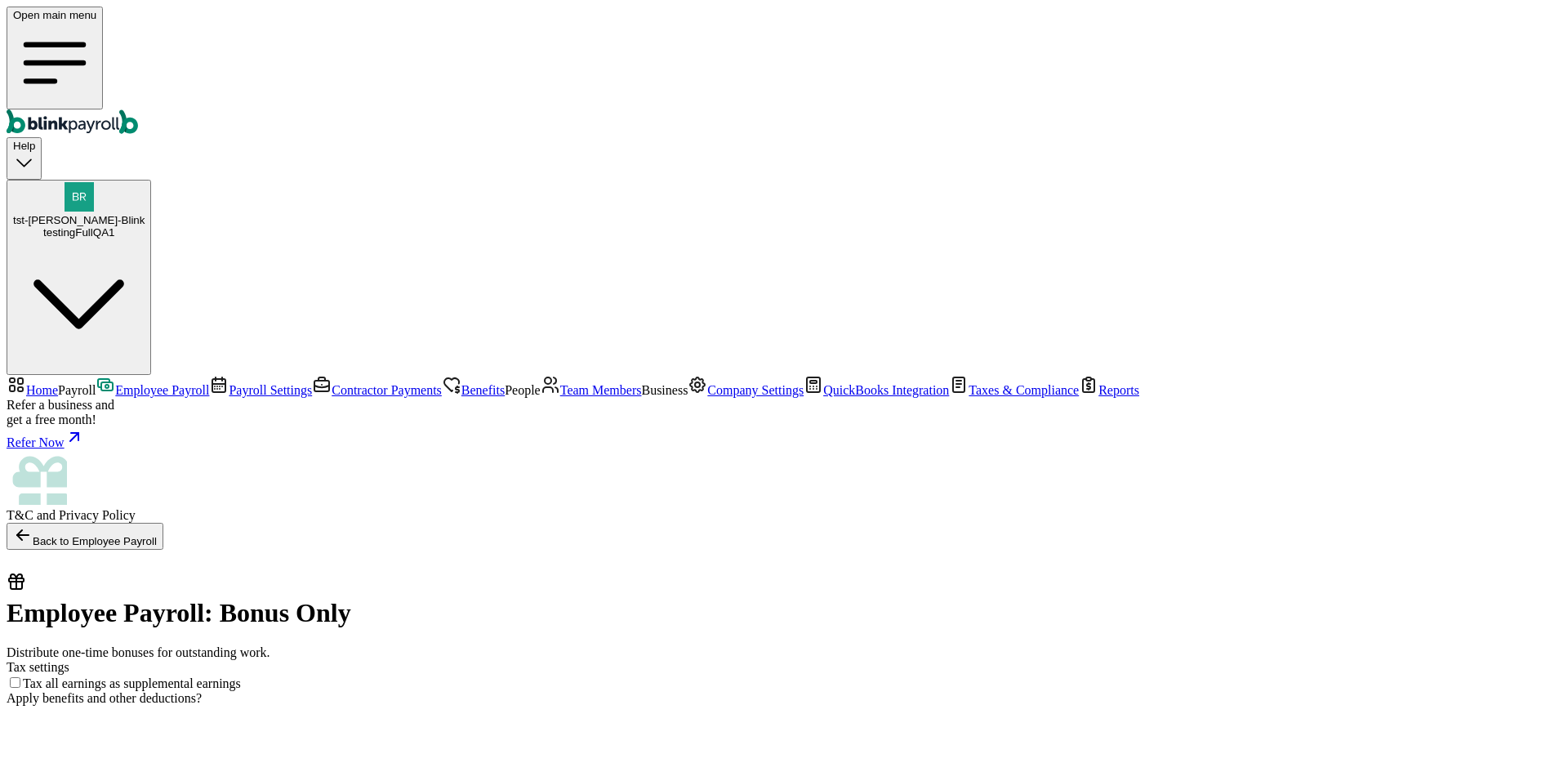
select select "manual"
click at [115, 383] on span "Employee Payroll" at bounding box center [162, 389] width 94 height 14
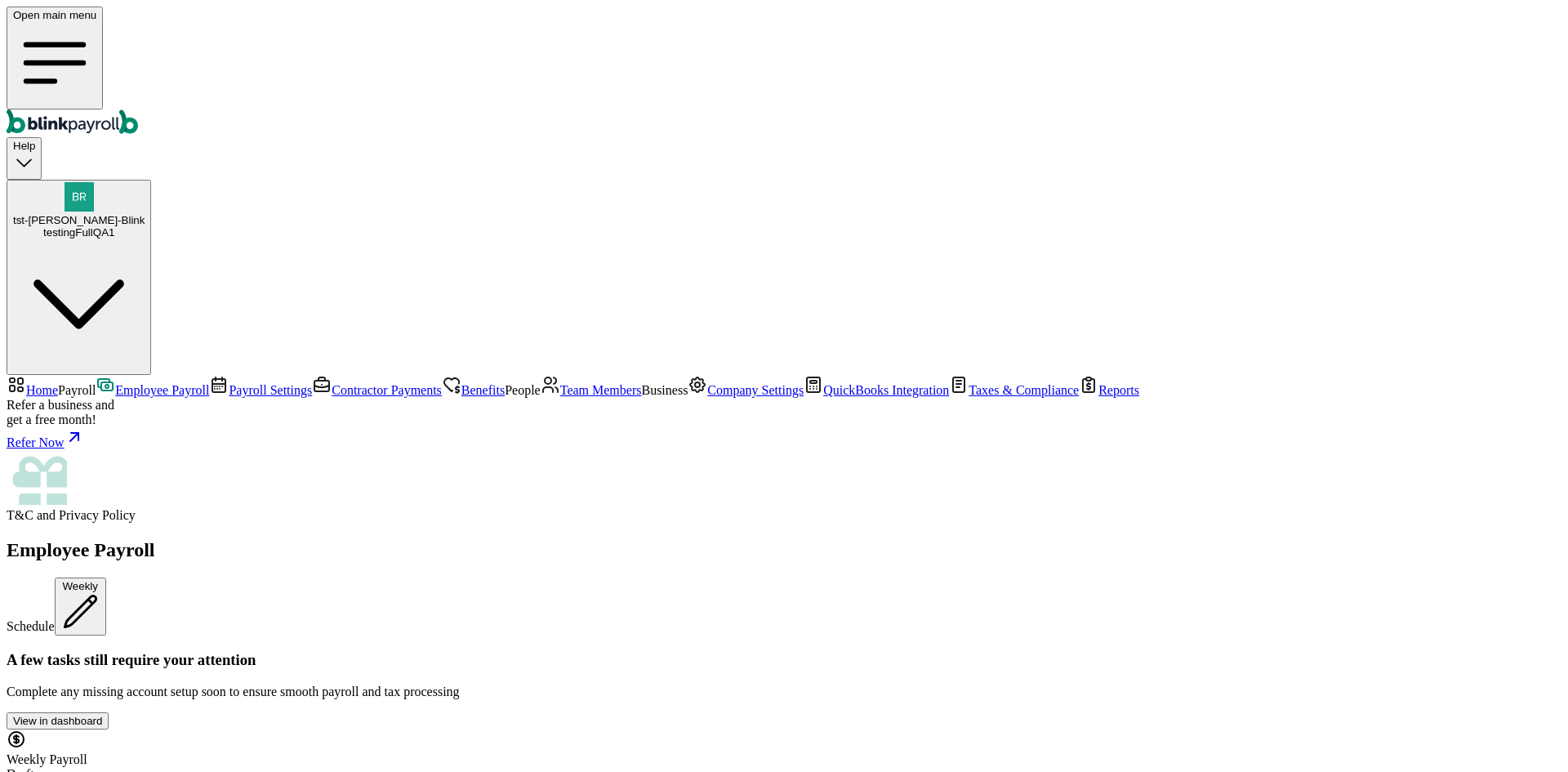
click at [687, 397] on link "Company Settings" at bounding box center [745, 389] width 116 height 14
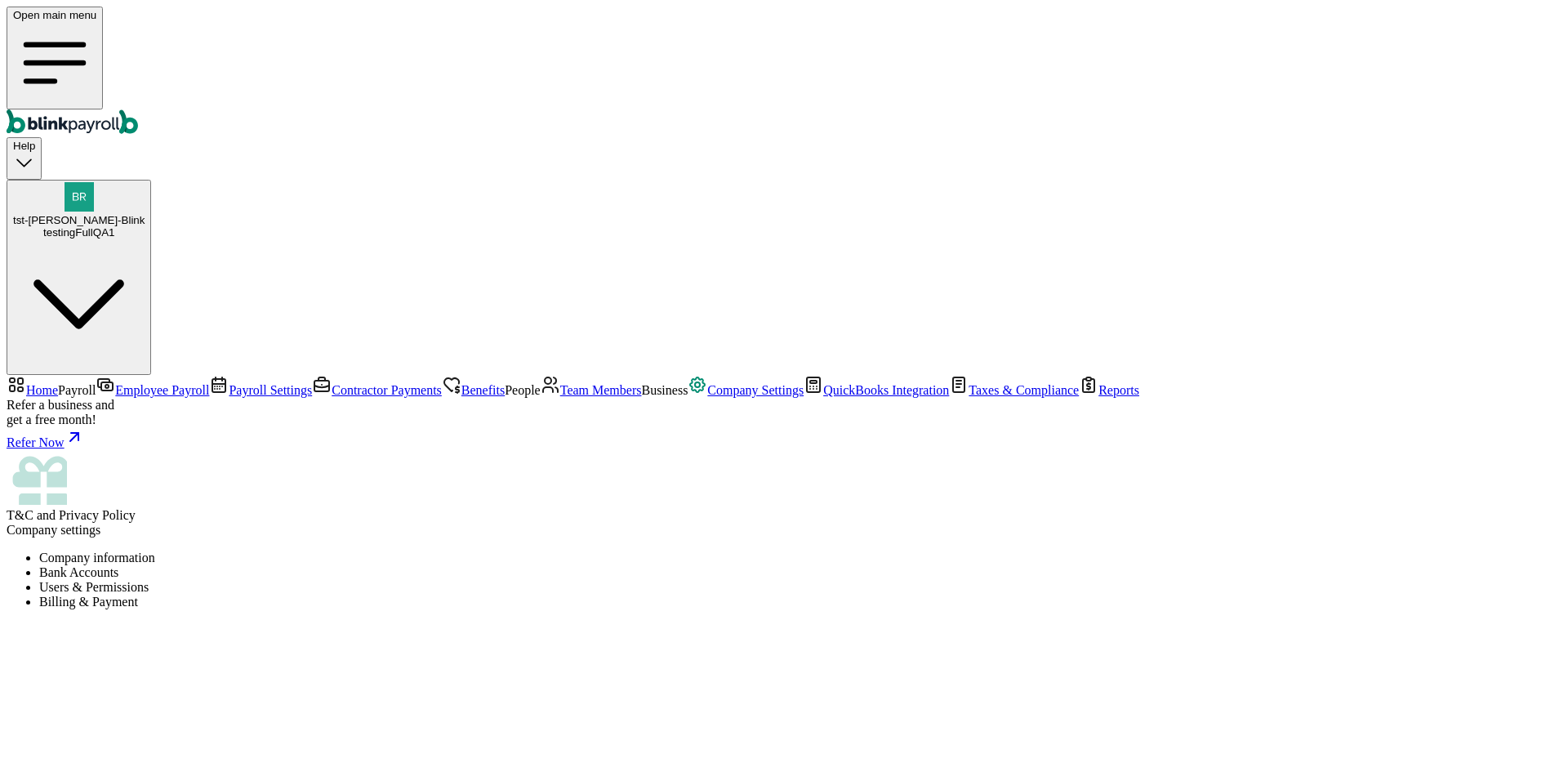
click at [560, 580] on li "Users & Permissions" at bounding box center [800, 587] width 1523 height 15
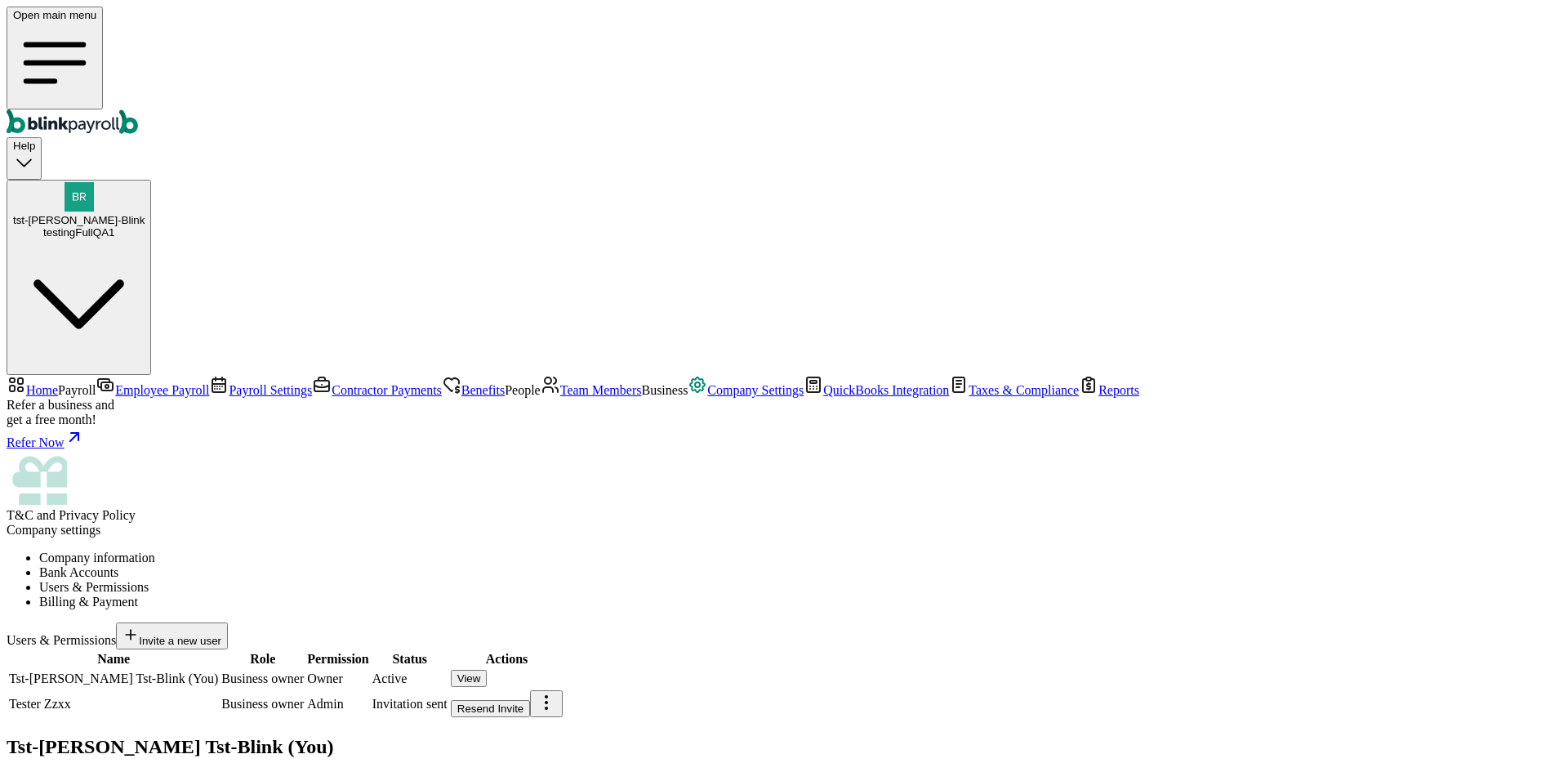
click at [1134, 357] on body "Open main menu Help tst-Jack tst-Blink testingFullQA1 Home Payroll Employee Pay…" at bounding box center [784, 497] width 1555 height 982
click at [1138, 355] on body "Open main menu Help tst-Jack tst-Blink testingFullQA1 Home Payroll Employee Pay…" at bounding box center [784, 497] width 1555 height 982
select select "owner"
click at [1139, 361] on body "Open main menu Help tst-Jack tst-Blink testingFullQA1 Home Payroll Employee Pay…" at bounding box center [784, 497] width 1555 height 982
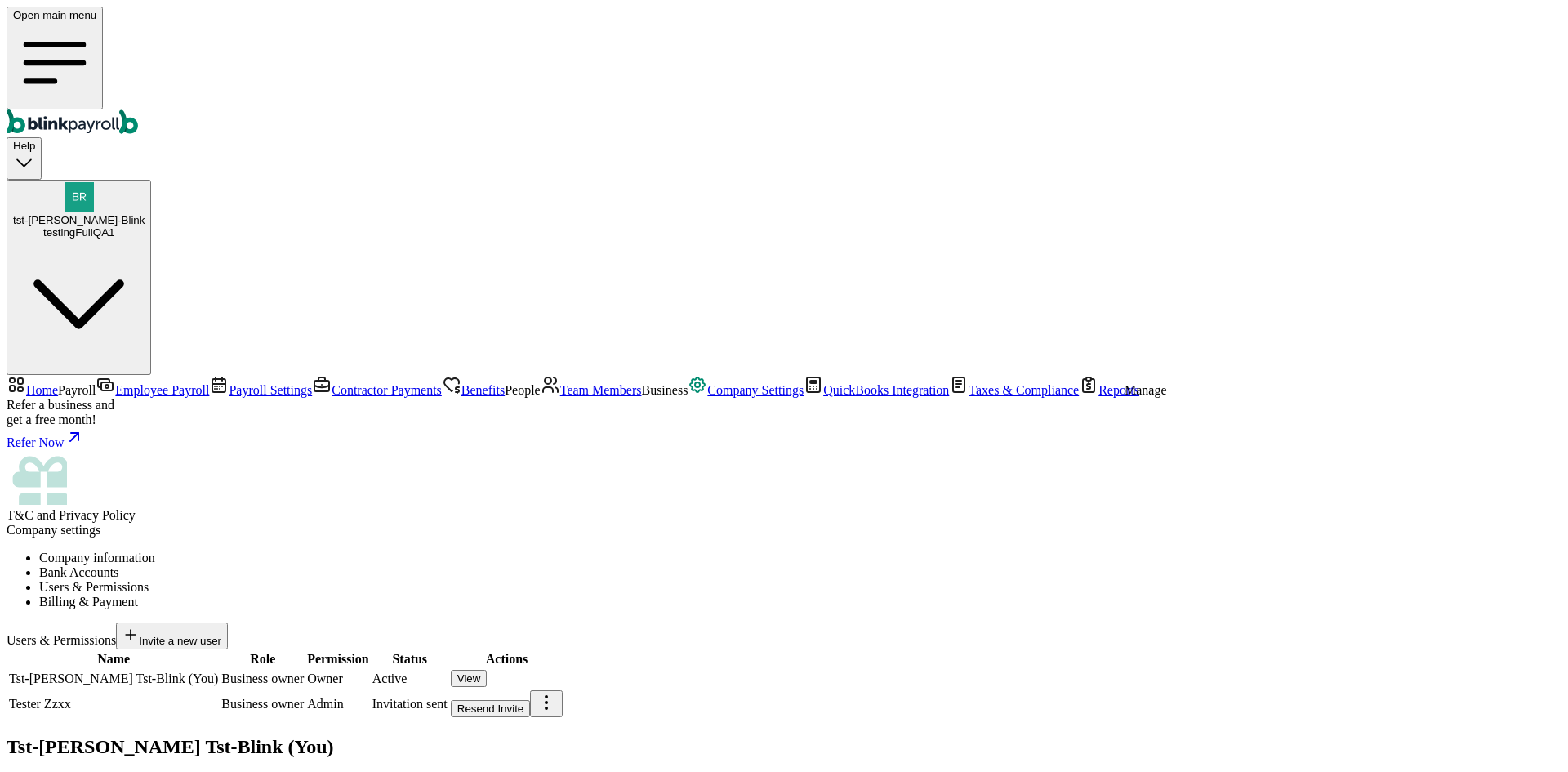
select select "owner"
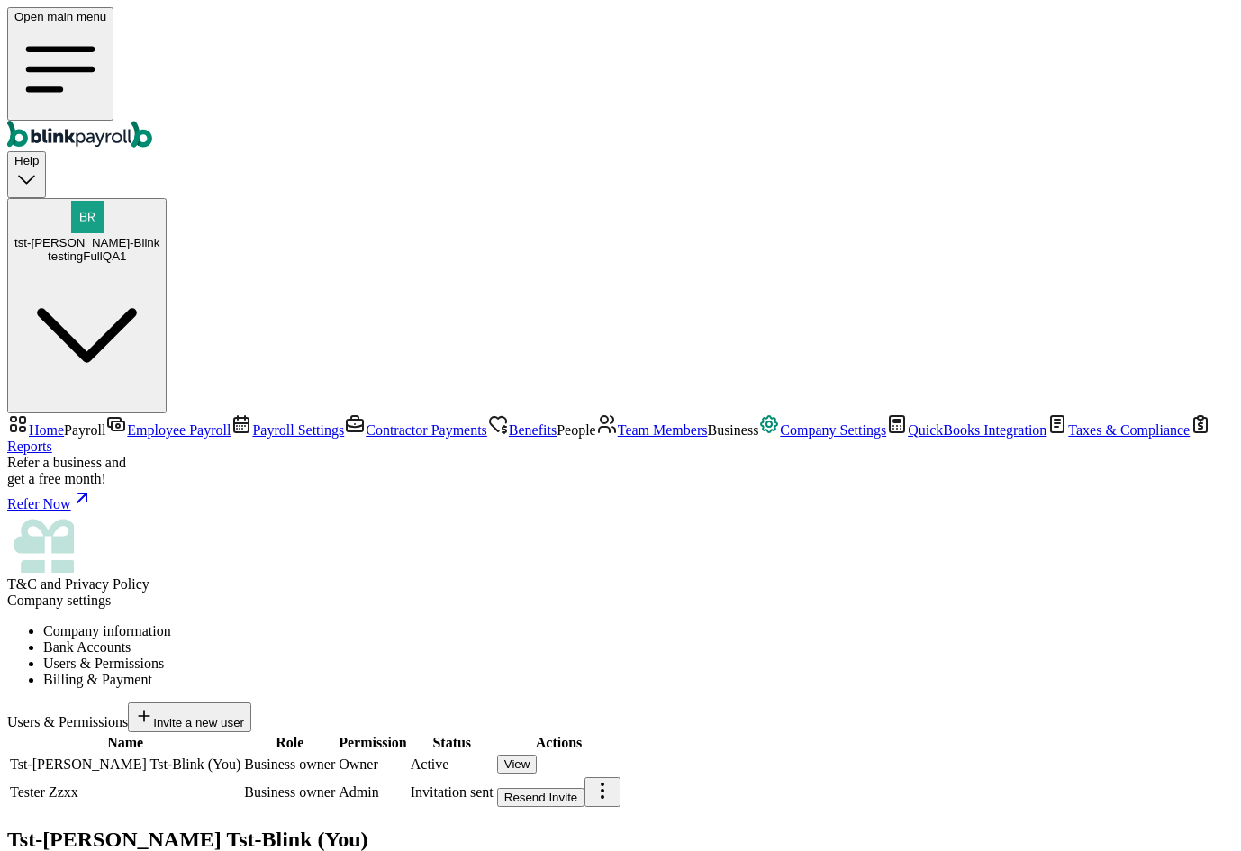
click at [538, 755] on button "View" at bounding box center [517, 764] width 41 height 19
click at [1187, 389] on body "Open main menu Help tst-Jack tst-Blink testingFullQA1 Home Payroll Employee Pay…" at bounding box center [620, 556] width 1227 height 1099
select select "owner"
click at [1187, 387] on body "Open main menu Help tst-Jack tst-Blink testingFullQA1 Home Payroll Employee Pay…" at bounding box center [620, 556] width 1227 height 1099
select select "owner"
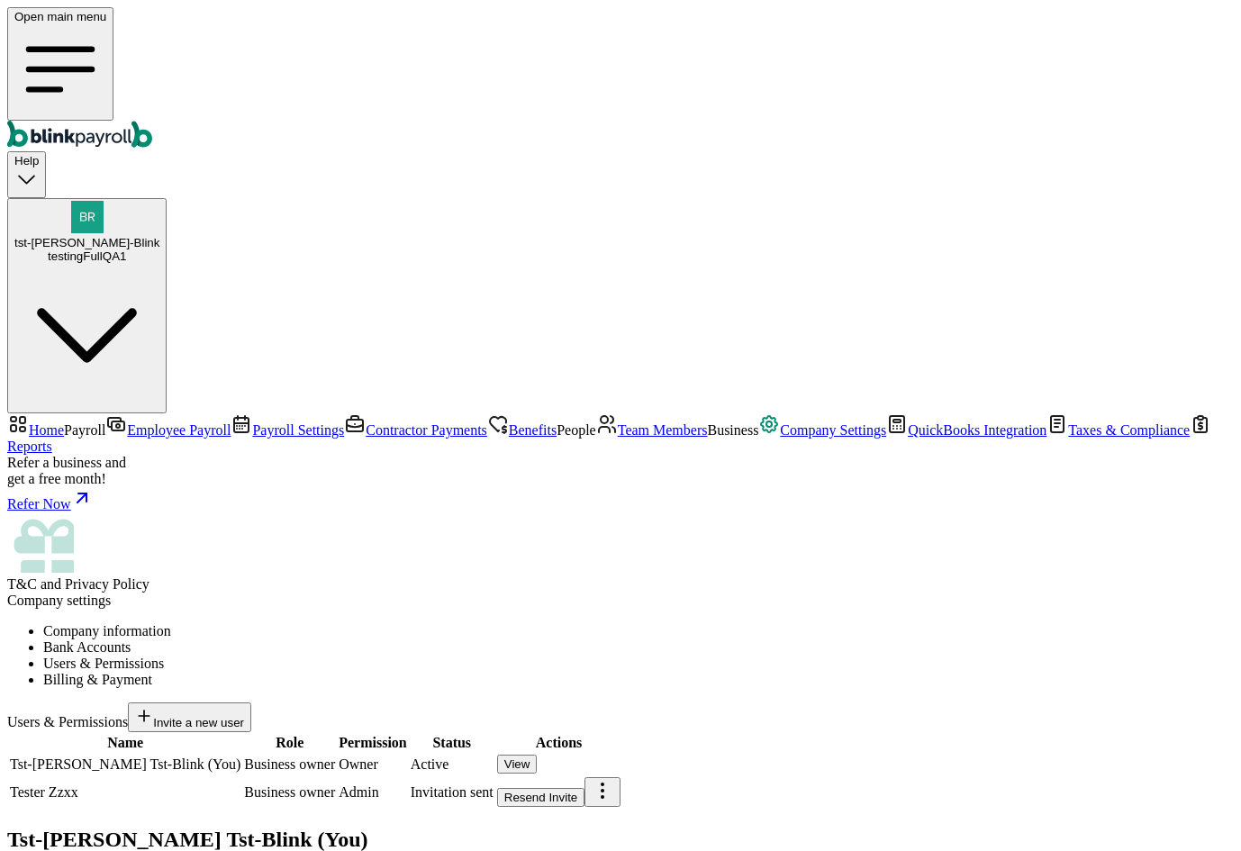
scroll to position [205, 0]
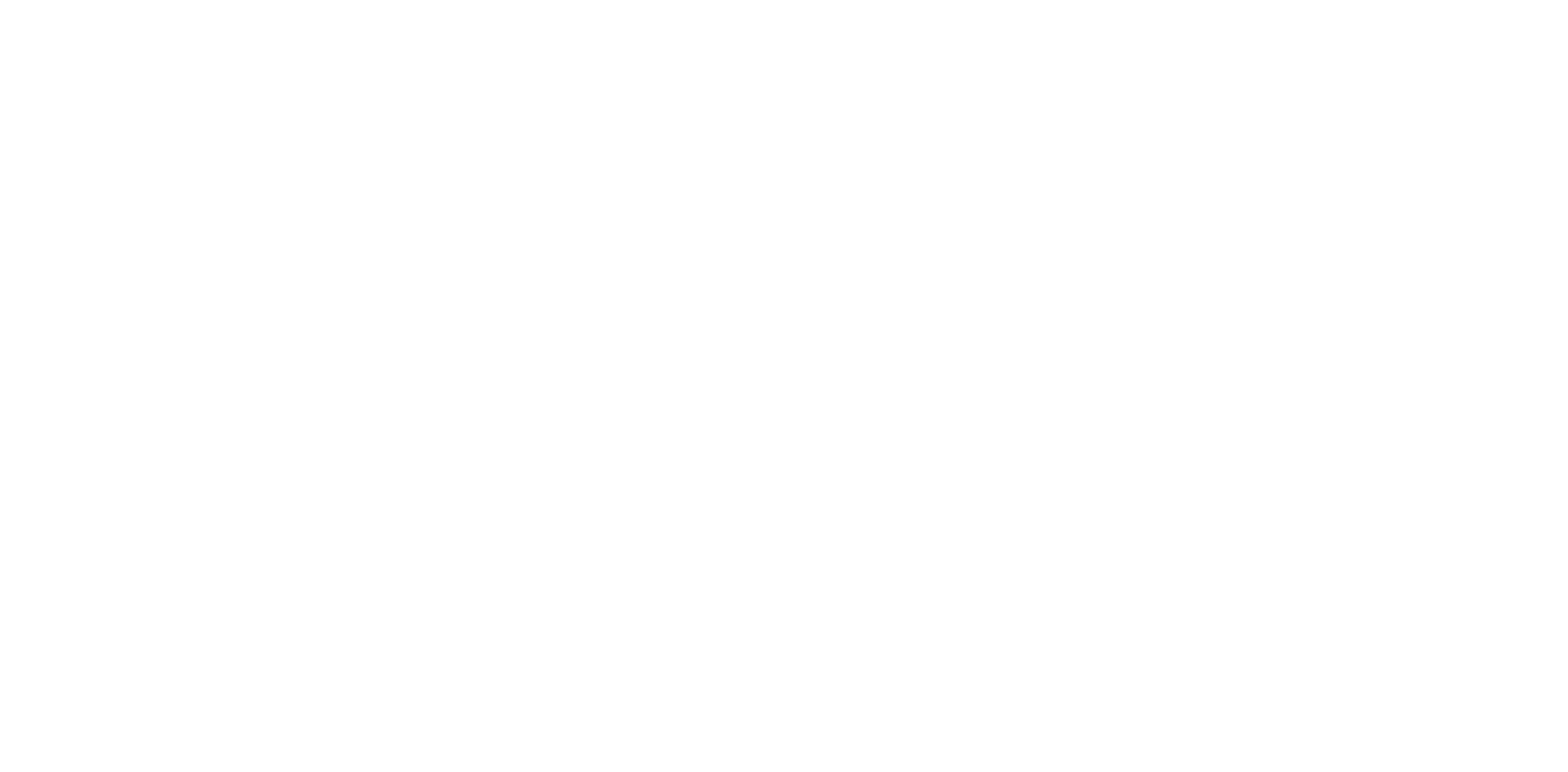
click at [1002, 47] on div at bounding box center [784, 26] width 1555 height 41
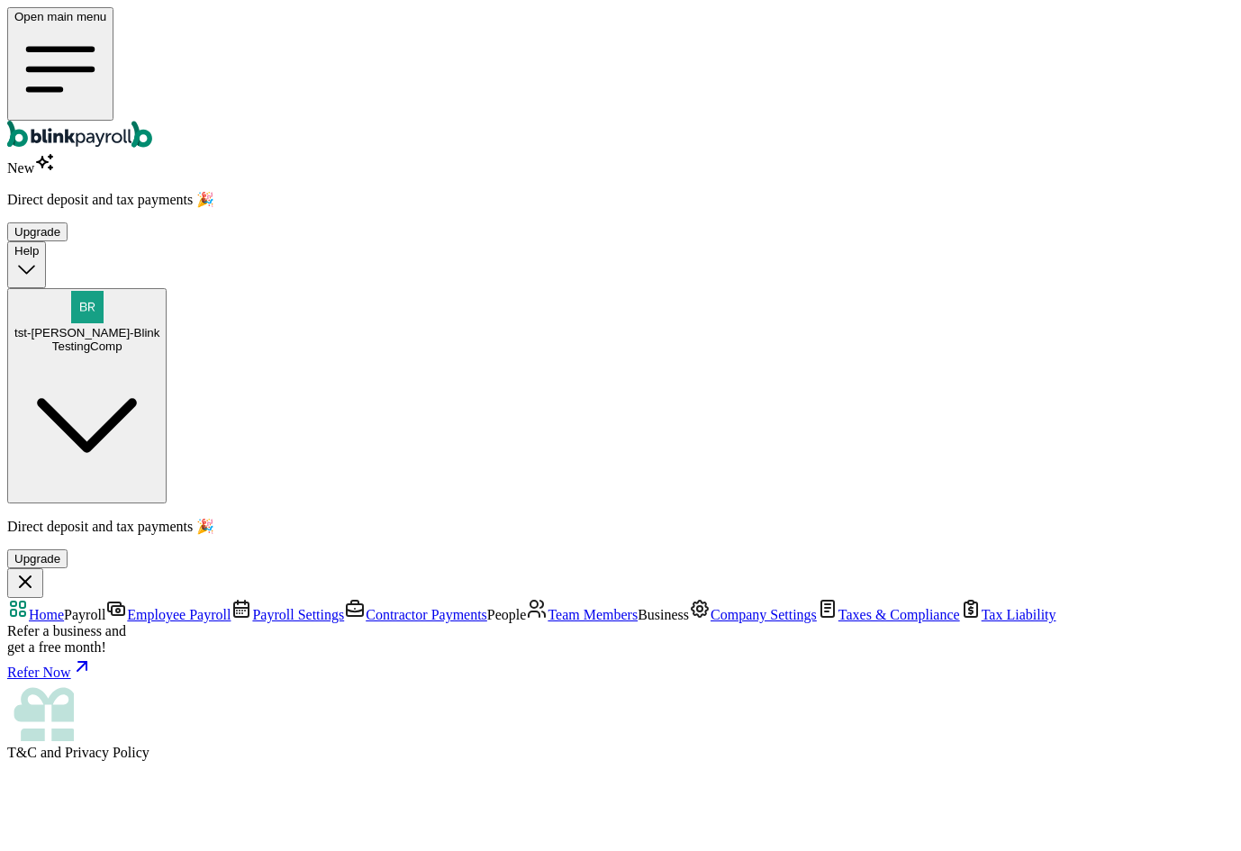
click at [689, 607] on link "Company Settings" at bounding box center [753, 614] width 128 height 15
click at [547, 824] on li "Users & Permissions" at bounding box center [638, 832] width 1191 height 16
